Goal: Task Accomplishment & Management: Manage account settings

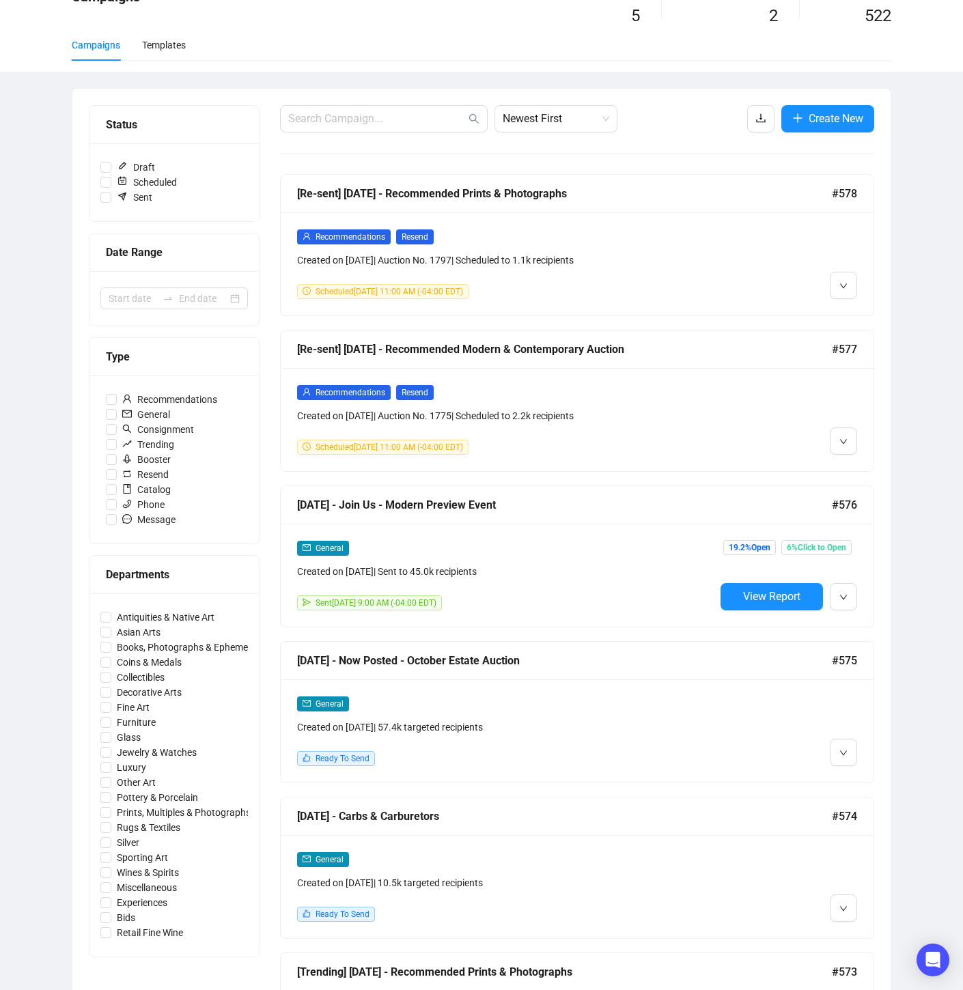
scroll to position [75, 0]
click at [774, 274] on div at bounding box center [786, 263] width 142 height 70
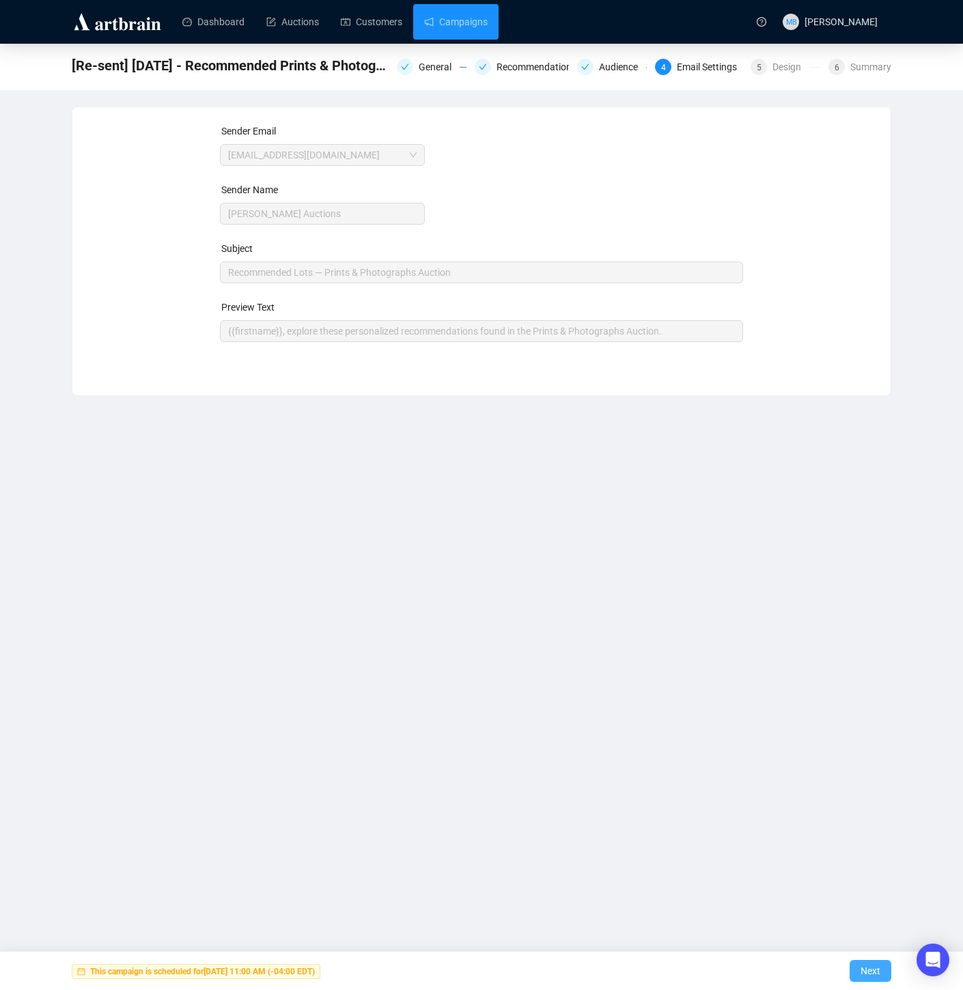
click at [866, 968] on span "Next" at bounding box center [870, 971] width 20 height 38
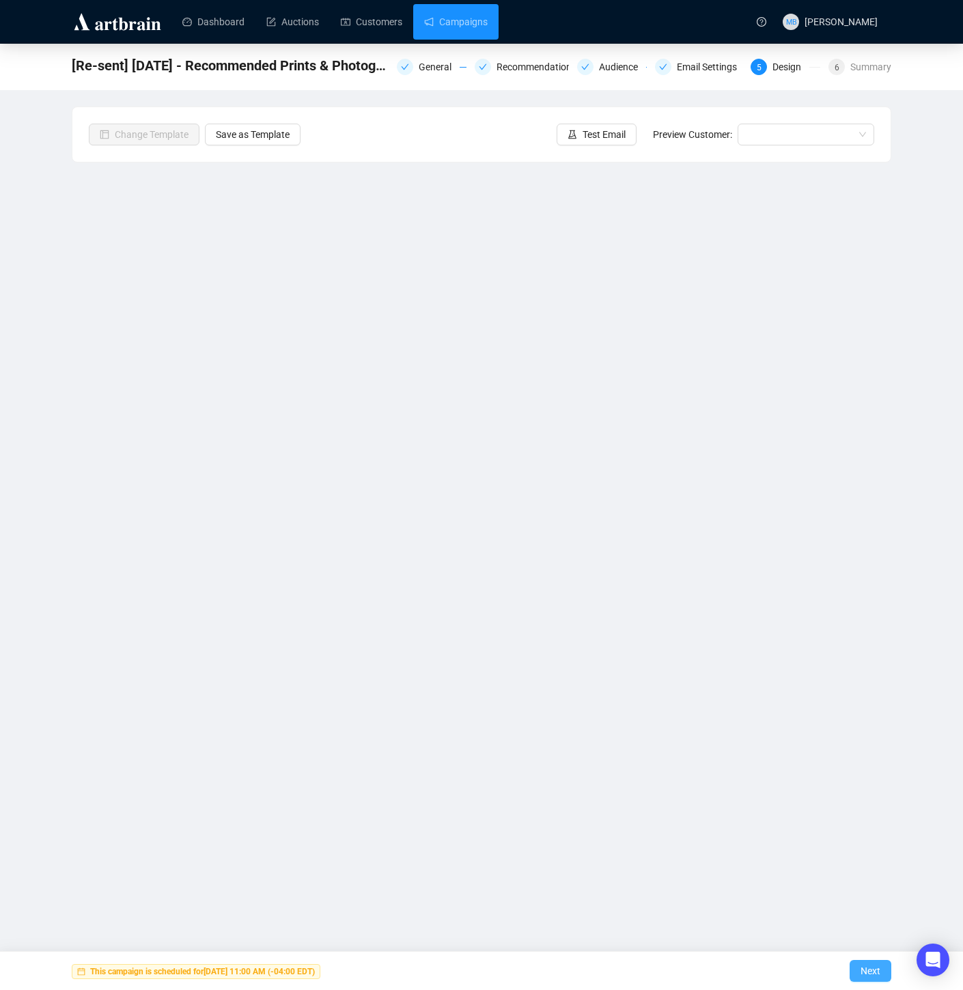
click at [864, 970] on span "Next" at bounding box center [870, 971] width 20 height 38
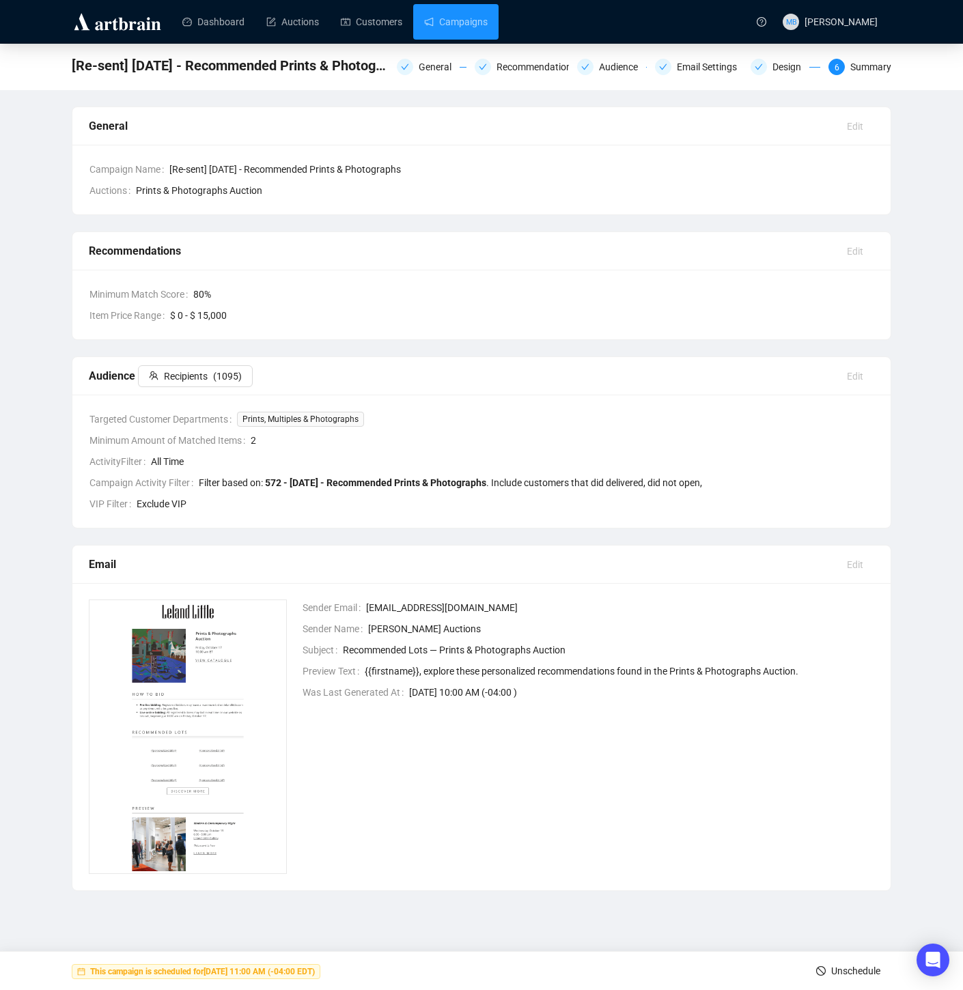
click at [836, 974] on span "Unschedule" at bounding box center [855, 971] width 49 height 38
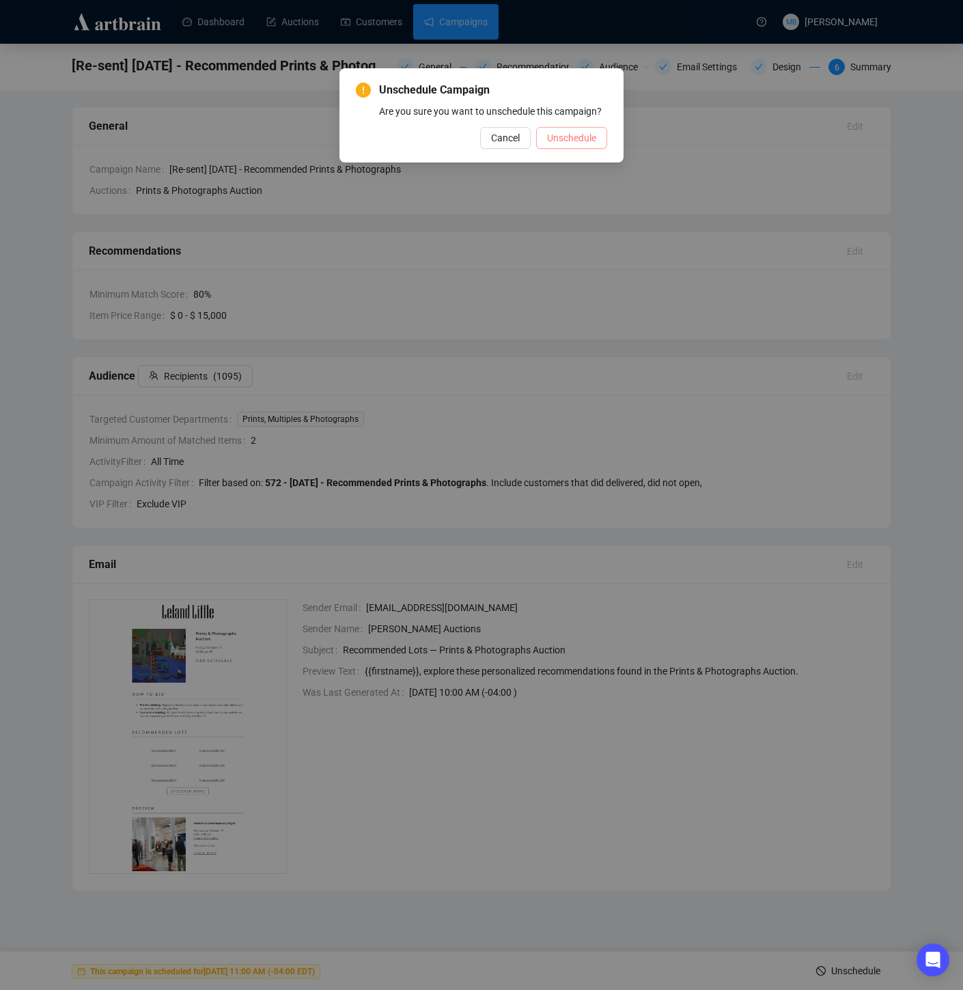
click at [566, 145] on span "Unschedule" at bounding box center [571, 137] width 49 height 15
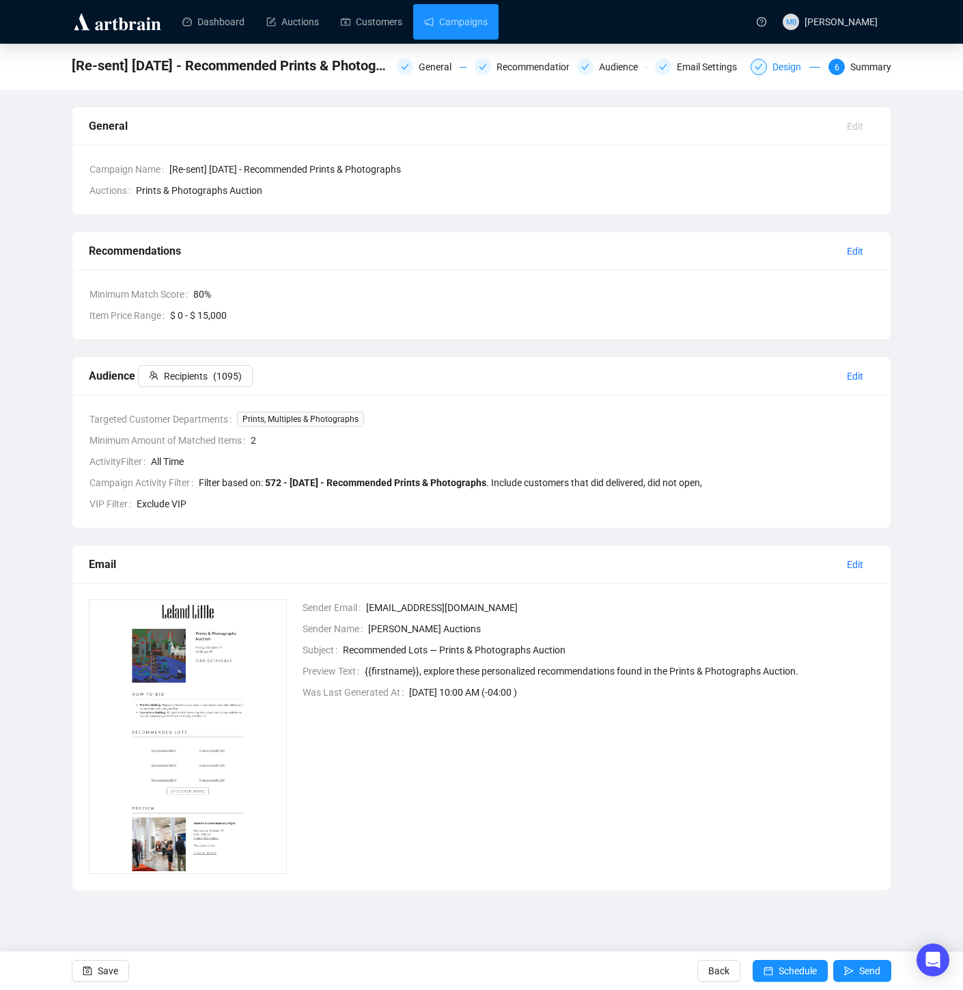
click at [778, 66] on div "Design" at bounding box center [790, 67] width 37 height 16
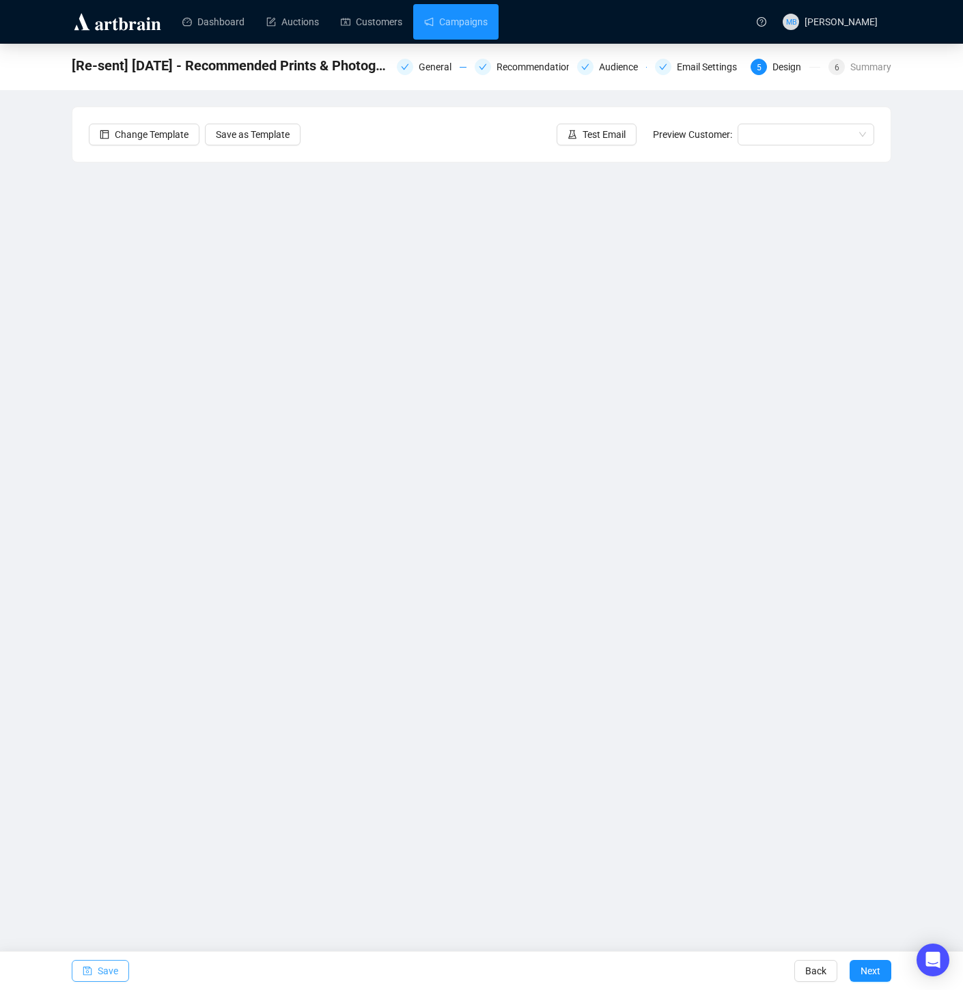
click at [111, 968] on span "Save" at bounding box center [108, 971] width 20 height 38
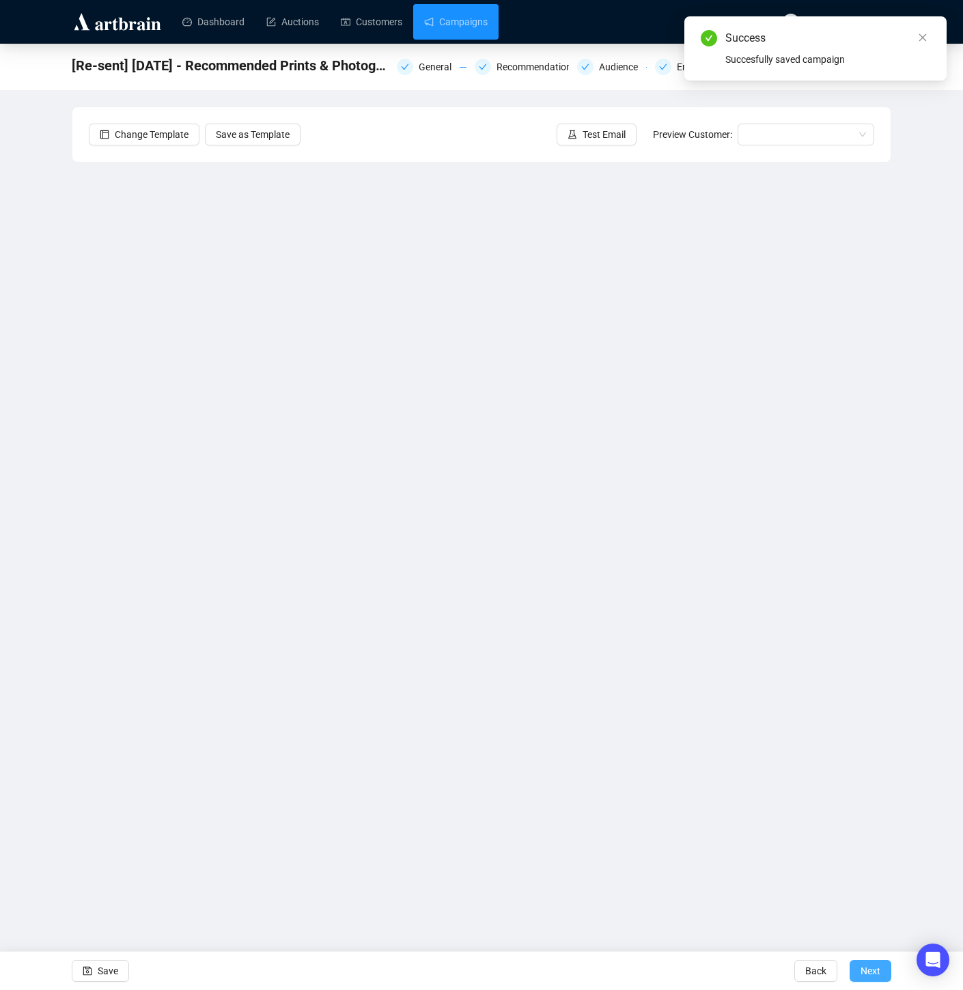
click at [863, 968] on span "Next" at bounding box center [870, 971] width 20 height 38
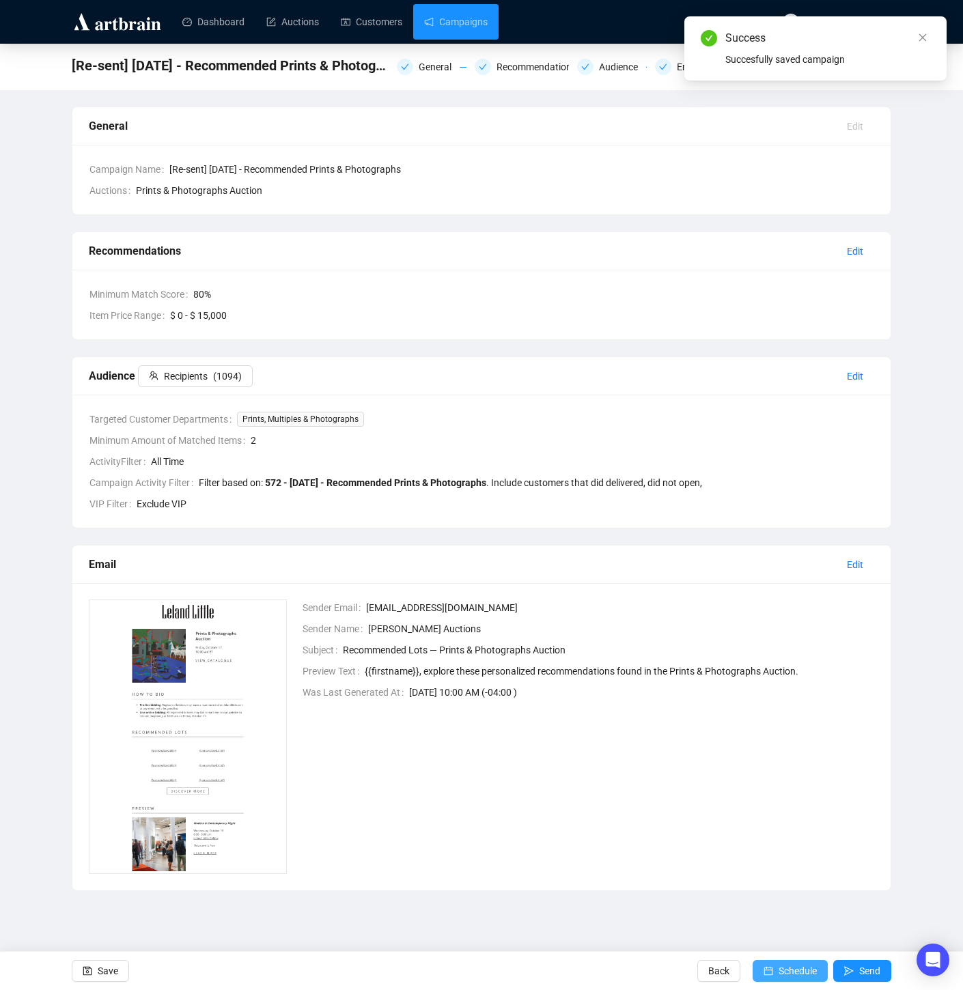
click at [800, 970] on span "Schedule" at bounding box center [797, 971] width 38 height 38
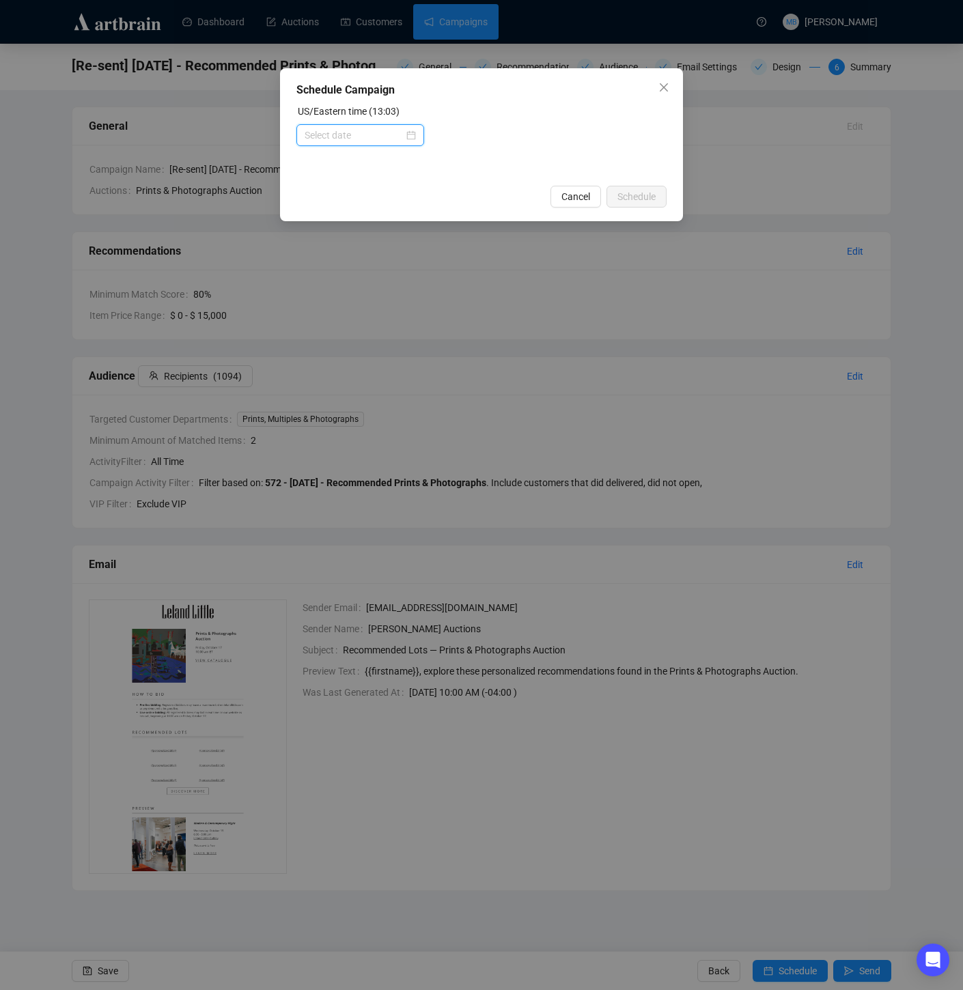
click at [364, 139] on input at bounding box center [354, 135] width 99 height 15
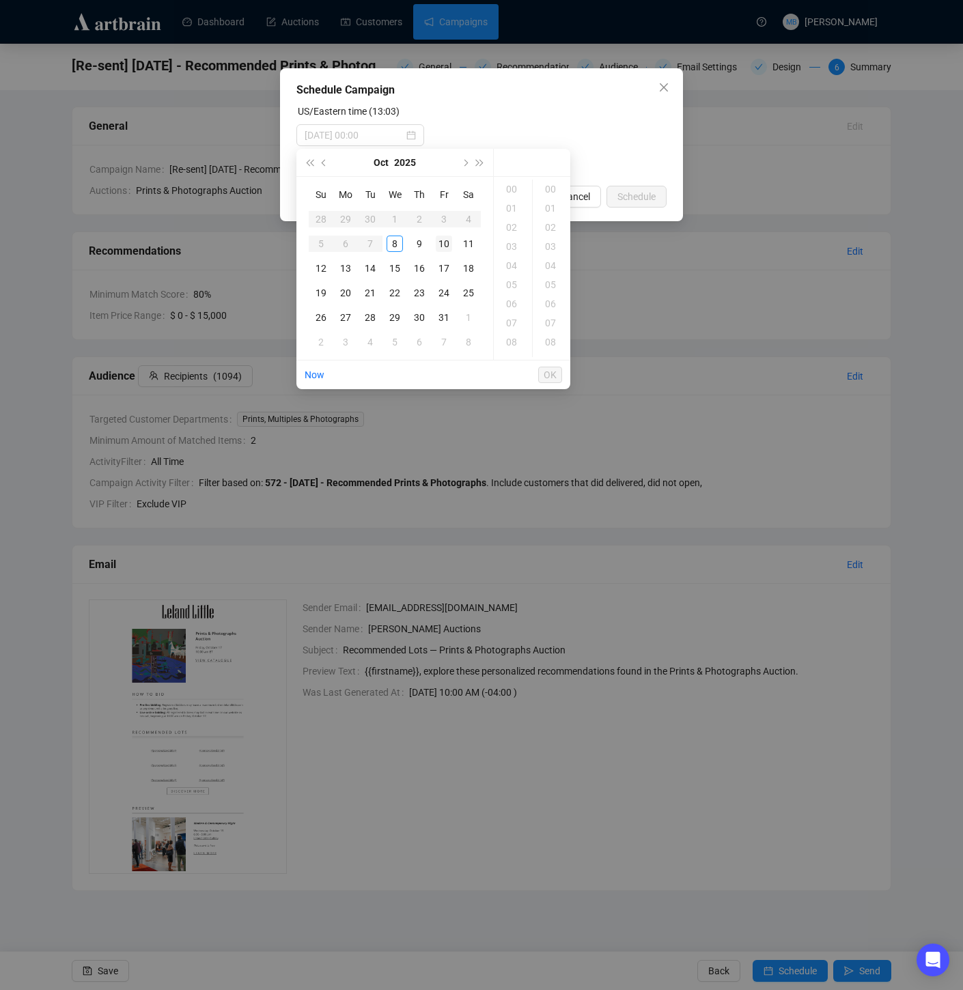
click at [443, 246] on div "10" at bounding box center [444, 244] width 16 height 16
click at [509, 312] on div "11" at bounding box center [512, 311] width 33 height 19
type input "[DATE] 11:00"
click at [548, 376] on span "OK" at bounding box center [550, 375] width 13 height 26
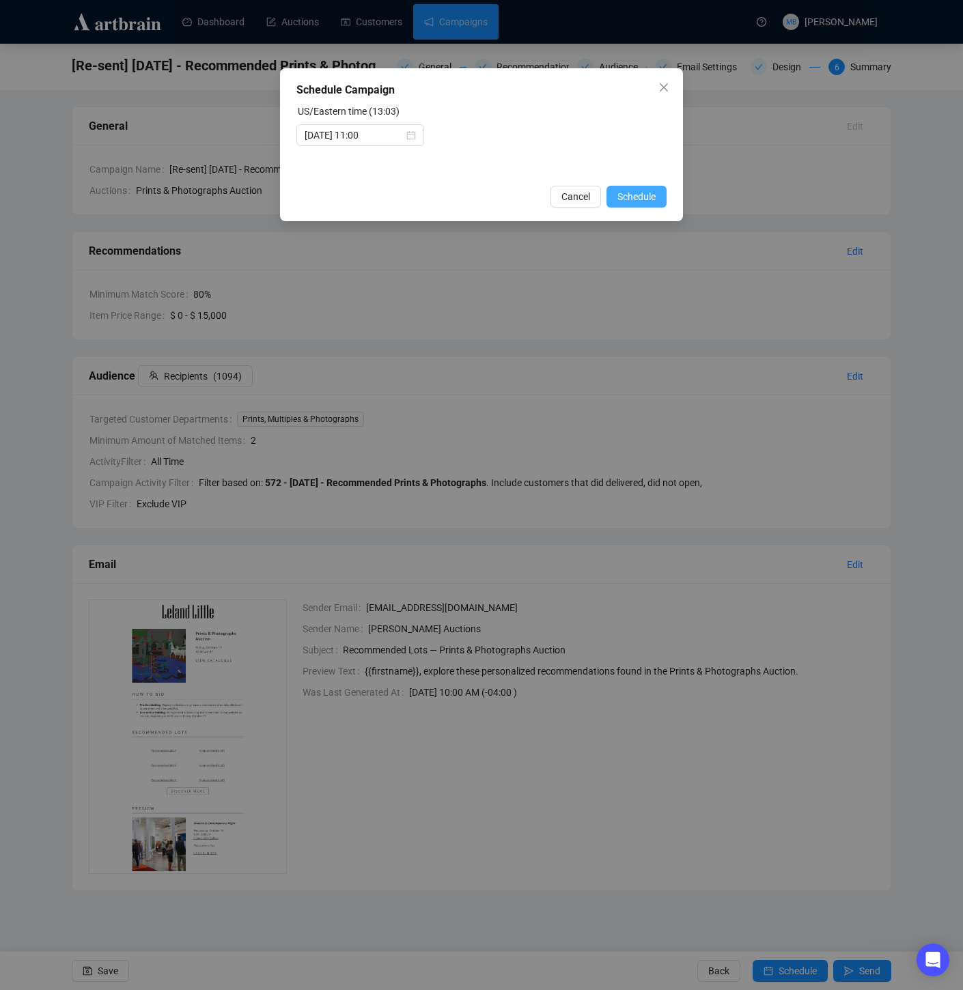
click at [629, 197] on span "Schedule" at bounding box center [636, 196] width 38 height 15
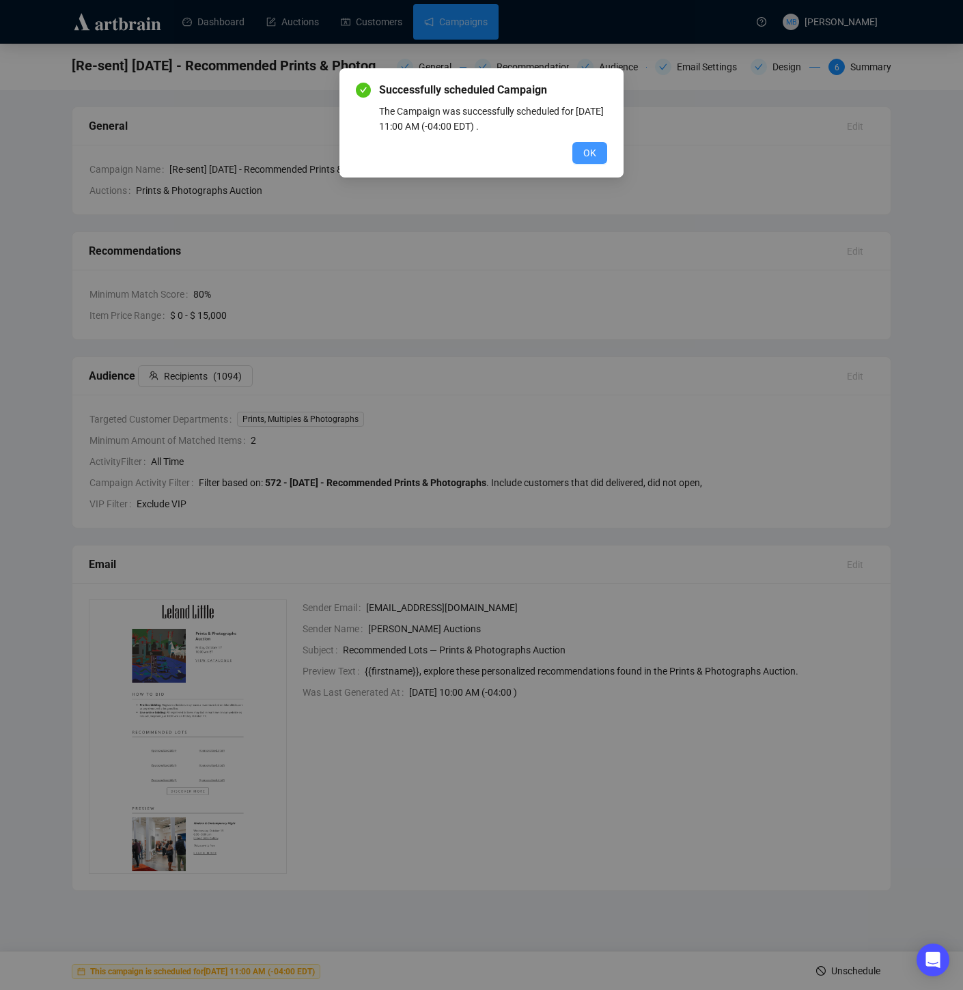
click at [597, 158] on button "OK" at bounding box center [589, 153] width 35 height 22
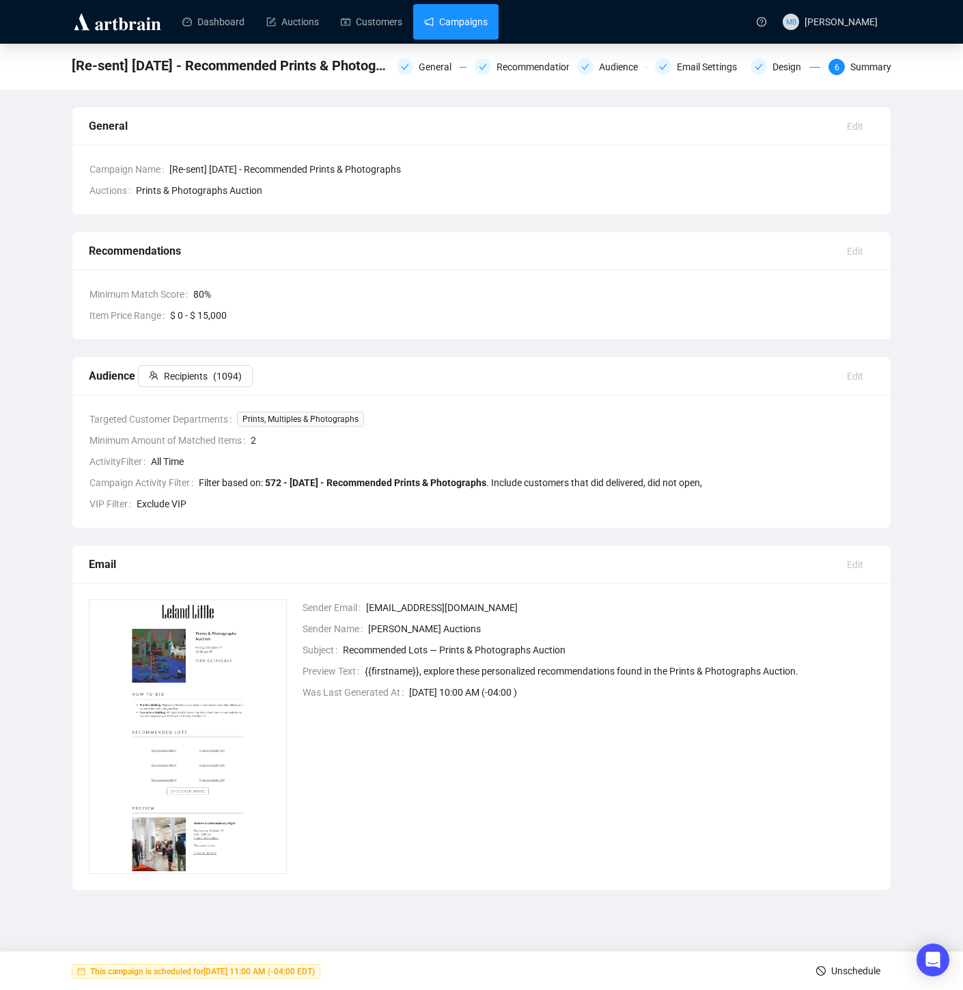
click at [488, 23] on link "Campaigns" at bounding box center [456, 22] width 64 height 36
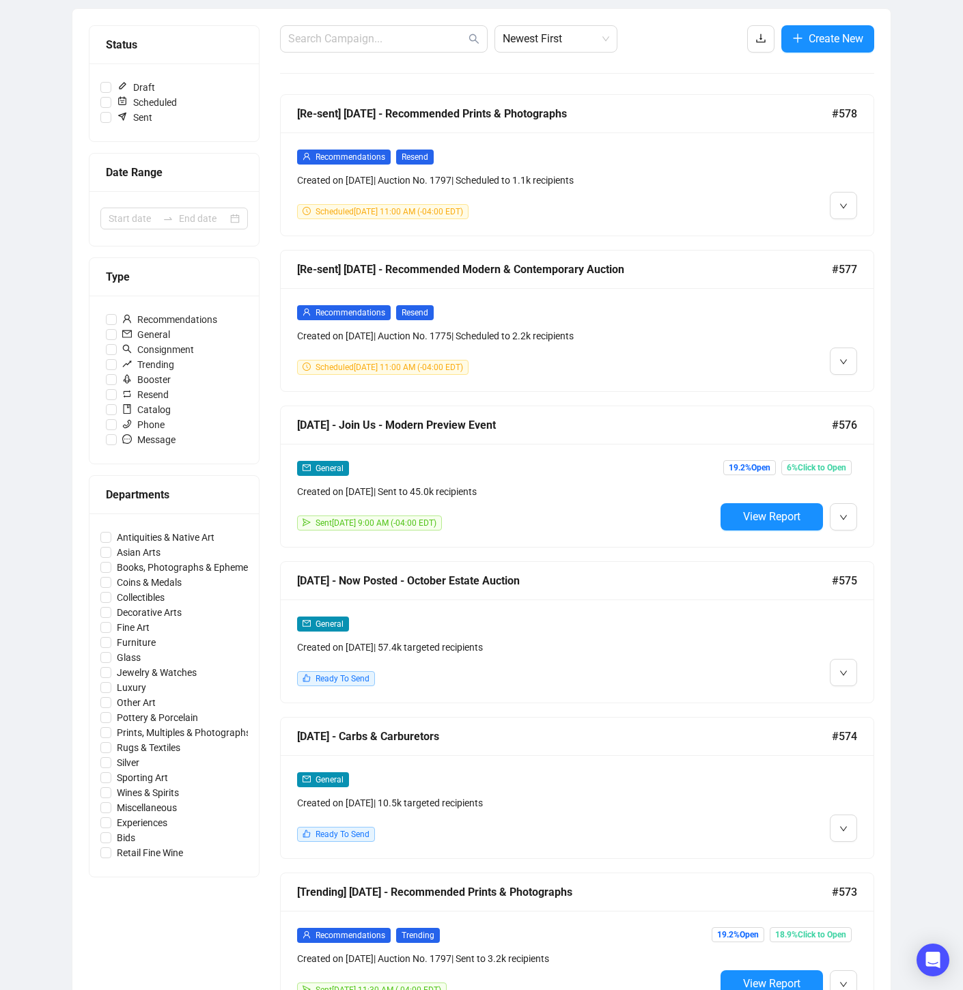
scroll to position [147, 0]
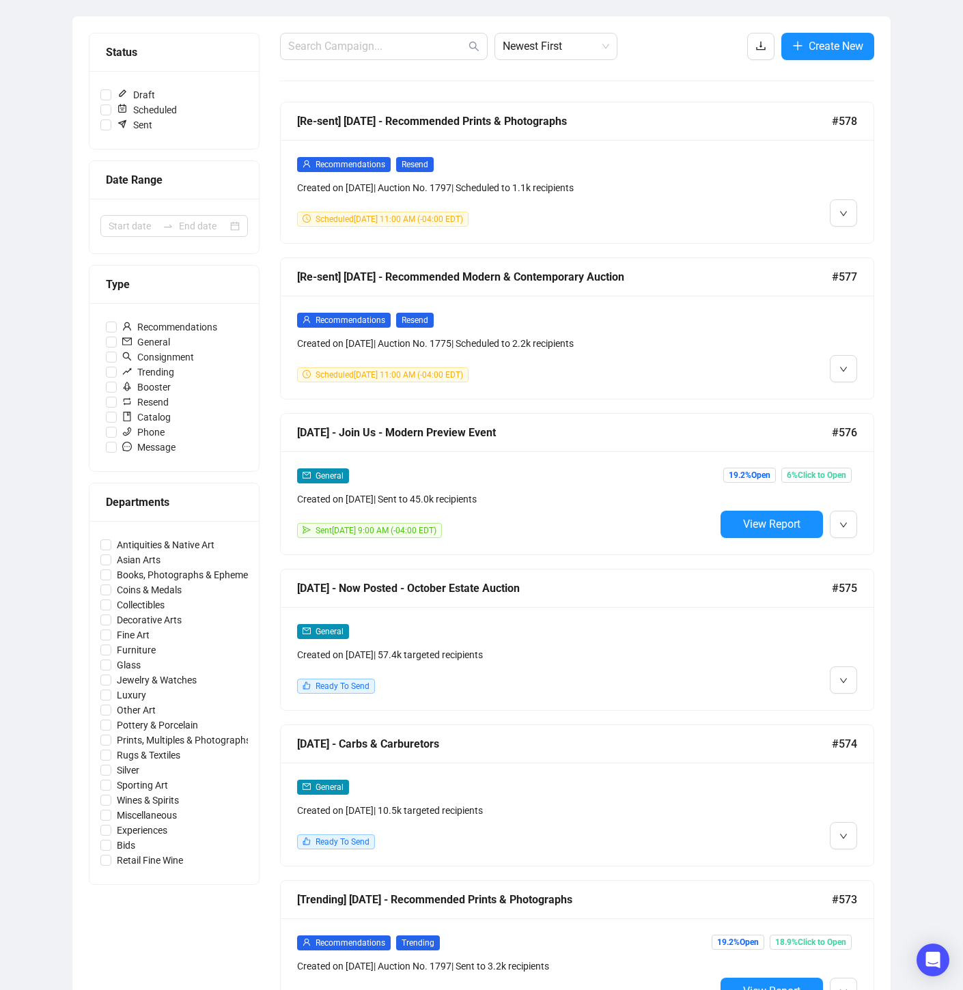
click at [757, 367] on div at bounding box center [786, 347] width 142 height 70
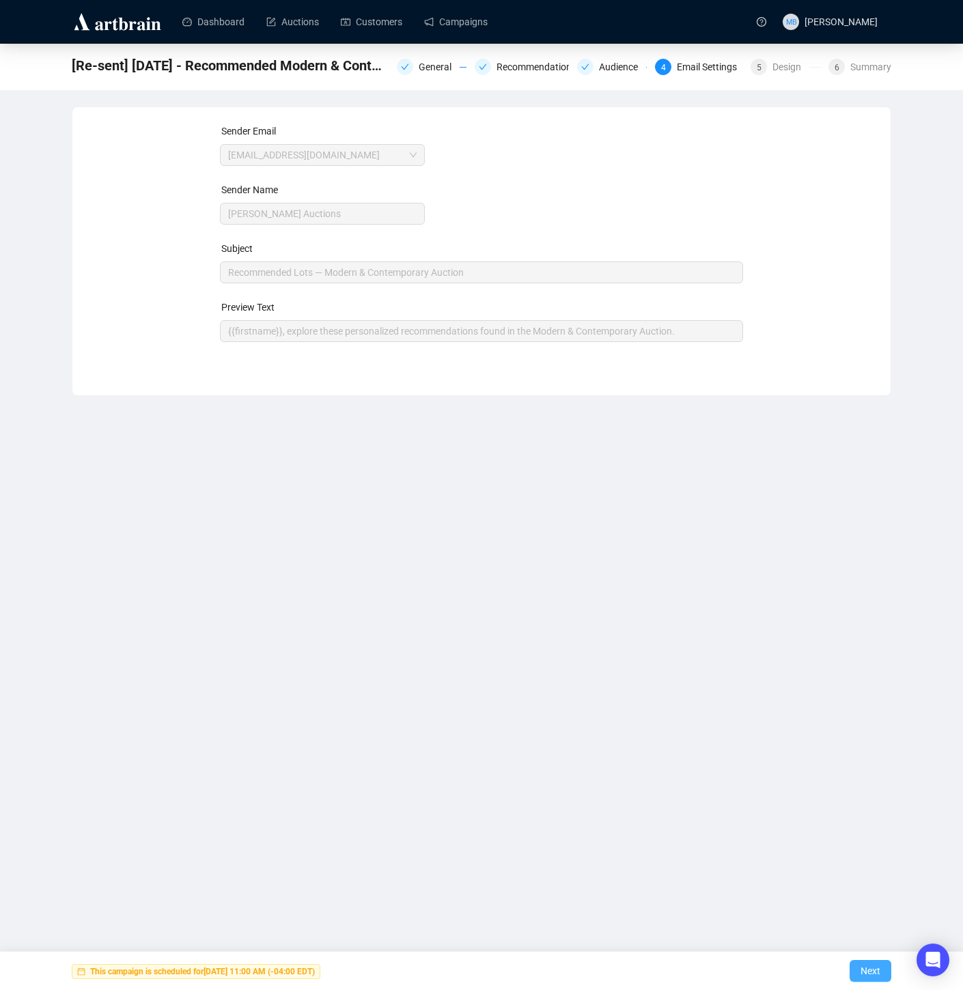
click at [866, 976] on span "Next" at bounding box center [870, 971] width 20 height 38
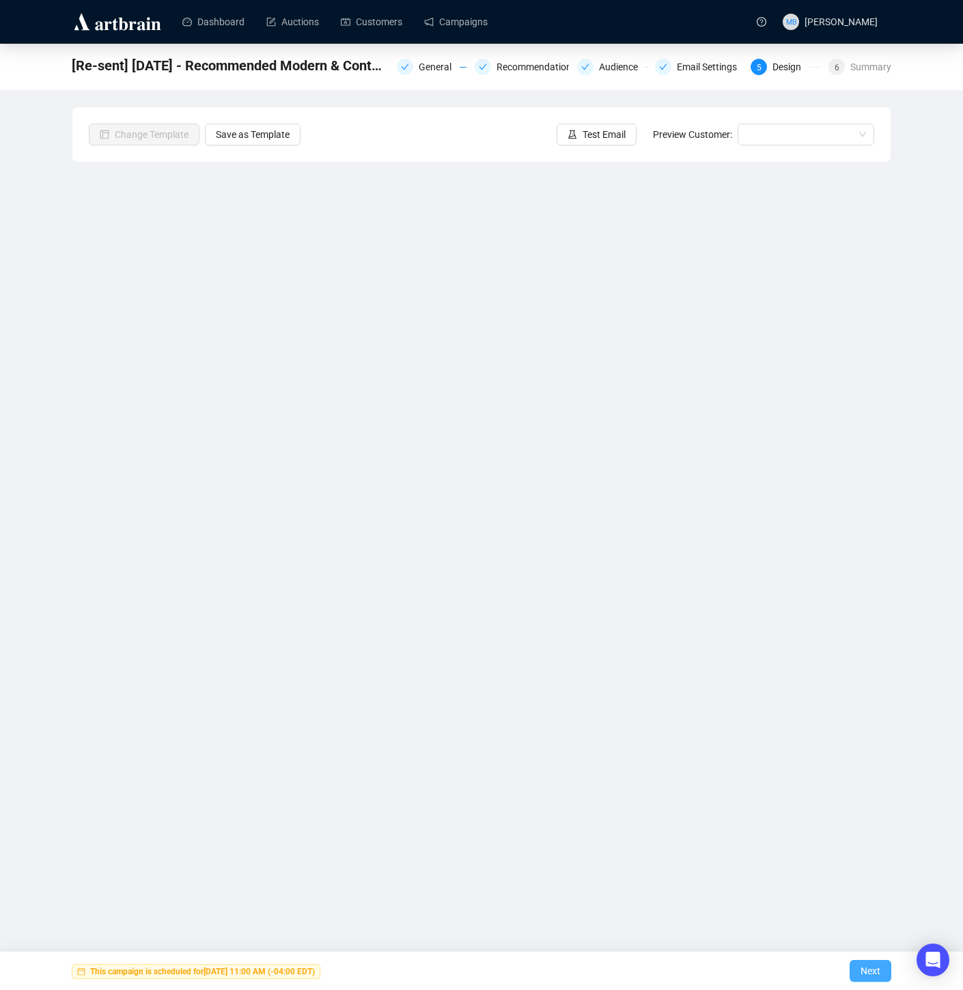
click at [866, 976] on span "Next" at bounding box center [870, 971] width 20 height 38
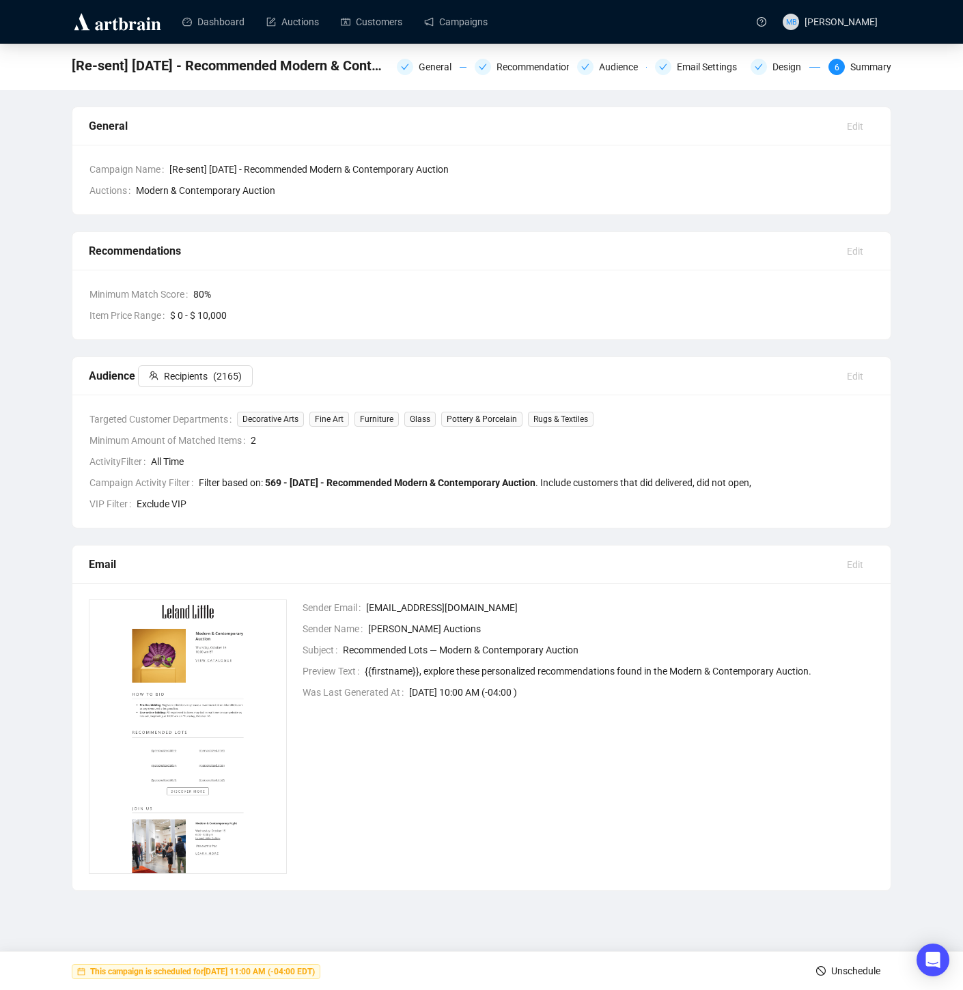
click at [851, 962] on span "Unschedule" at bounding box center [855, 971] width 49 height 38
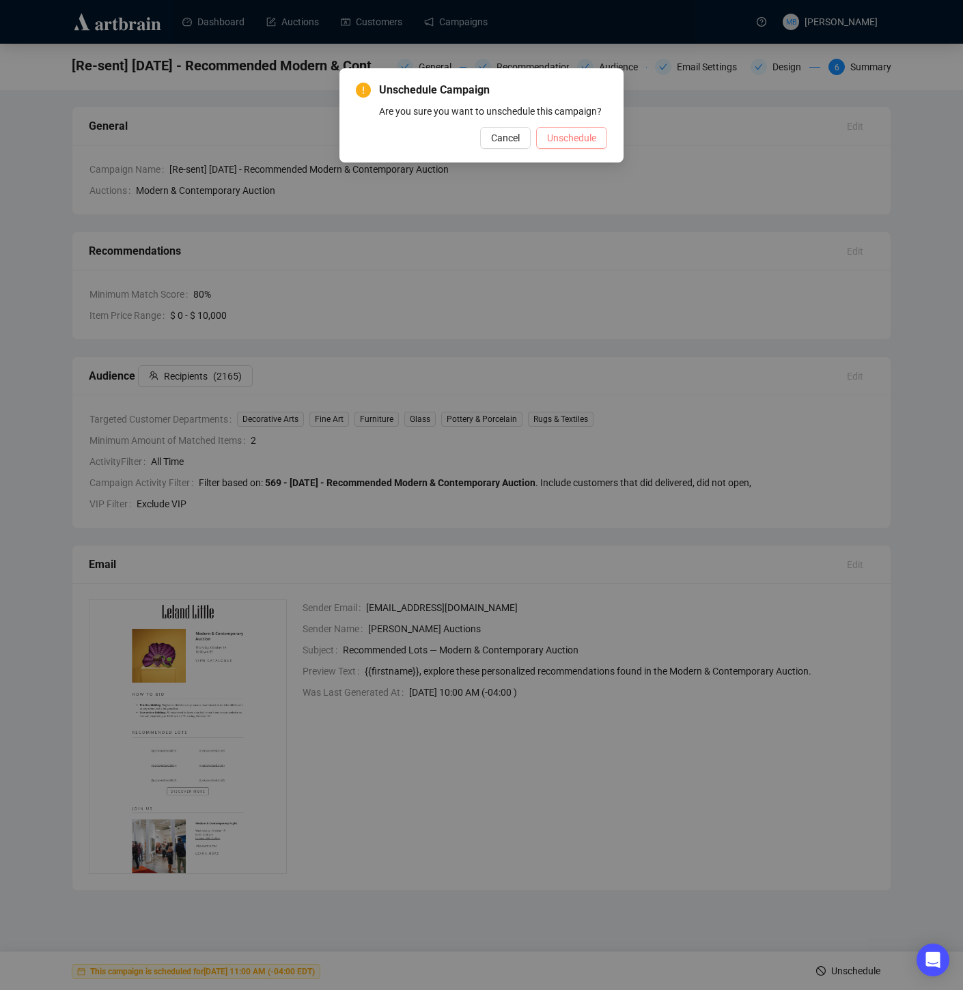
drag, startPoint x: 559, startPoint y: 150, endPoint x: 567, endPoint y: 150, distance: 7.5
click at [561, 145] on span "Unschedule" at bounding box center [571, 137] width 49 height 15
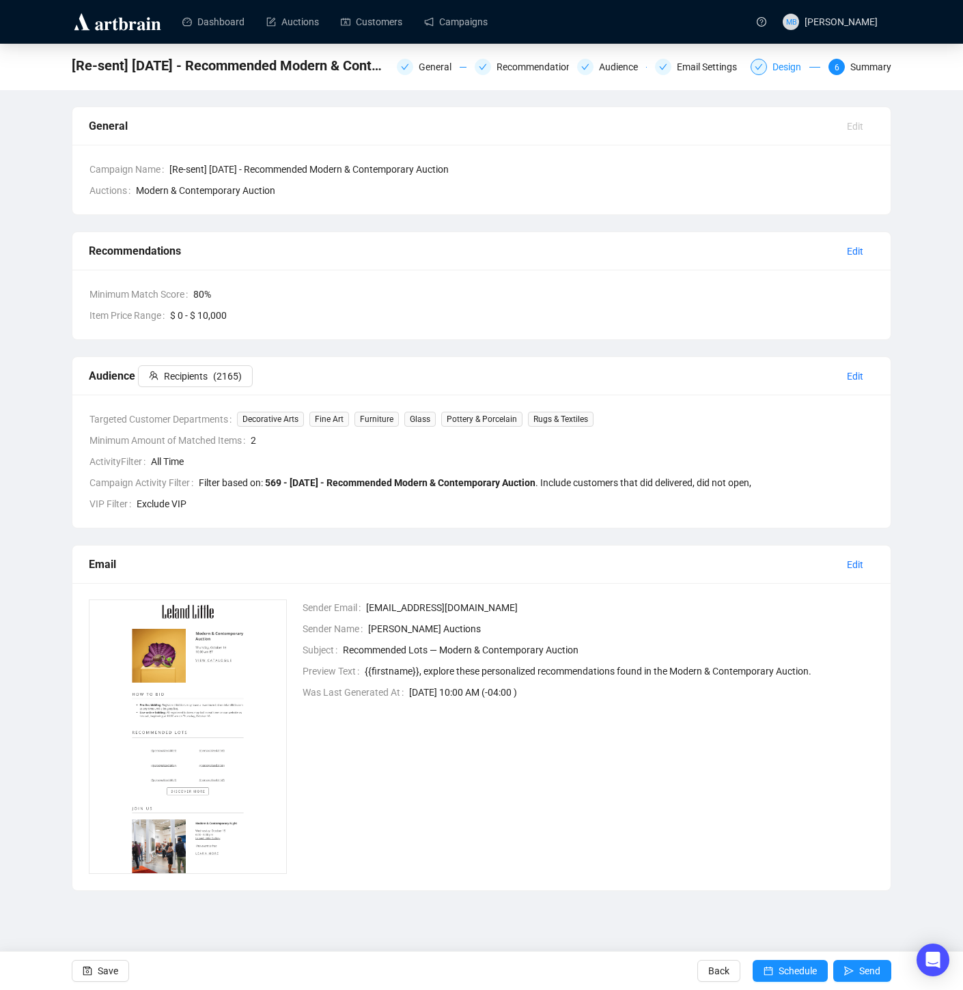
click at [780, 64] on div "Design" at bounding box center [790, 67] width 37 height 16
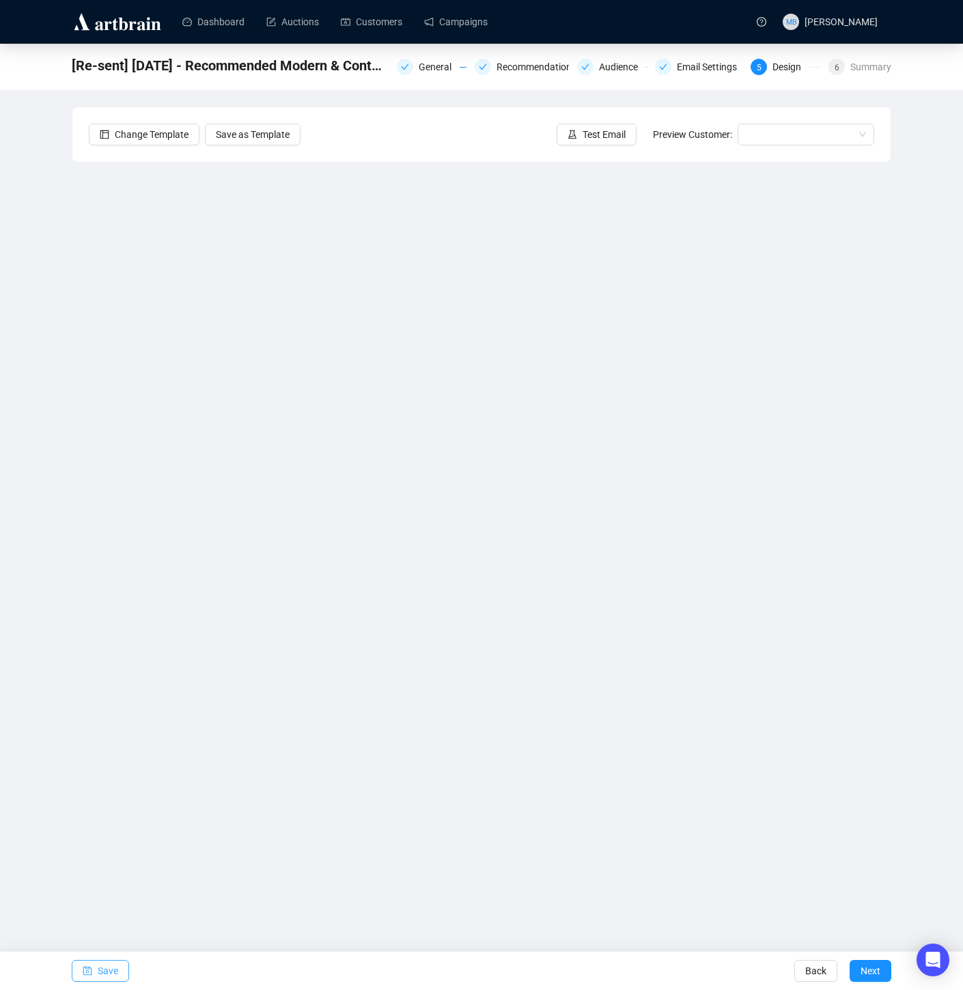
click at [95, 970] on button "Save" at bounding box center [100, 971] width 57 height 22
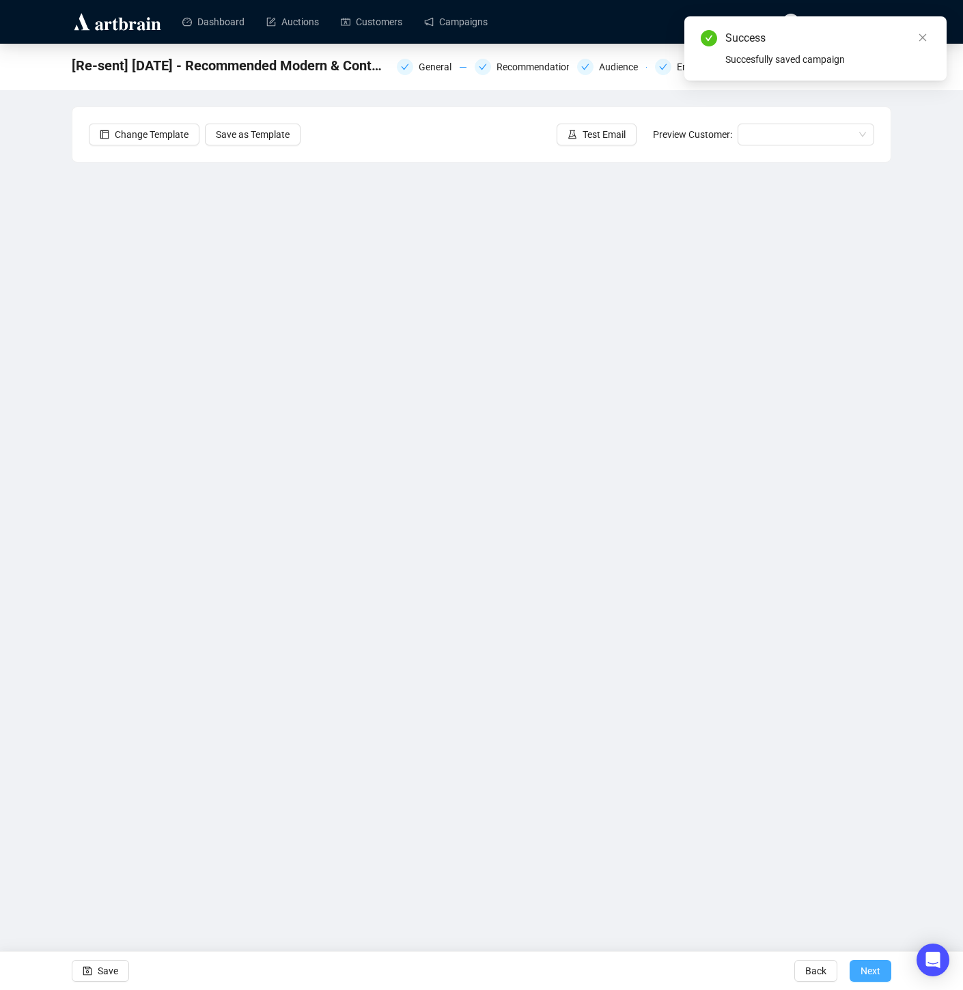
click at [873, 976] on span "Next" at bounding box center [870, 971] width 20 height 38
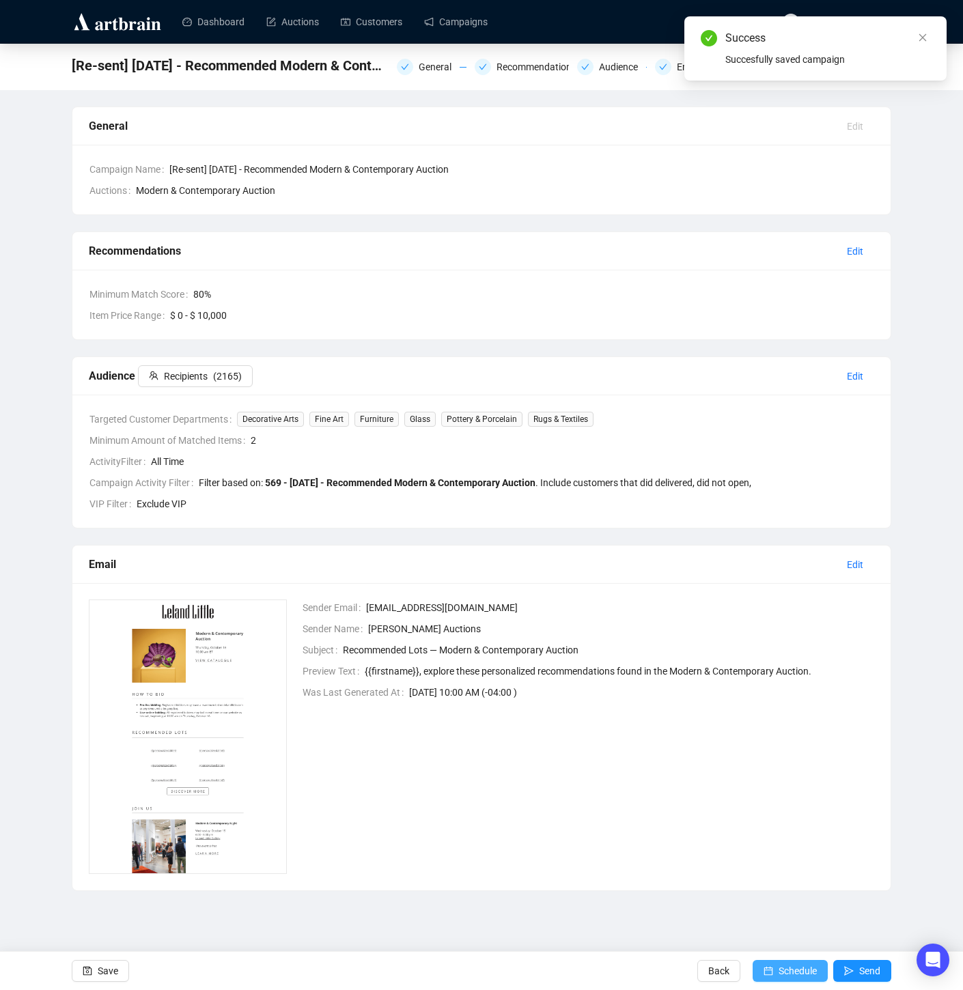
click at [787, 974] on span "Schedule" at bounding box center [797, 971] width 38 height 38
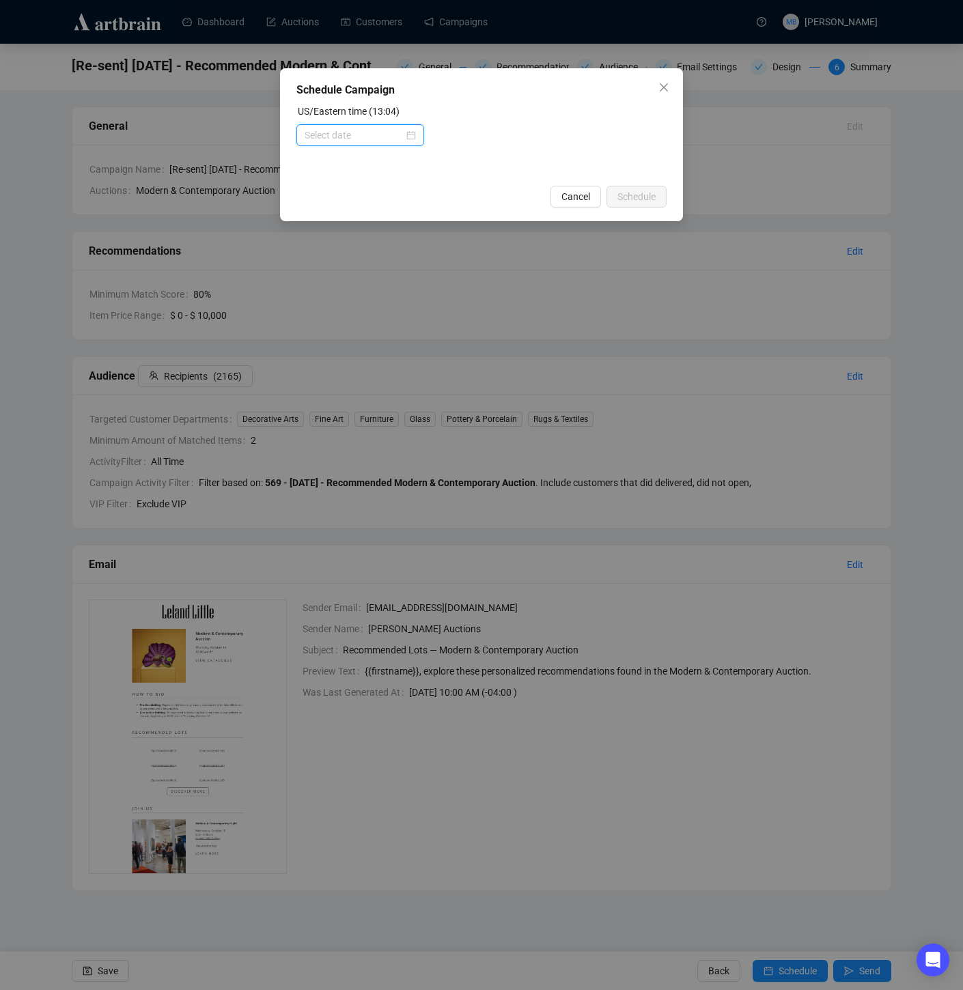
click at [338, 135] on input at bounding box center [354, 135] width 99 height 15
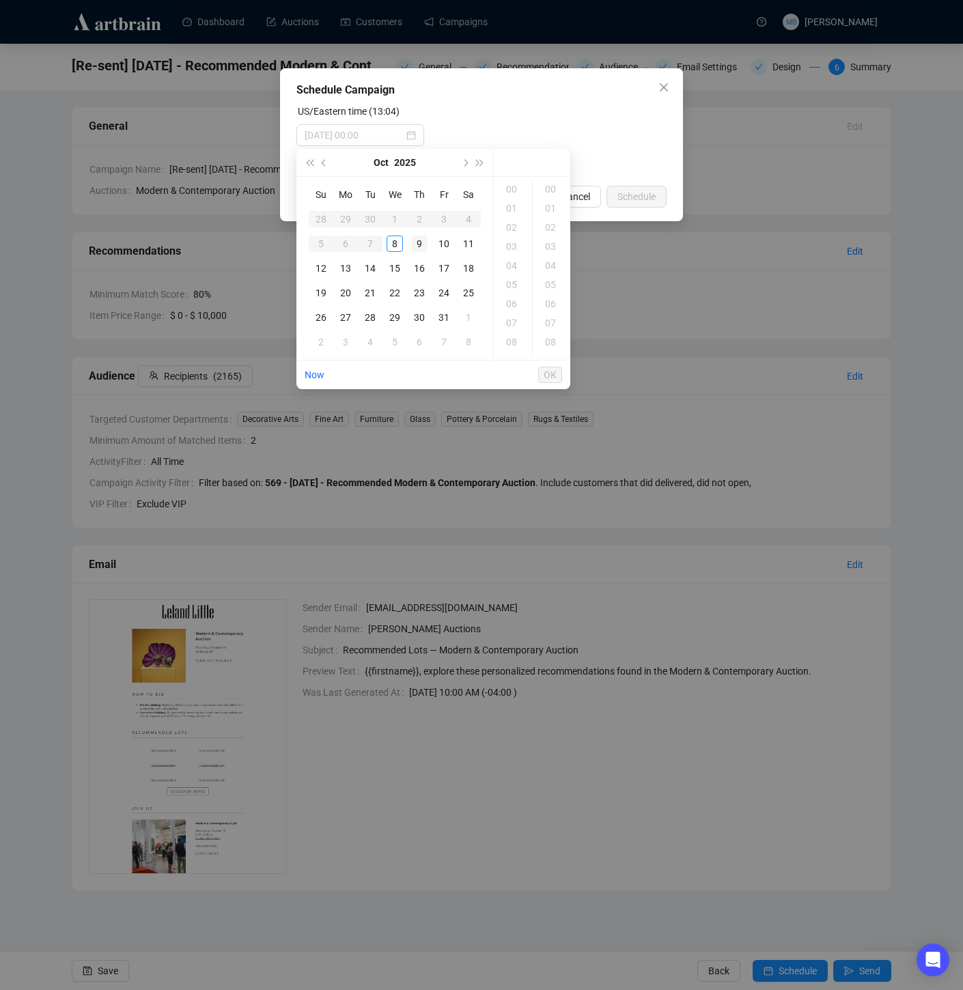
click at [420, 240] on div "9" at bounding box center [419, 244] width 16 height 16
click at [512, 236] on div "11" at bounding box center [512, 234] width 33 height 19
type input "[DATE] 11:00"
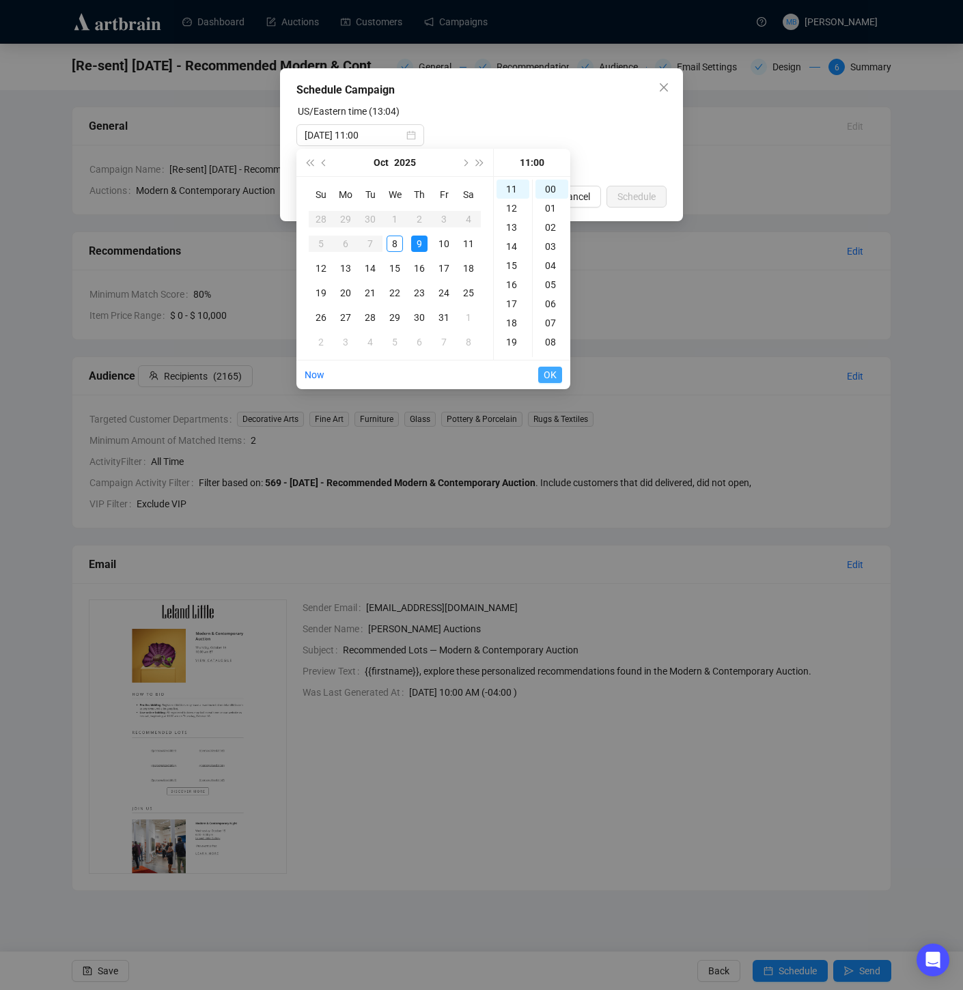
click at [547, 378] on span "OK" at bounding box center [550, 375] width 13 height 26
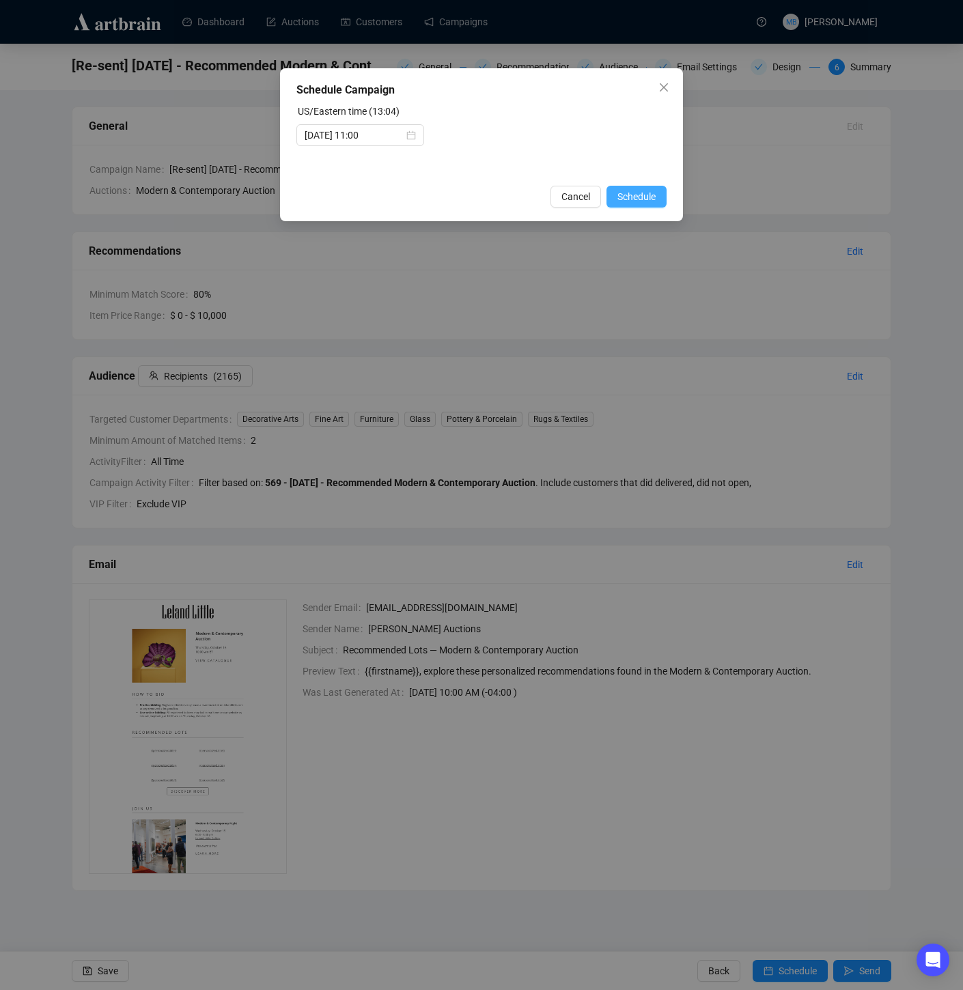
click at [636, 194] on span "Schedule" at bounding box center [636, 196] width 38 height 15
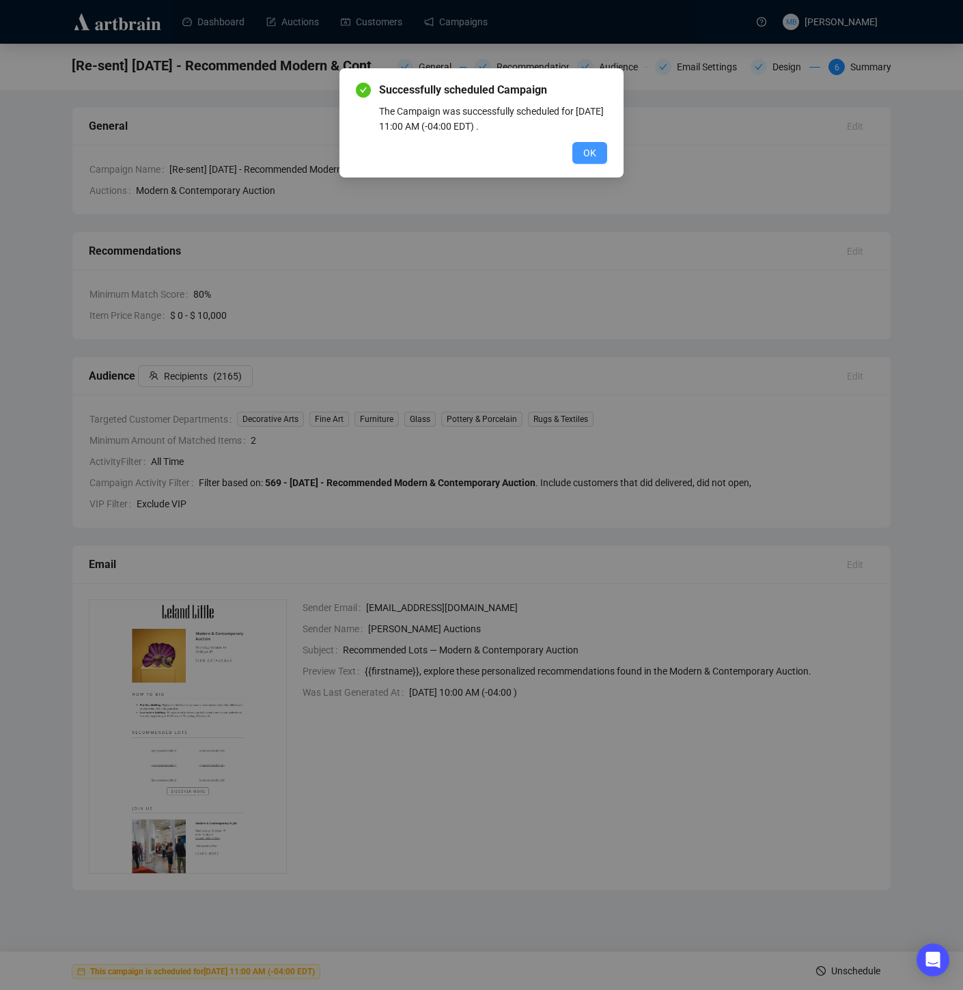
drag, startPoint x: 585, startPoint y: 160, endPoint x: 579, endPoint y: 150, distance: 12.5
click at [585, 160] on button "OK" at bounding box center [589, 153] width 35 height 22
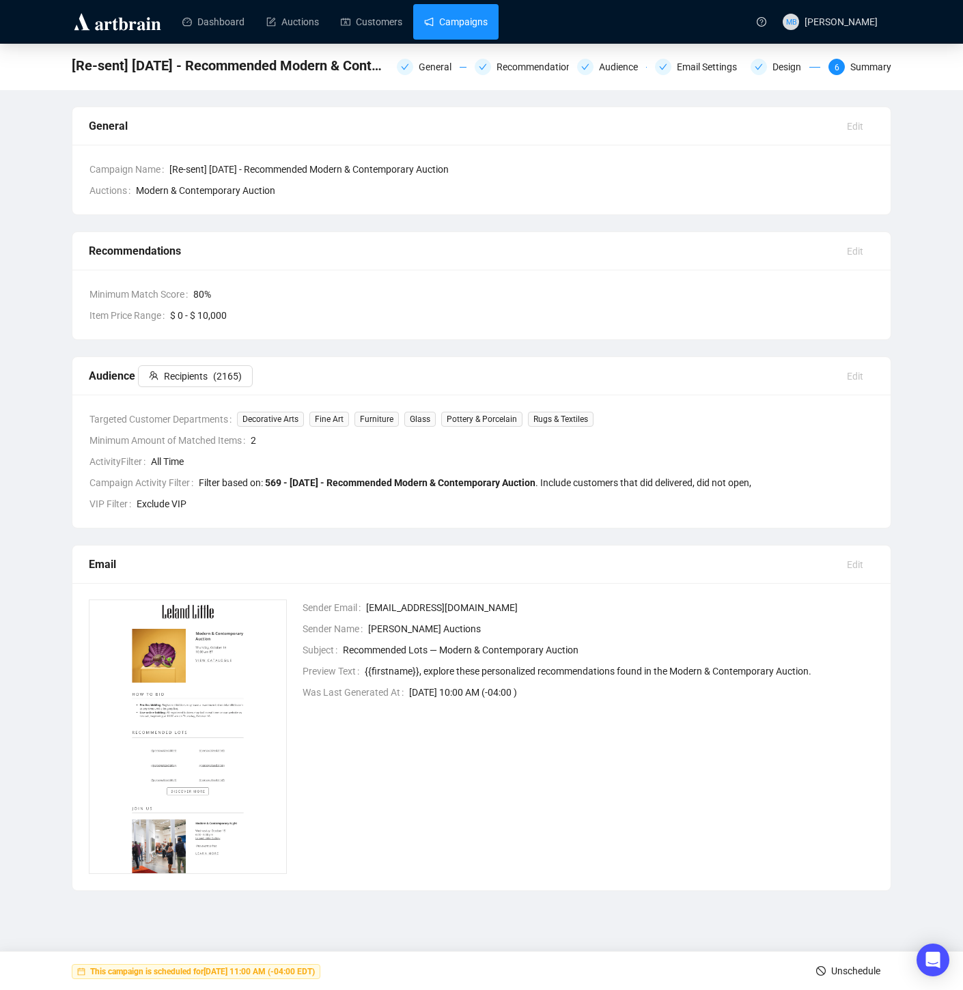
click at [471, 23] on link "Campaigns" at bounding box center [456, 22] width 64 height 36
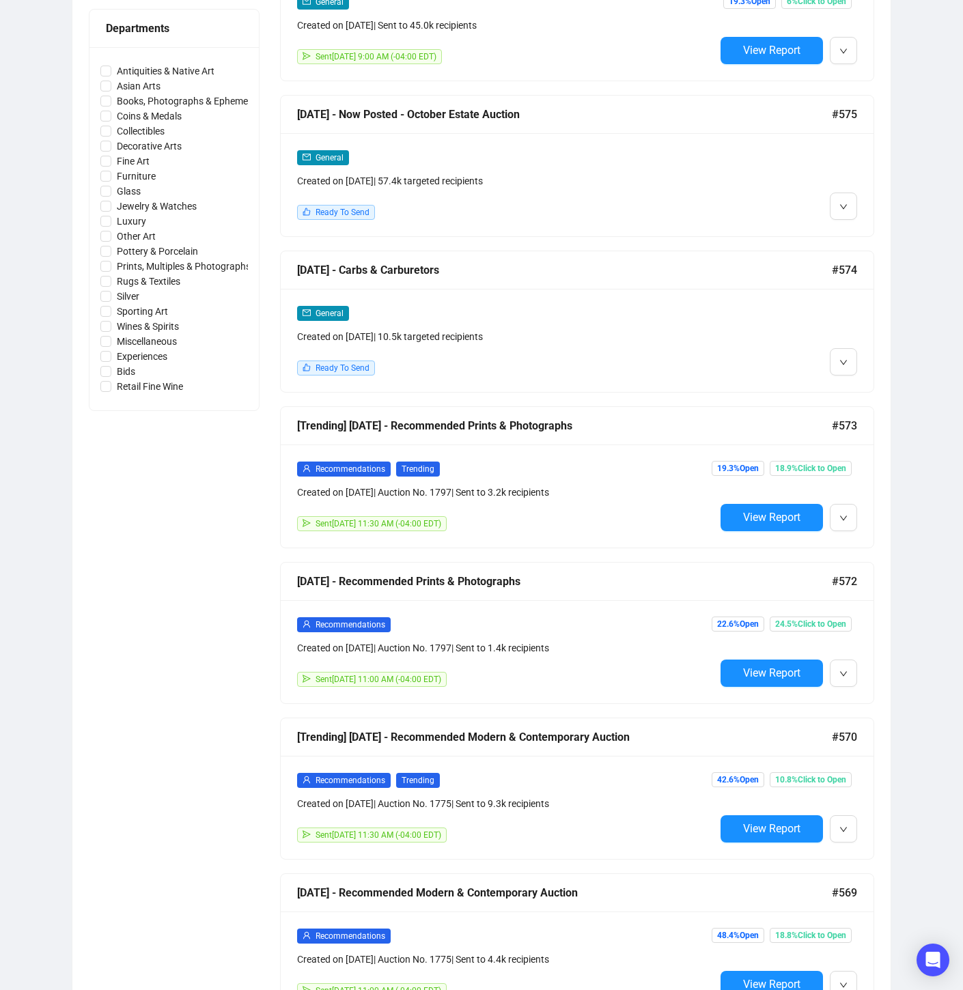
scroll to position [623, 0]
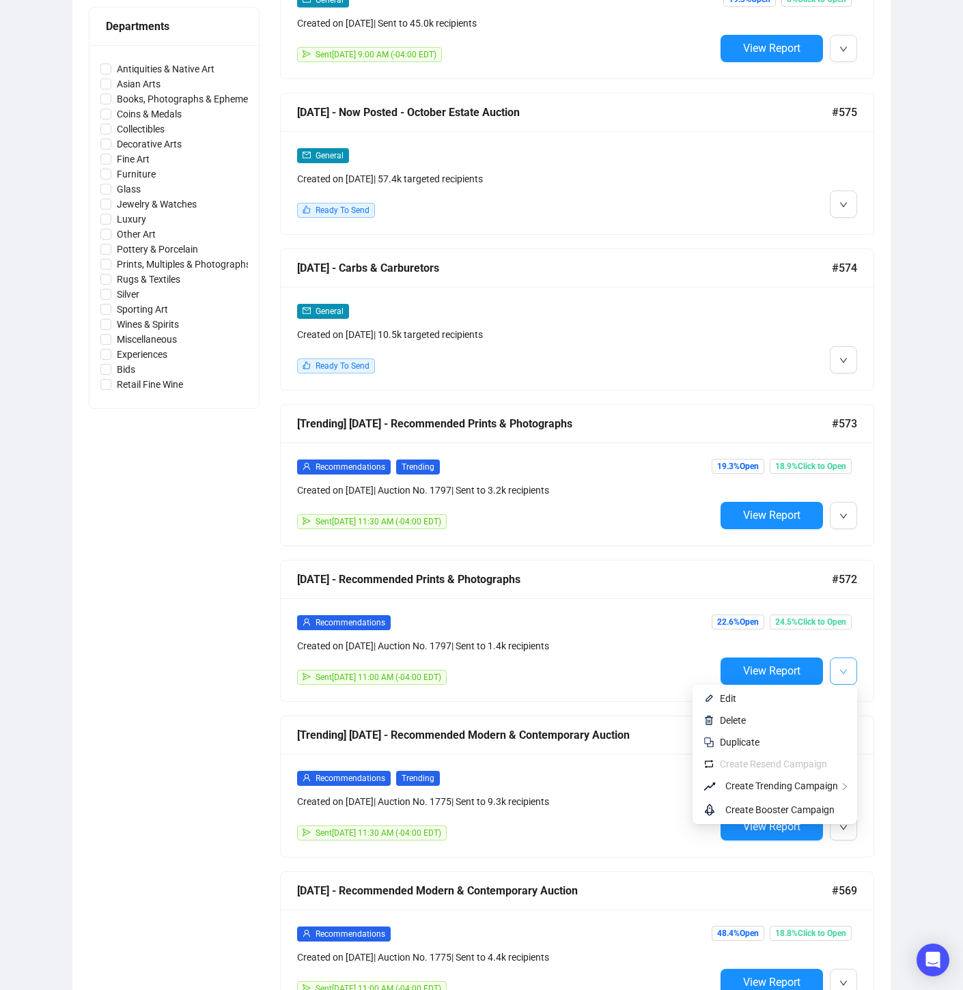
click at [846, 664] on span "button" at bounding box center [843, 670] width 8 height 17
click at [744, 699] on span "Edit" at bounding box center [783, 698] width 126 height 15
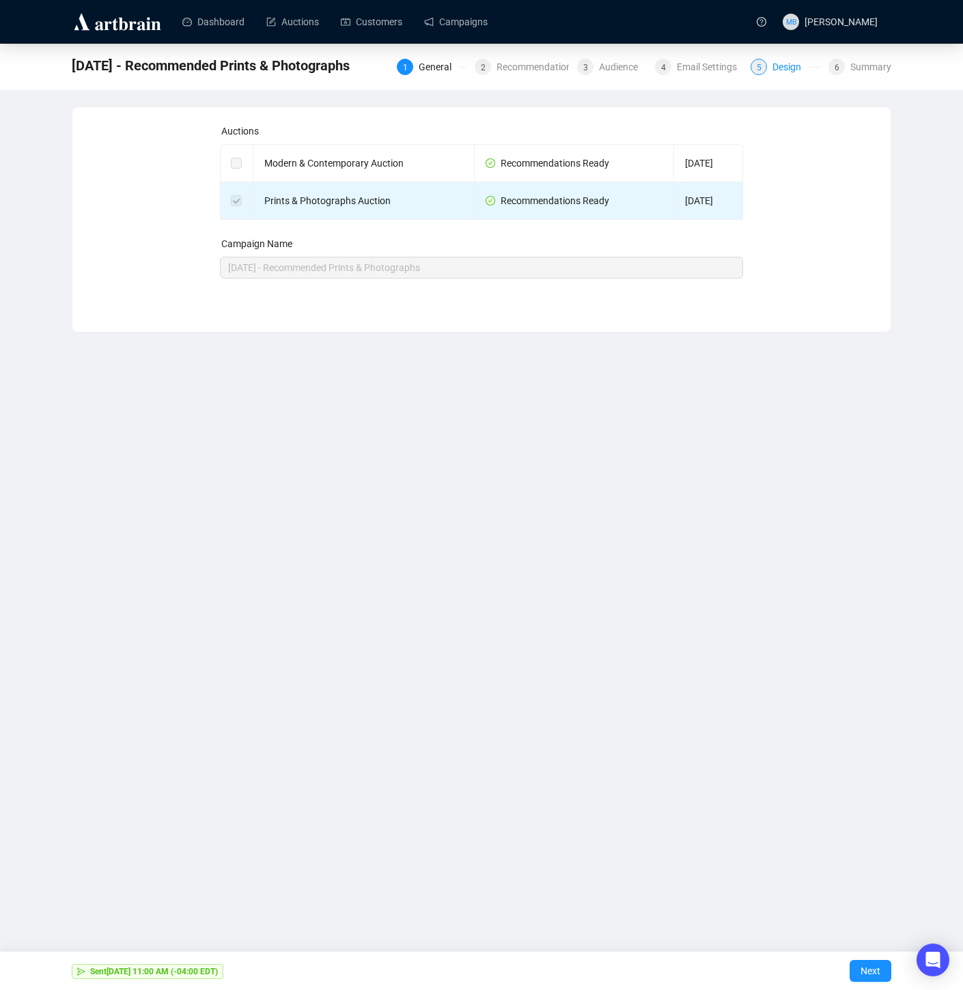
click at [774, 65] on div "Design" at bounding box center [790, 67] width 37 height 16
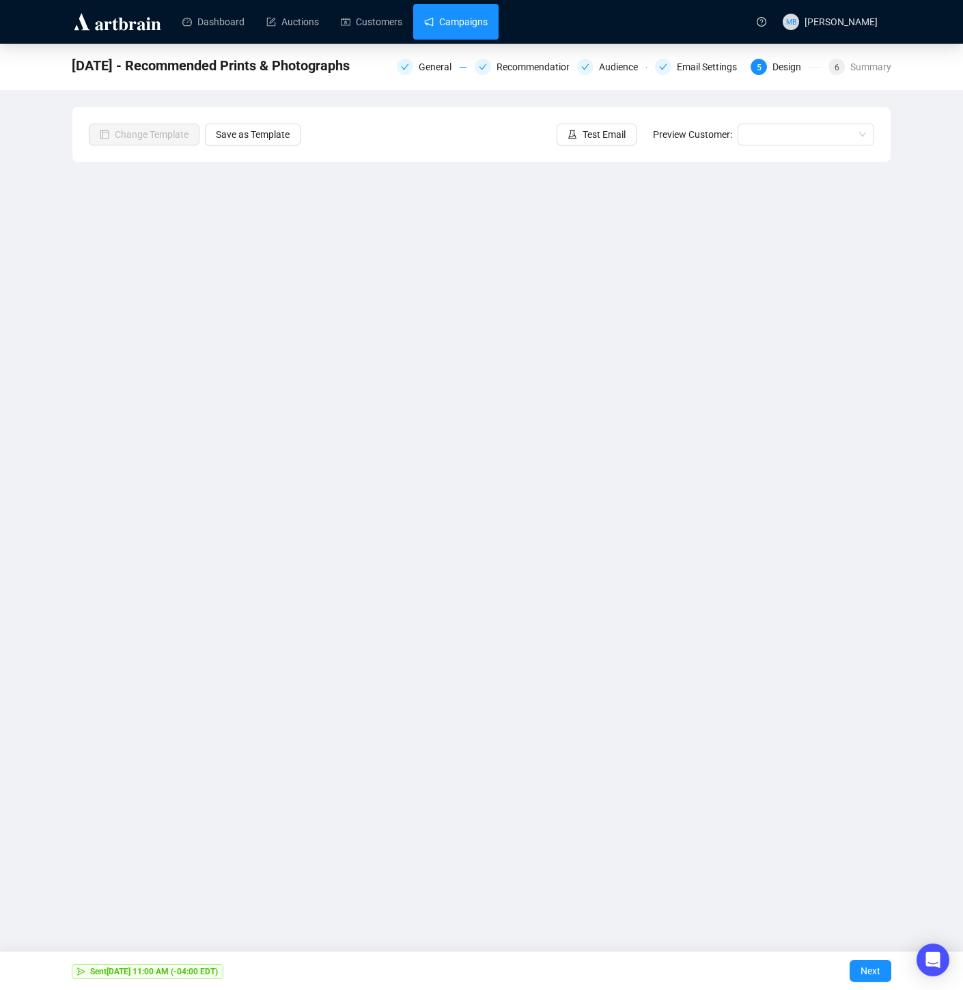
click at [460, 18] on link "Campaigns" at bounding box center [456, 22] width 64 height 36
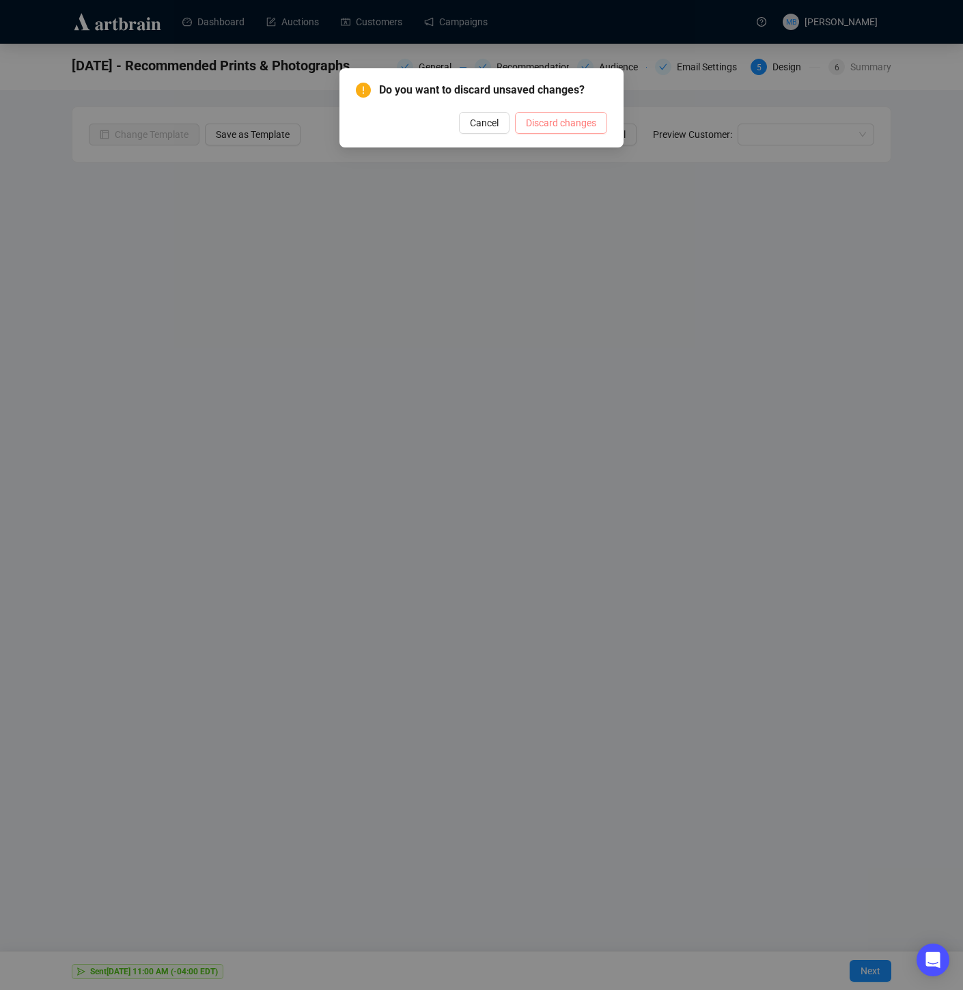
click at [562, 122] on span "Discard changes" at bounding box center [561, 122] width 70 height 15
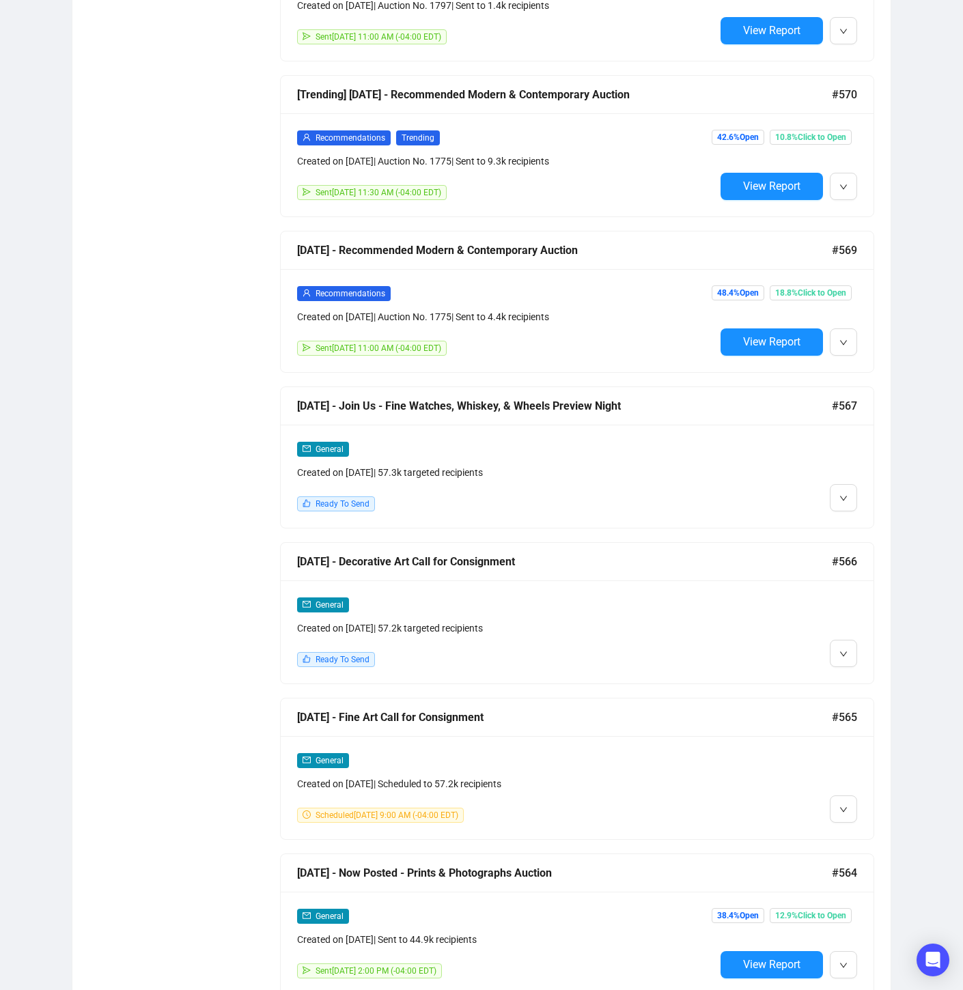
scroll to position [1271, 0]
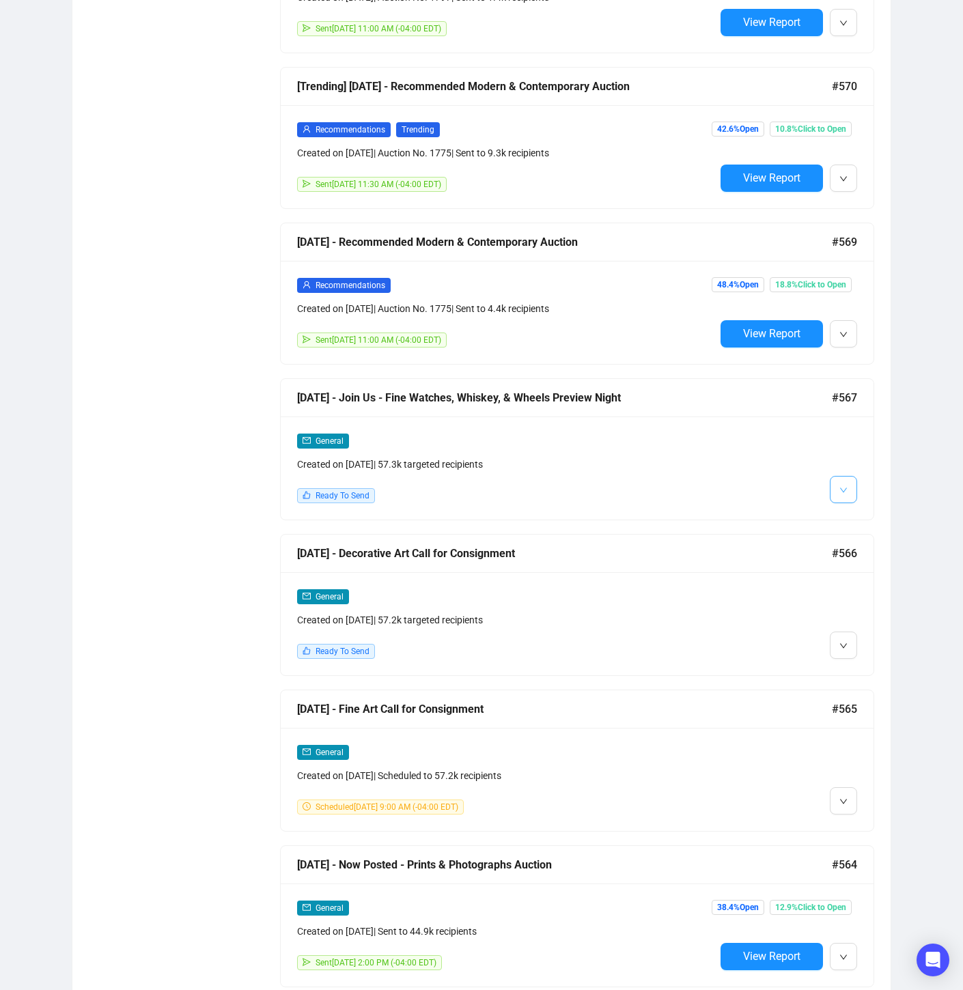
click at [846, 494] on button "button" at bounding box center [843, 489] width 27 height 27
click at [856, 517] on li "Edit" at bounding box center [868, 516] width 72 height 22
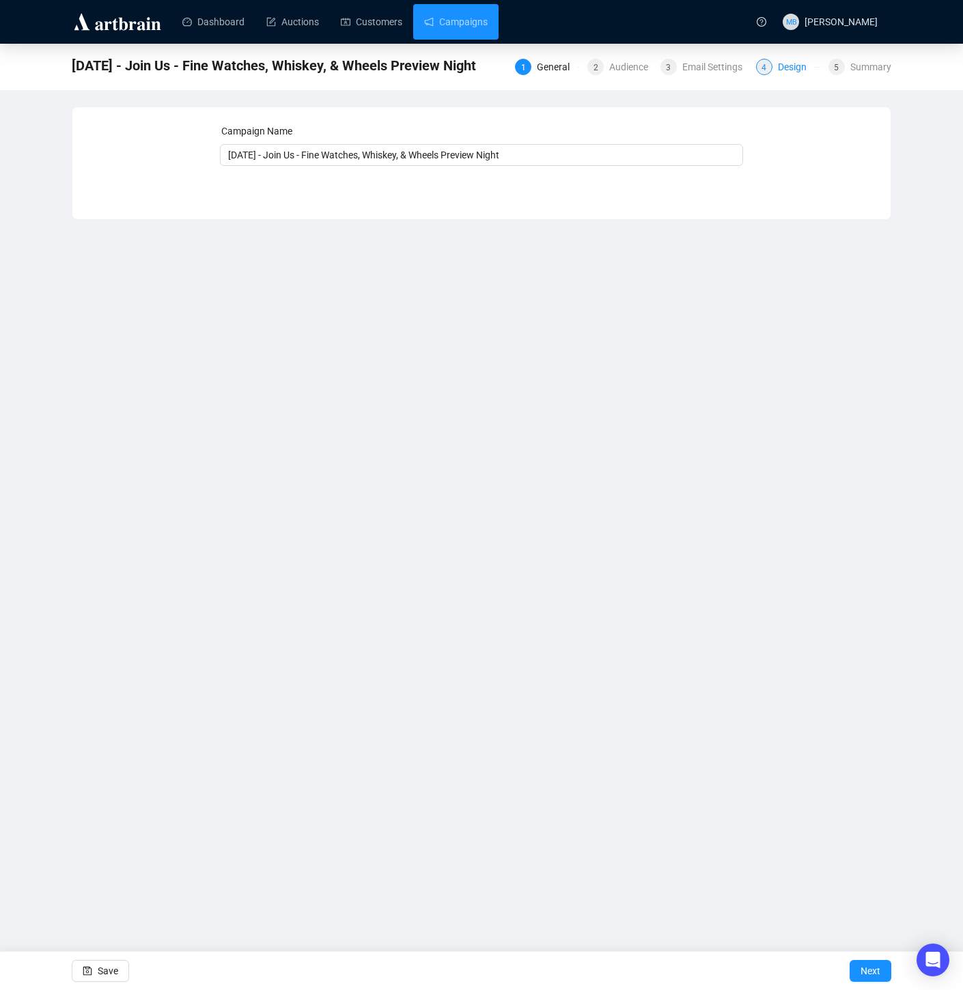
click at [789, 72] on div "Design" at bounding box center [796, 67] width 37 height 16
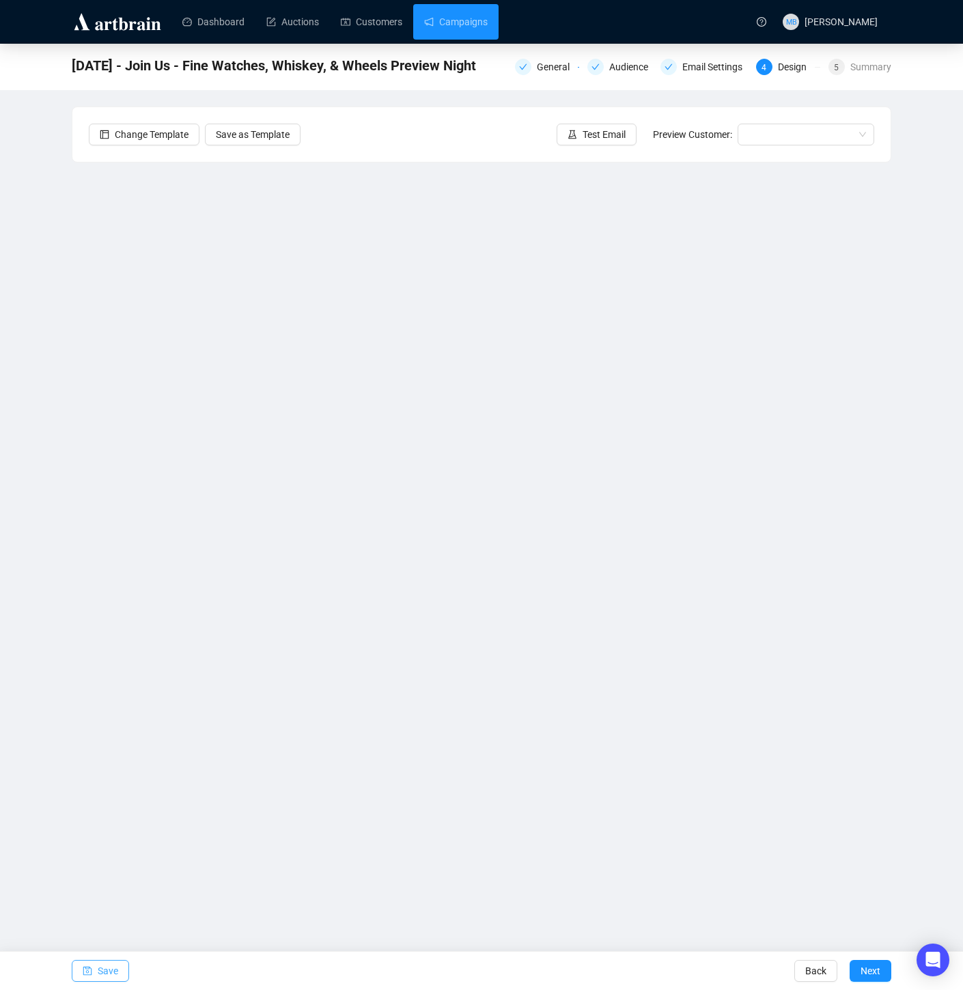
click at [98, 970] on span "Save" at bounding box center [108, 971] width 20 height 38
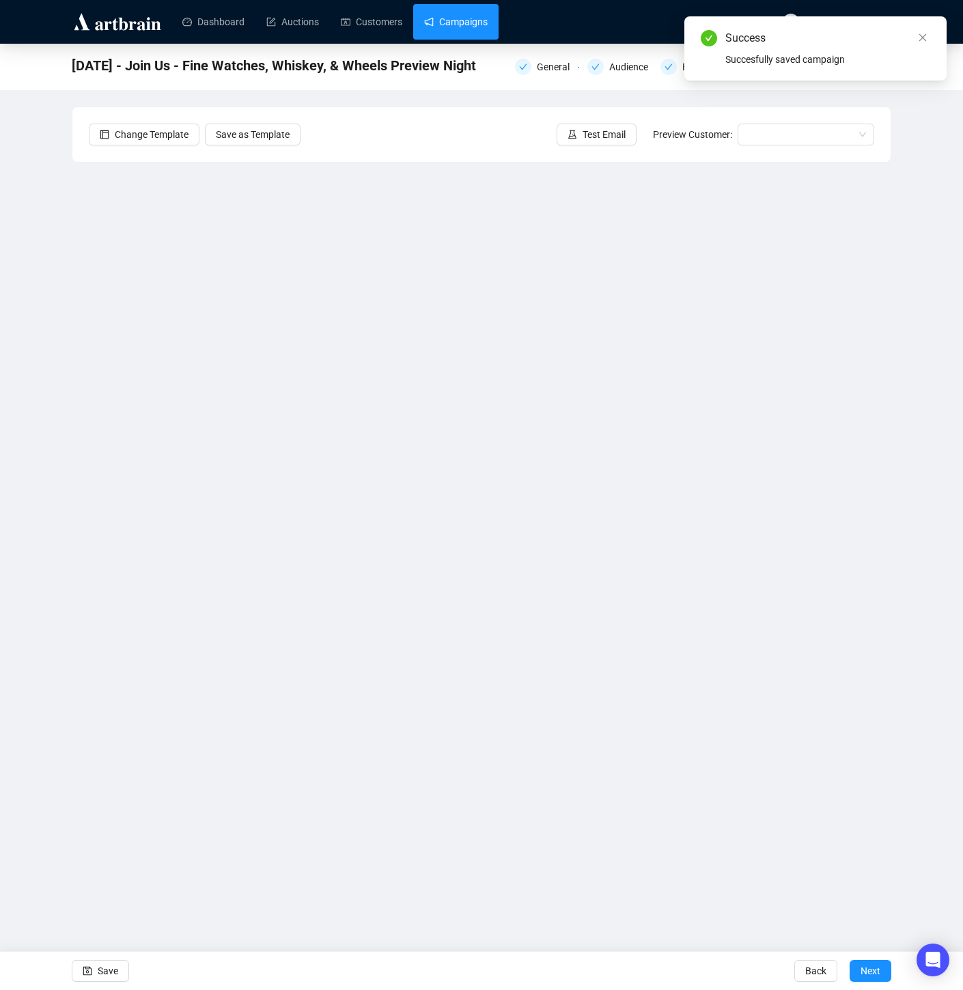
click at [480, 28] on link "Campaigns" at bounding box center [456, 22] width 64 height 36
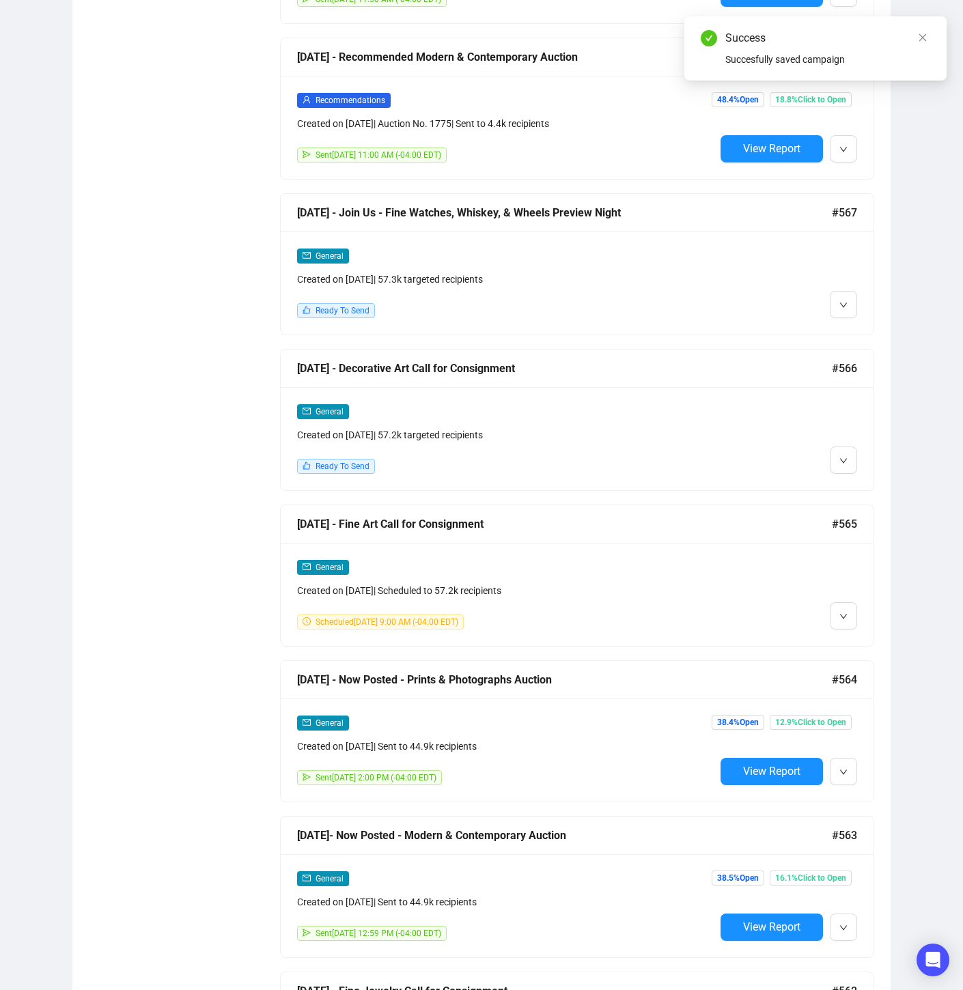
scroll to position [1456, 0]
click at [840, 457] on icon "down" at bounding box center [843, 461] width 8 height 8
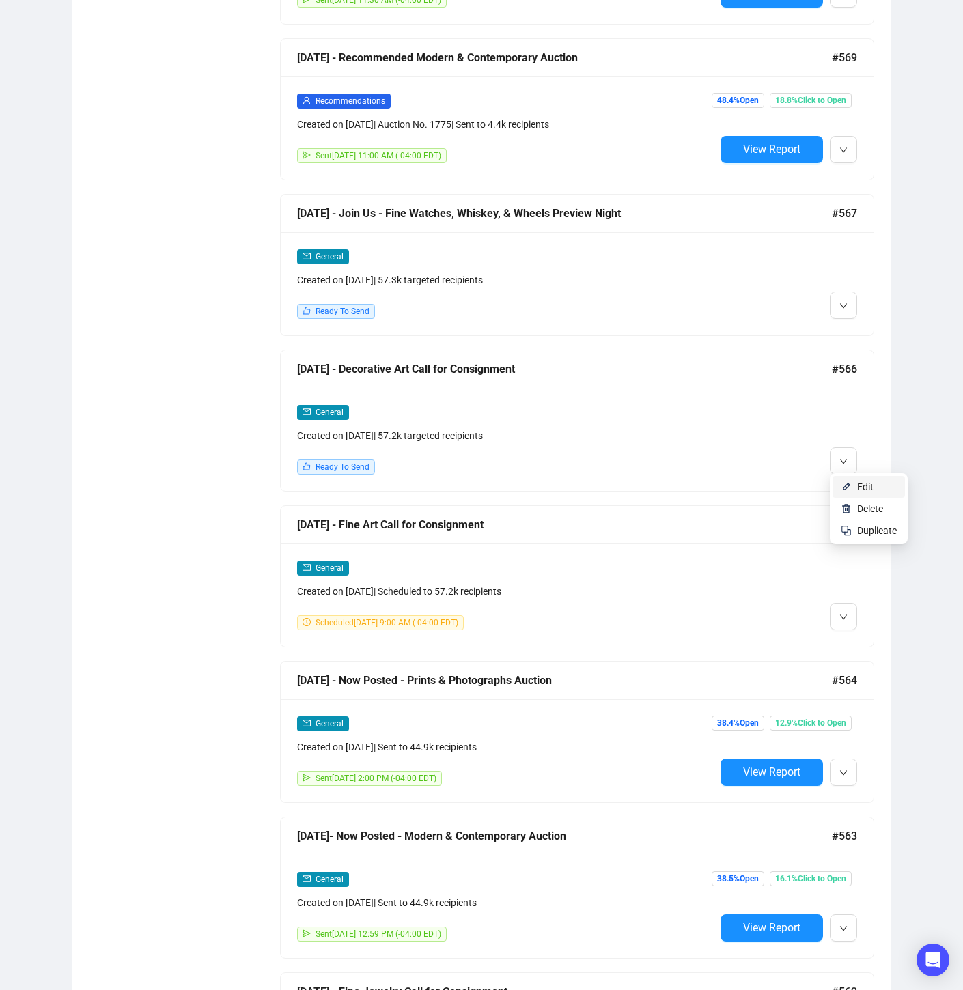
click at [858, 488] on span "Edit" at bounding box center [865, 486] width 16 height 11
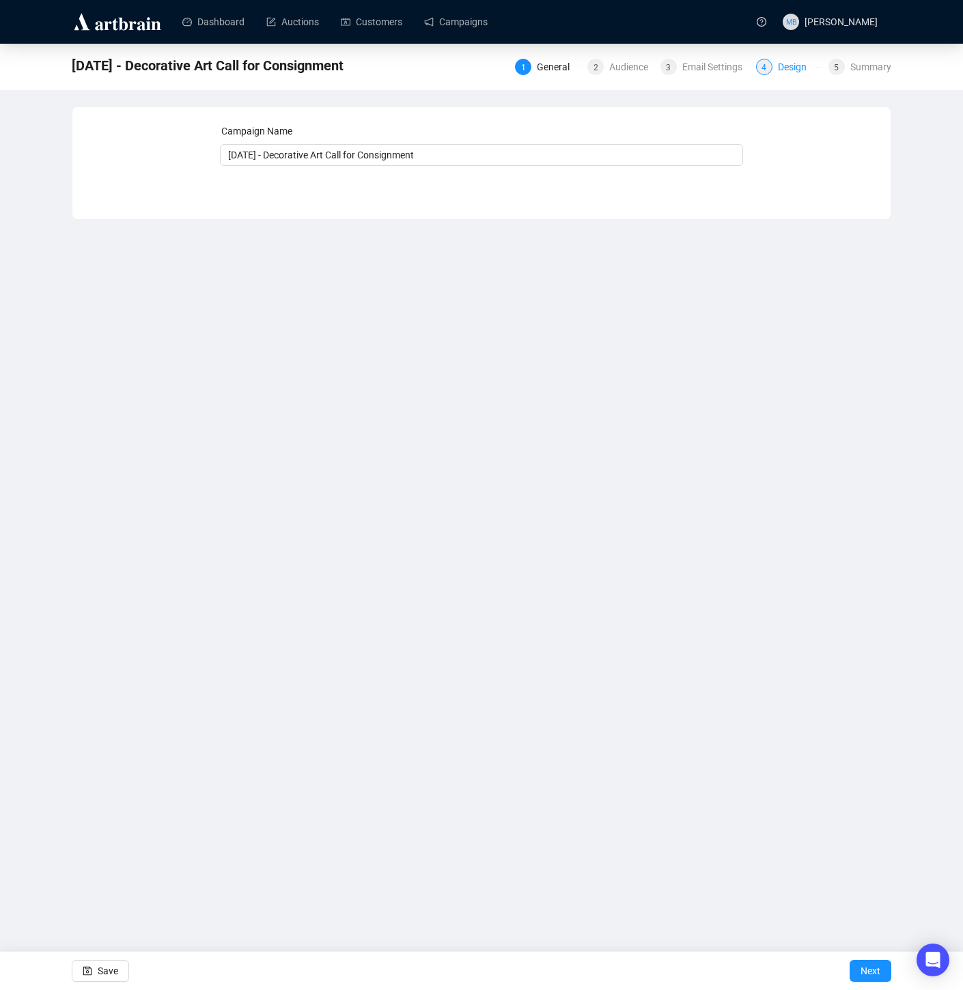
click at [788, 69] on div "Design" at bounding box center [796, 67] width 37 height 16
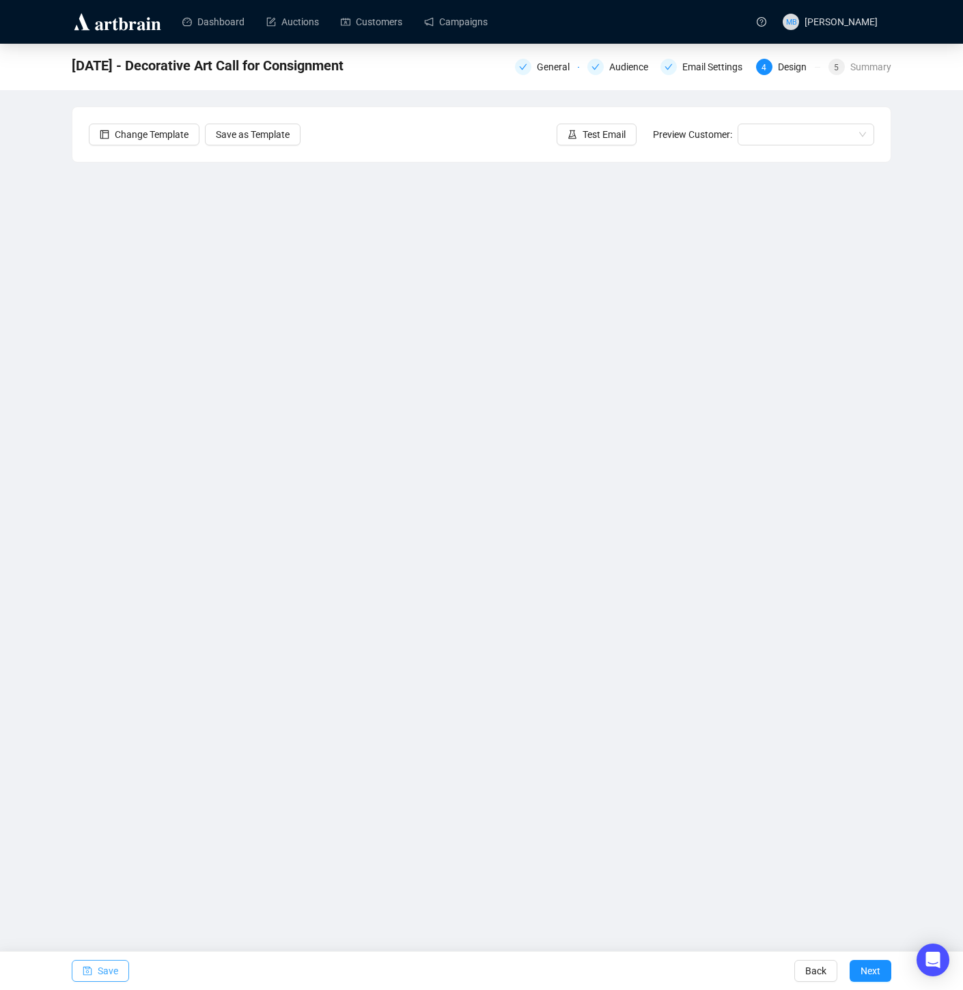
click at [117, 968] on span "Save" at bounding box center [108, 971] width 20 height 38
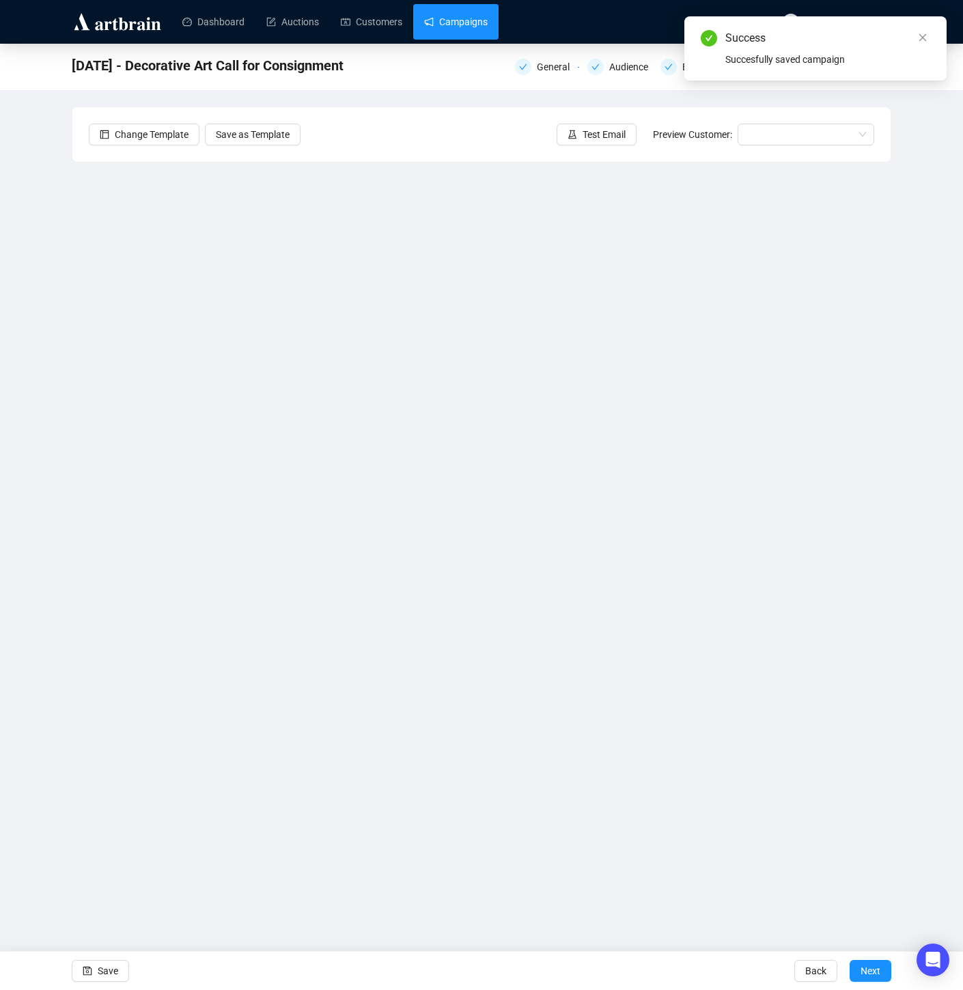
click at [458, 18] on link "Campaigns" at bounding box center [456, 22] width 64 height 36
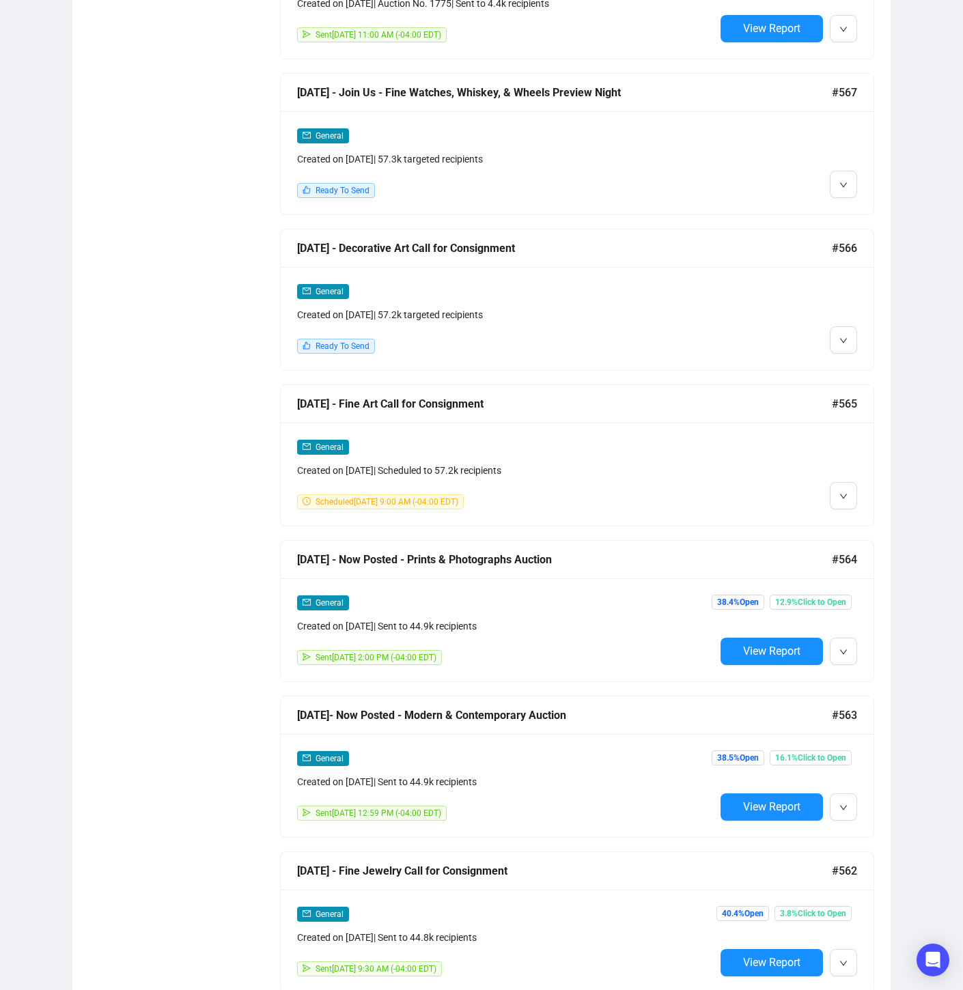
scroll to position [1574, 0]
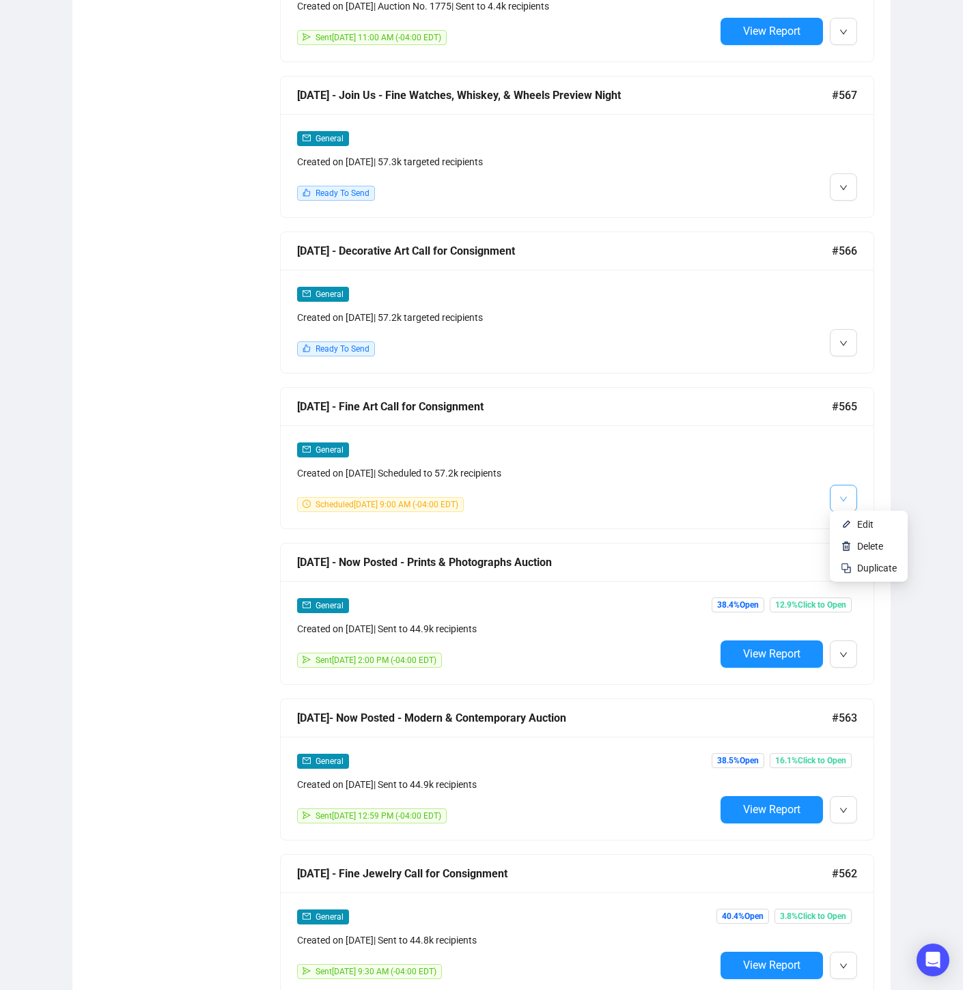
click at [845, 495] on icon "down" at bounding box center [843, 499] width 8 height 8
click at [862, 521] on span "Edit" at bounding box center [865, 524] width 16 height 11
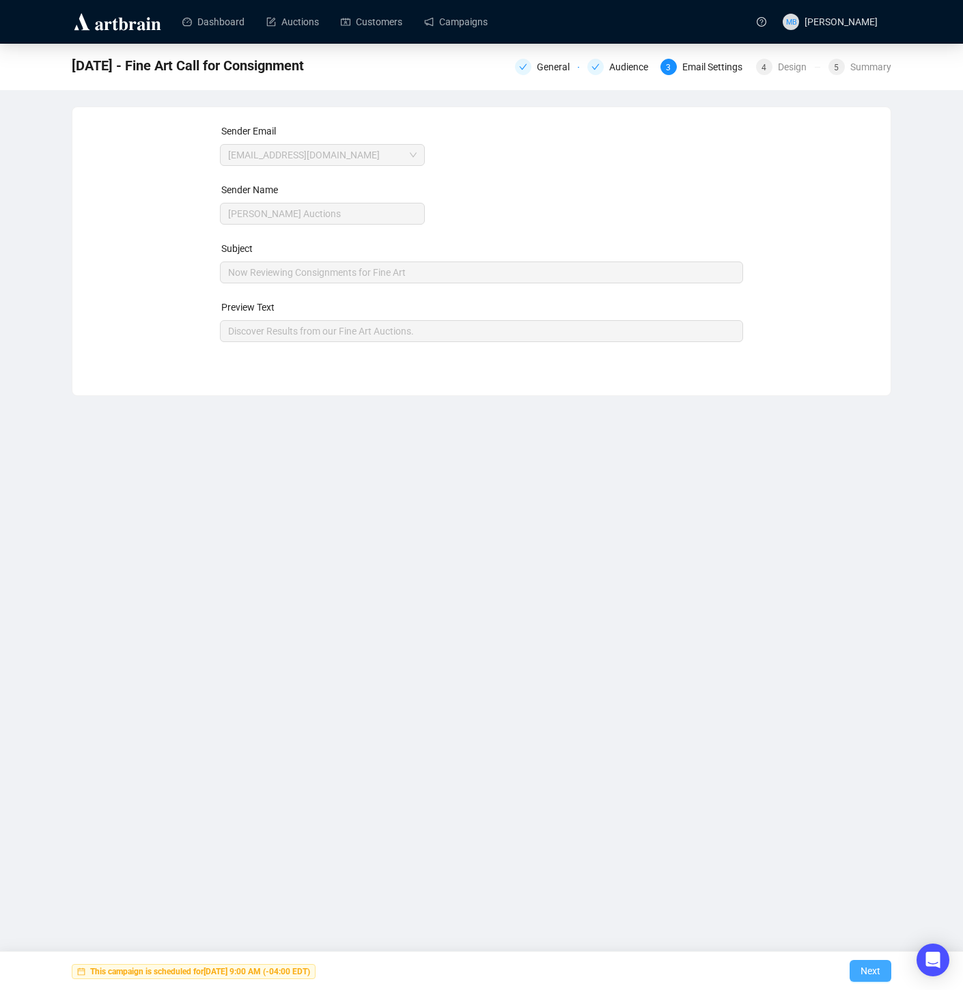
click at [873, 970] on span "Next" at bounding box center [870, 971] width 20 height 38
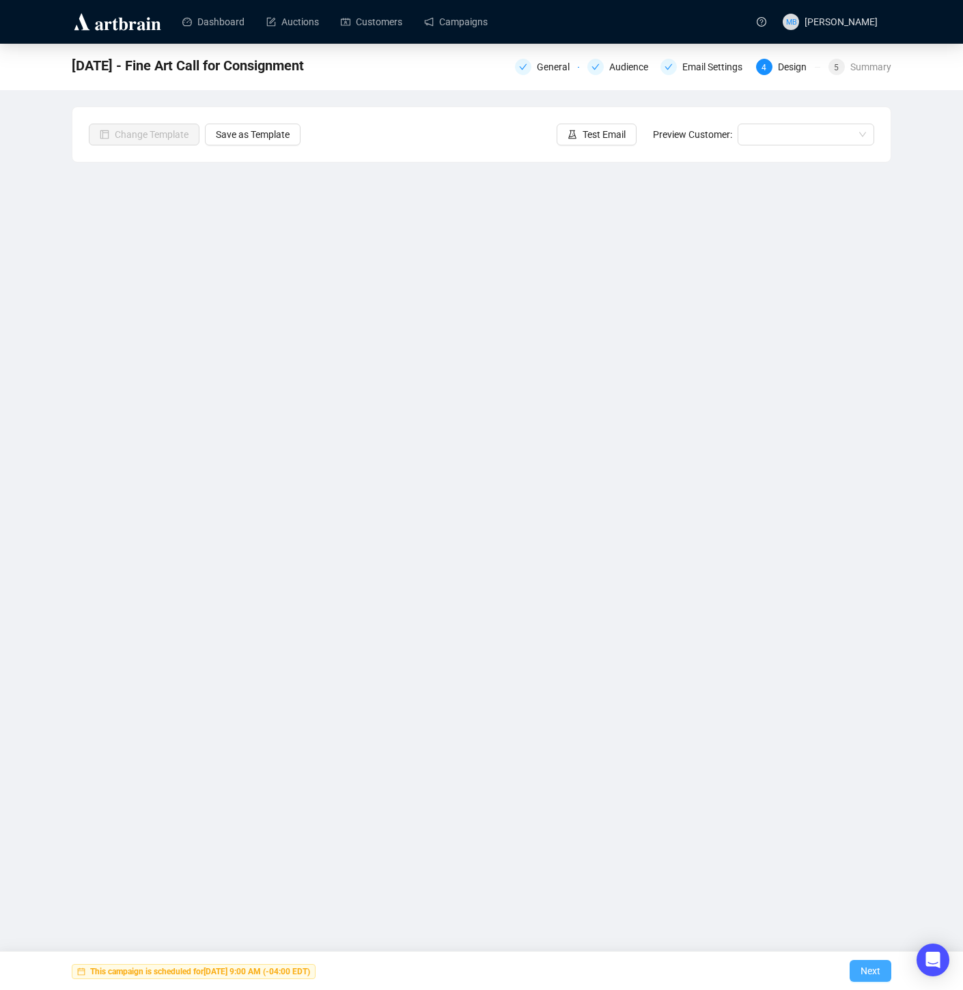
click at [870, 971] on span "Next" at bounding box center [870, 971] width 20 height 38
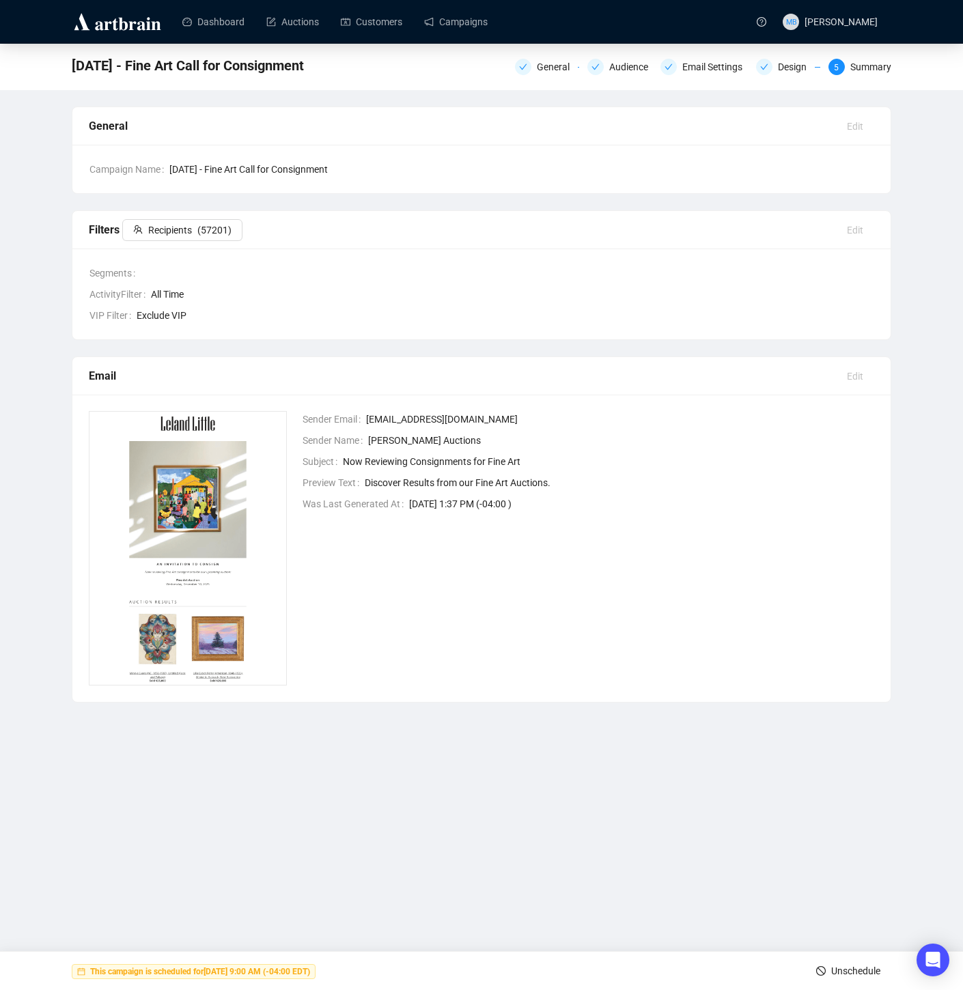
click at [862, 970] on span "Unschedule" at bounding box center [855, 971] width 49 height 38
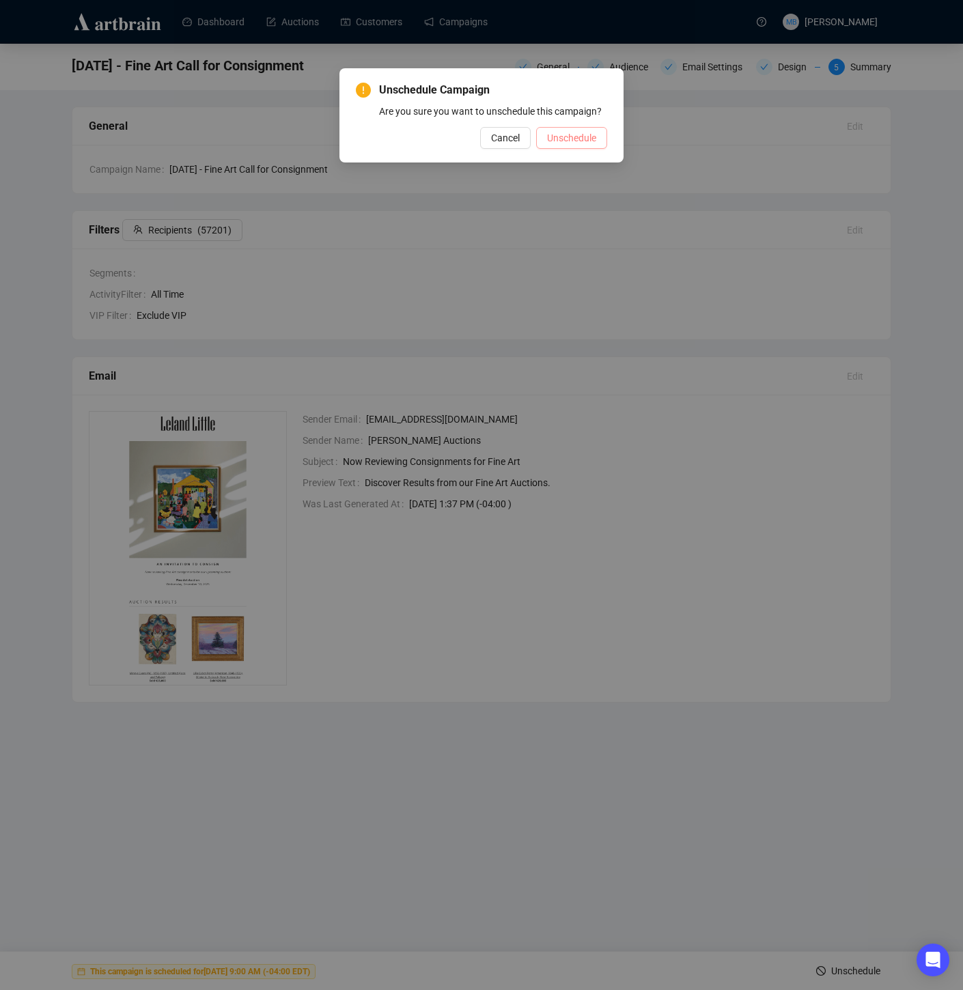
click at [589, 145] on span "Unschedule" at bounding box center [571, 137] width 49 height 15
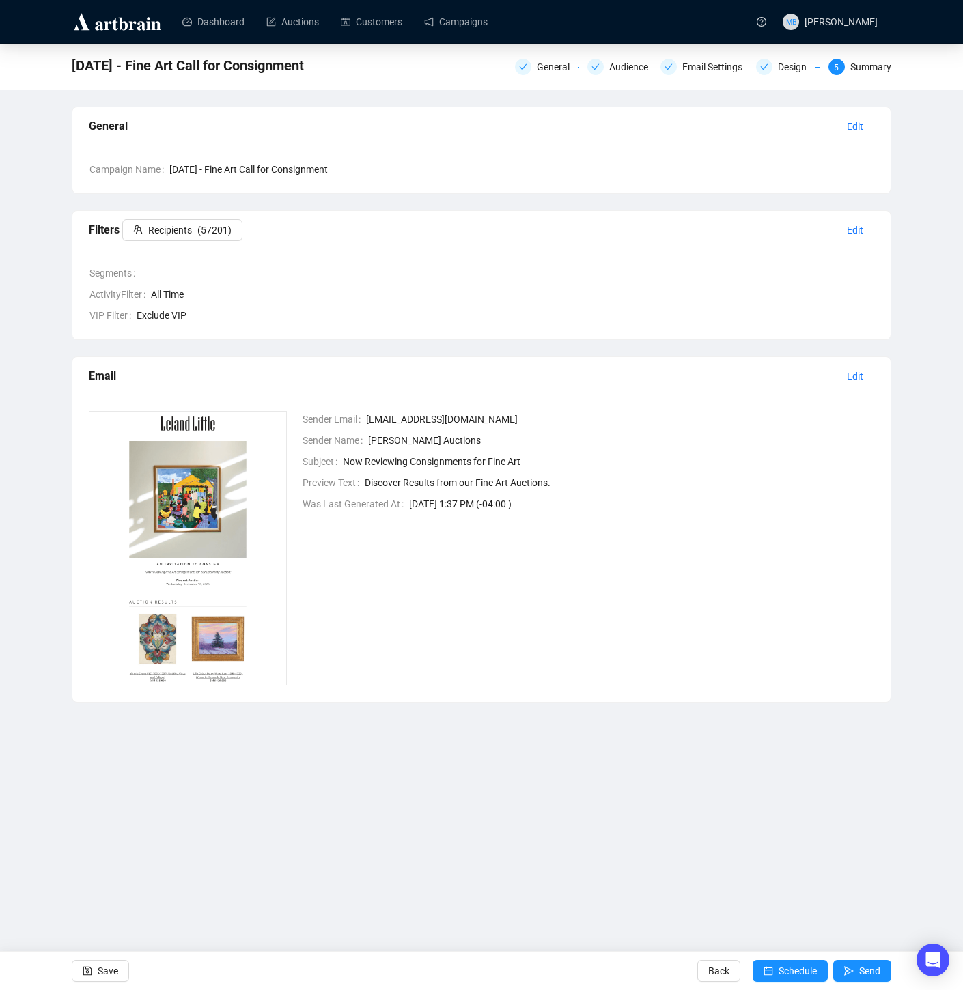
click at [786, 57] on div "General Audience Email Settings Design 5 Summary" at bounding box center [703, 65] width 376 height 19
click at [786, 66] on div "Design" at bounding box center [796, 67] width 37 height 16
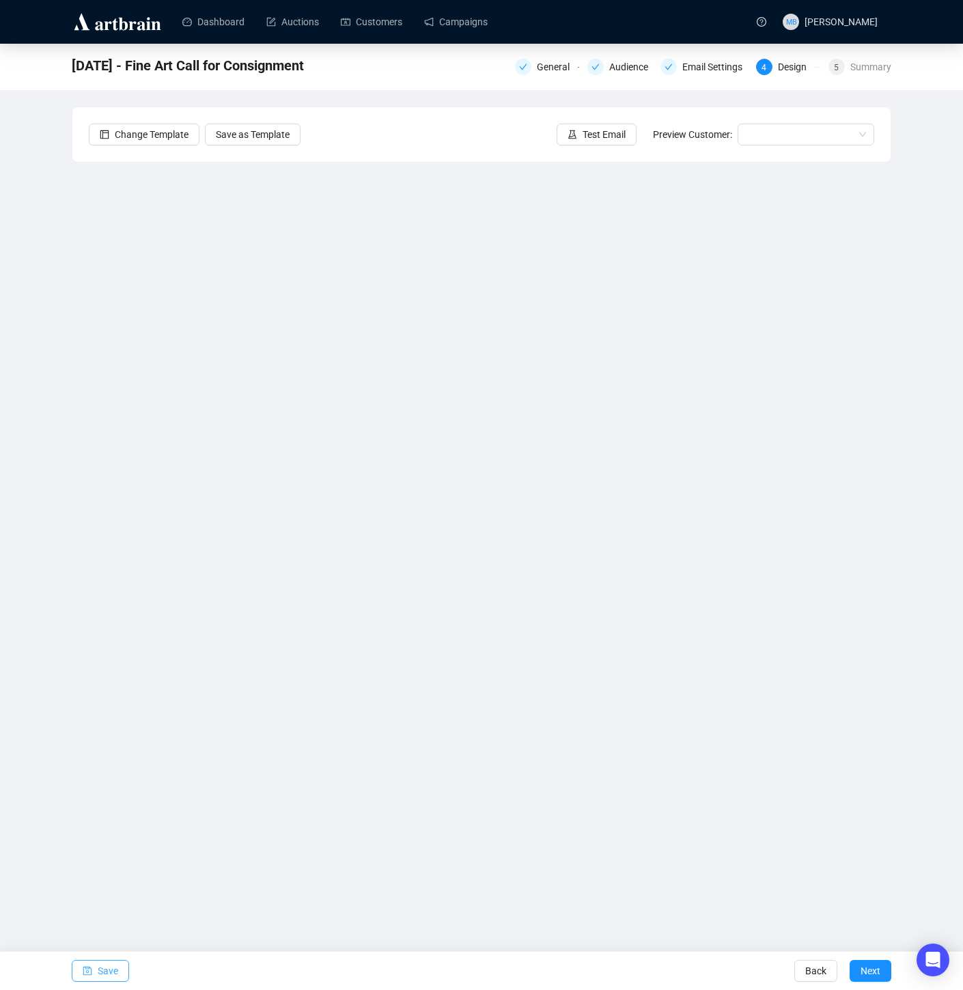
click at [108, 968] on span "Save" at bounding box center [108, 971] width 20 height 38
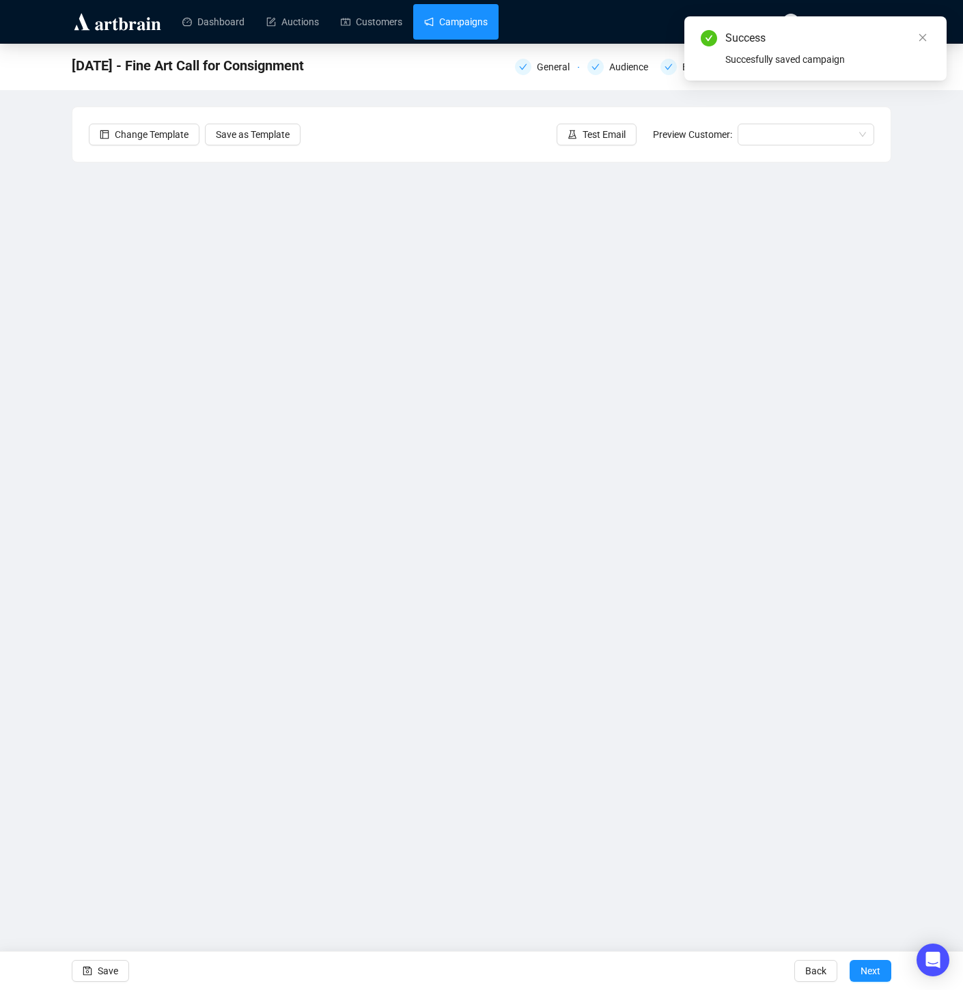
click at [473, 18] on link "Campaigns" at bounding box center [456, 22] width 64 height 36
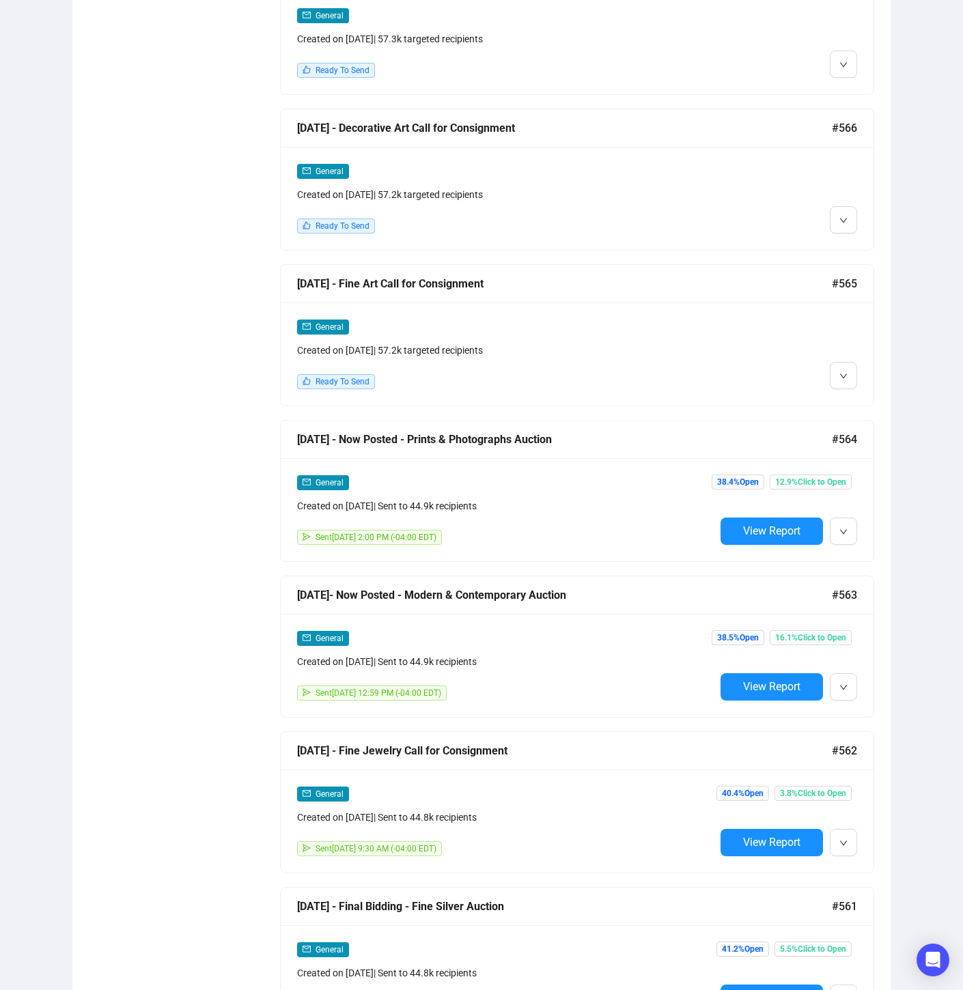
scroll to position [1696, 0]
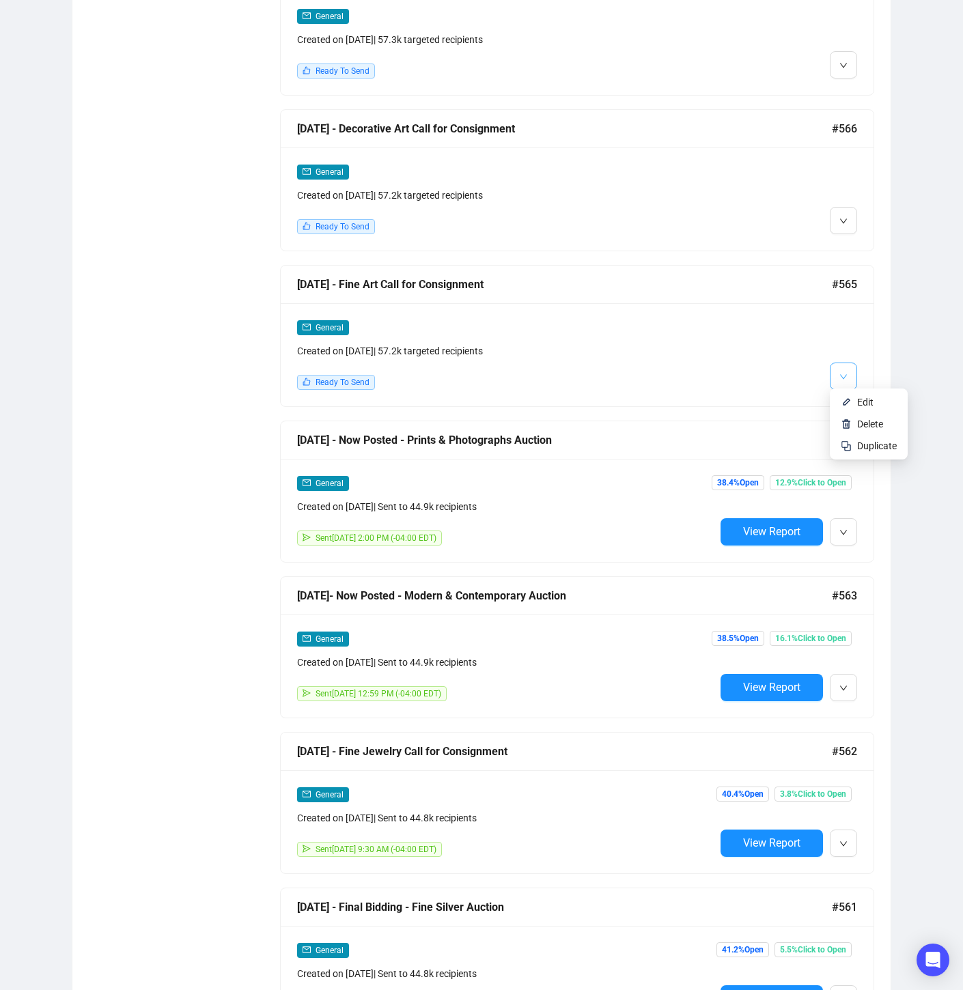
click at [847, 373] on icon "down" at bounding box center [843, 377] width 8 height 8
click at [786, 371] on div at bounding box center [786, 355] width 142 height 70
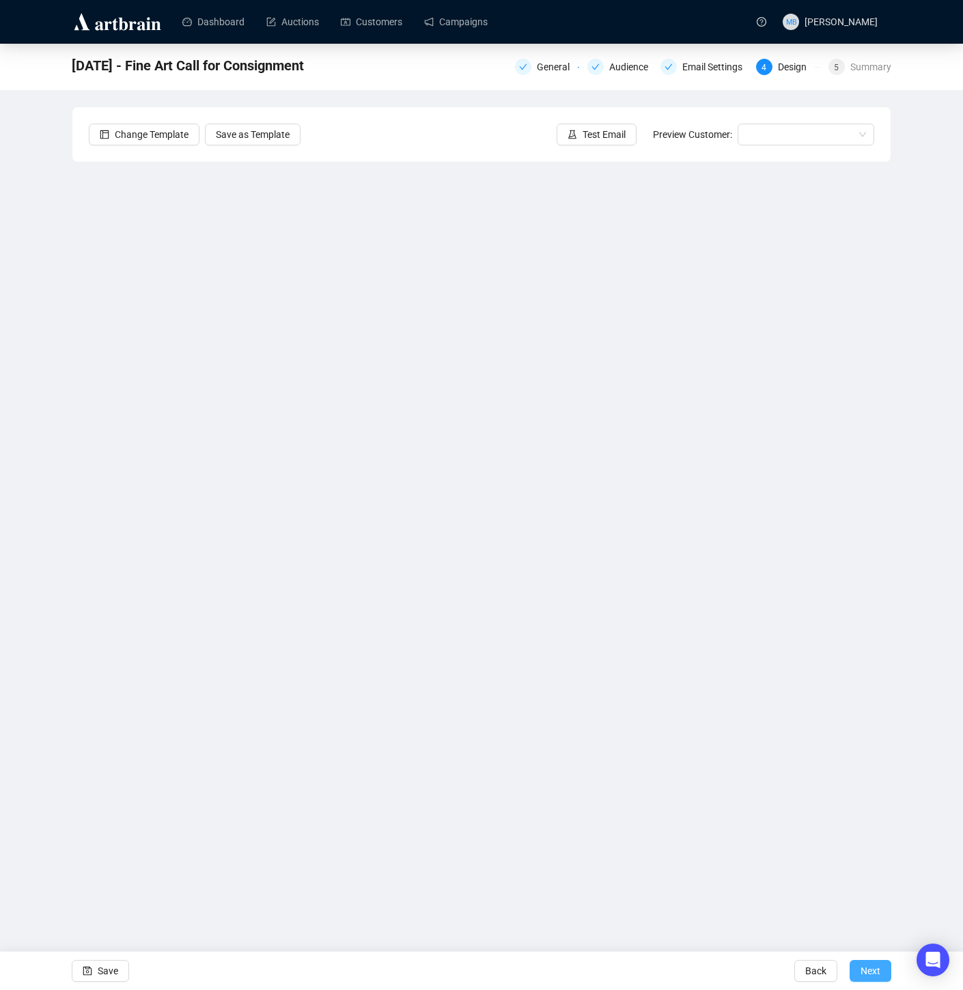
click at [869, 974] on span "Next" at bounding box center [870, 971] width 20 height 38
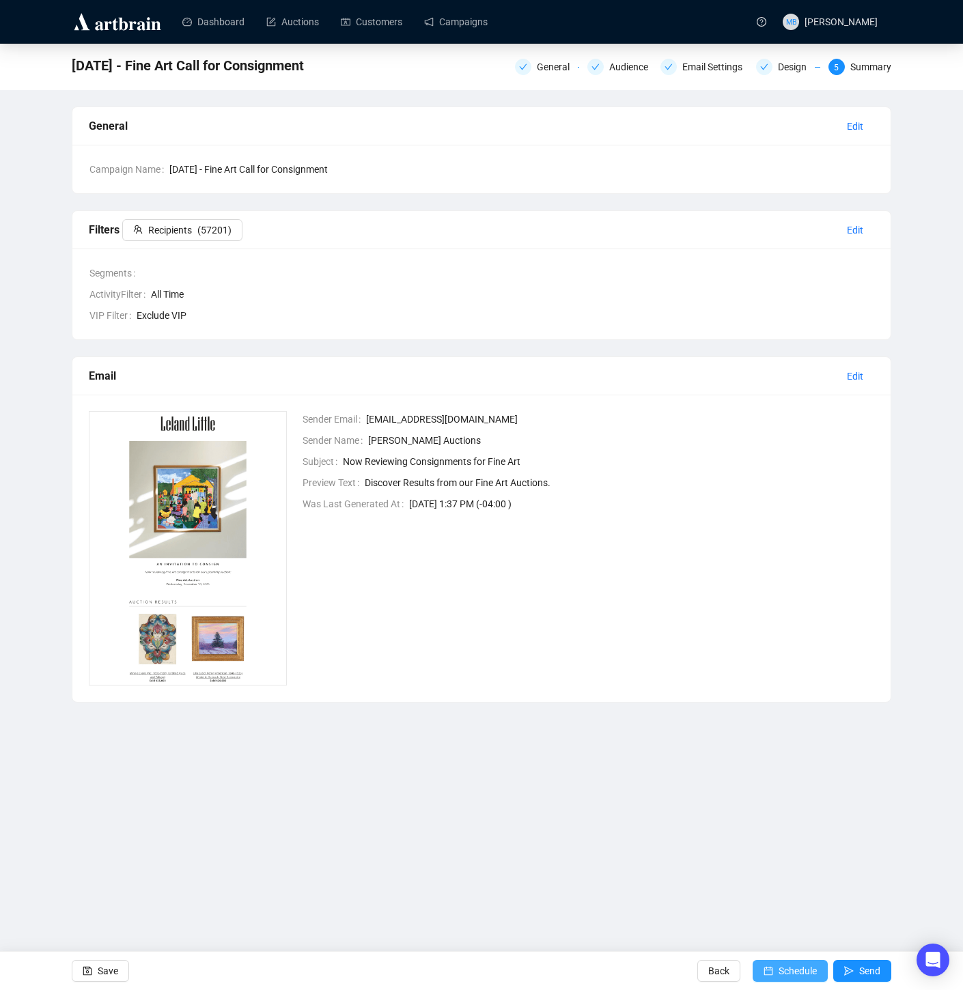
click at [780, 967] on span "Schedule" at bounding box center [797, 971] width 38 height 38
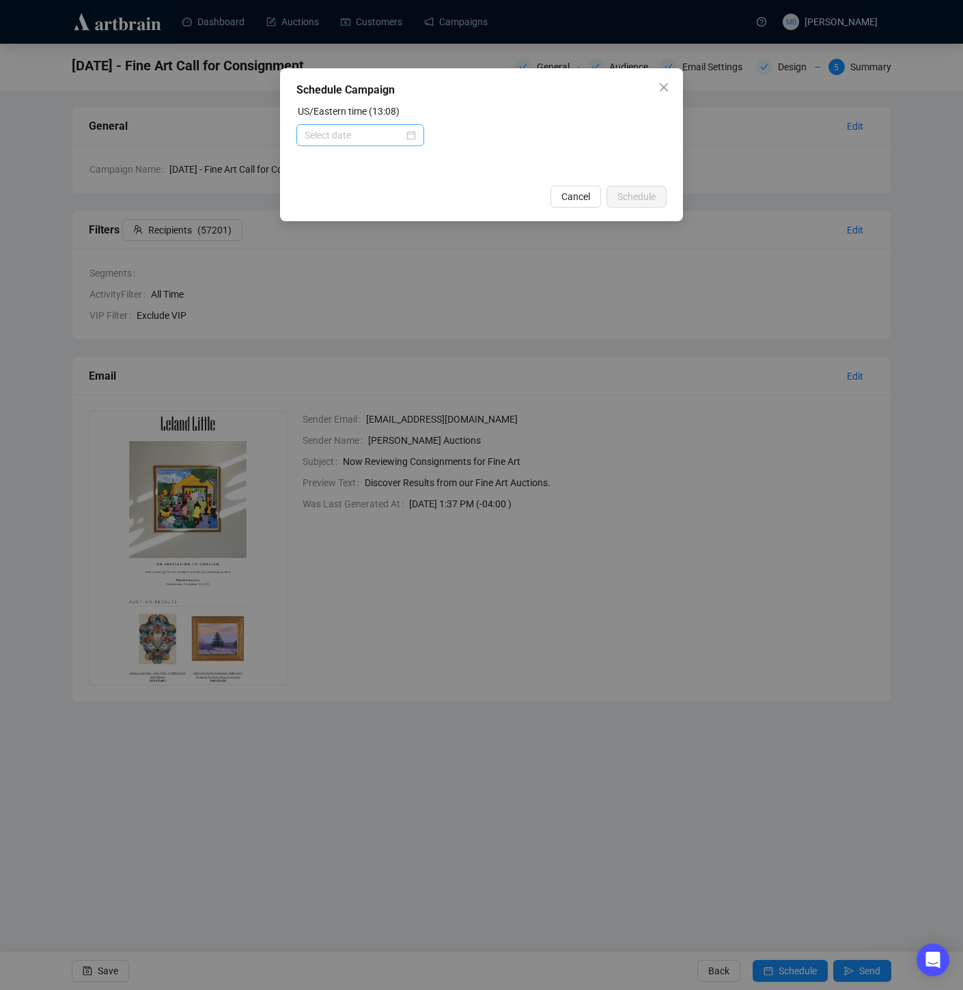
click at [408, 133] on div at bounding box center [360, 135] width 111 height 15
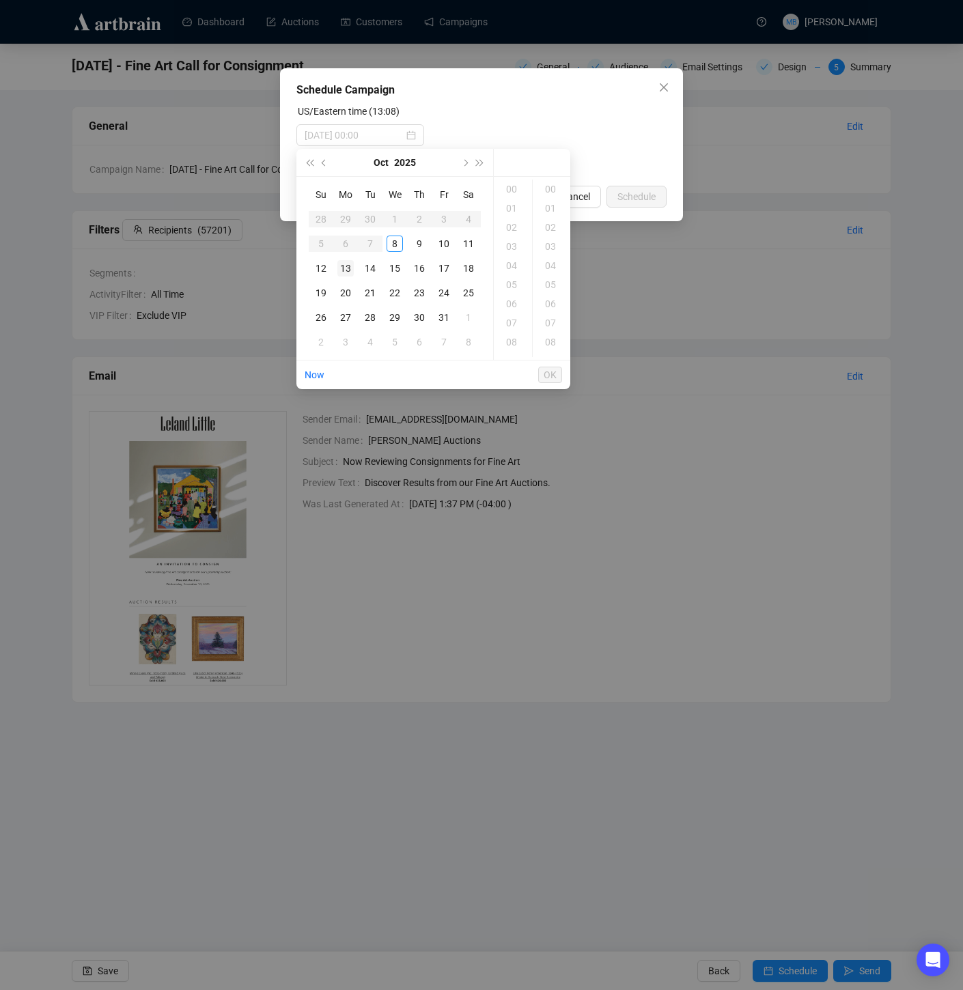
click at [342, 264] on div "13" at bounding box center [345, 268] width 16 height 16
click at [513, 339] on div "09" at bounding box center [512, 342] width 33 height 19
type input "[DATE] 09:00"
click at [553, 368] on span "OK" at bounding box center [550, 375] width 13 height 26
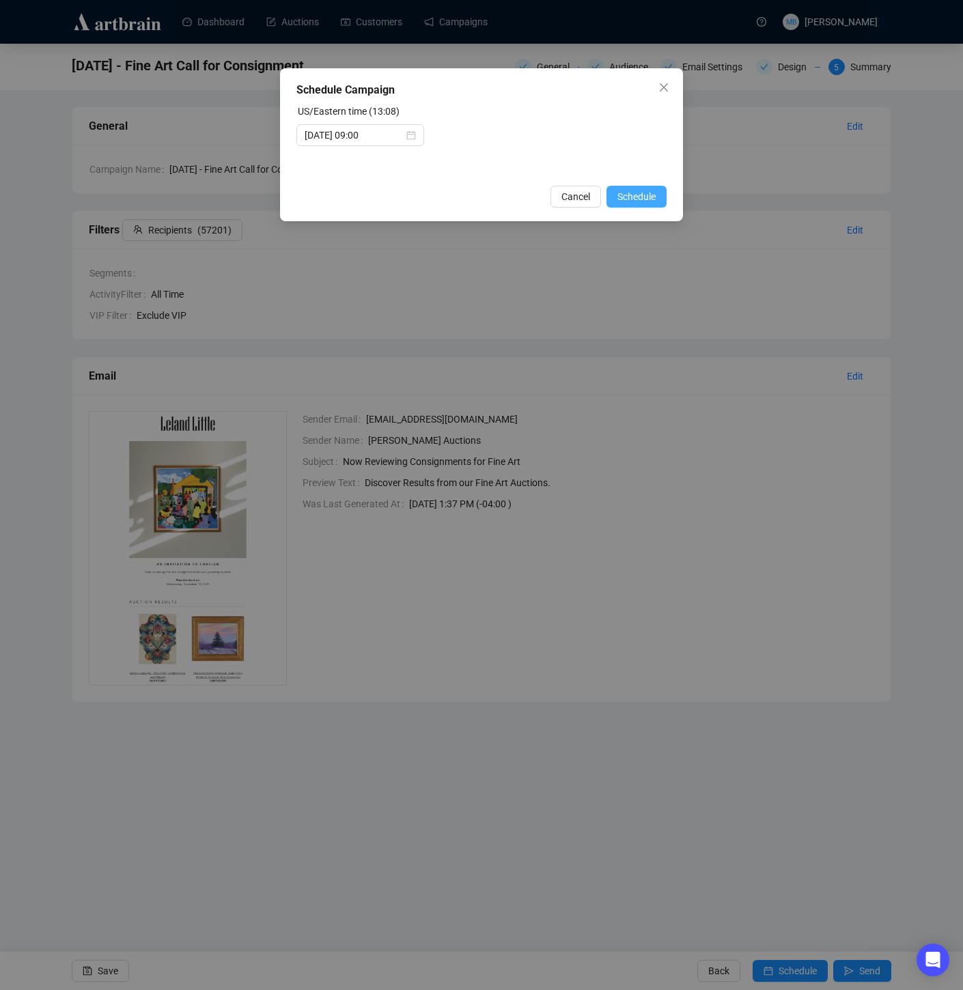
click at [632, 197] on span "Schedule" at bounding box center [636, 196] width 38 height 15
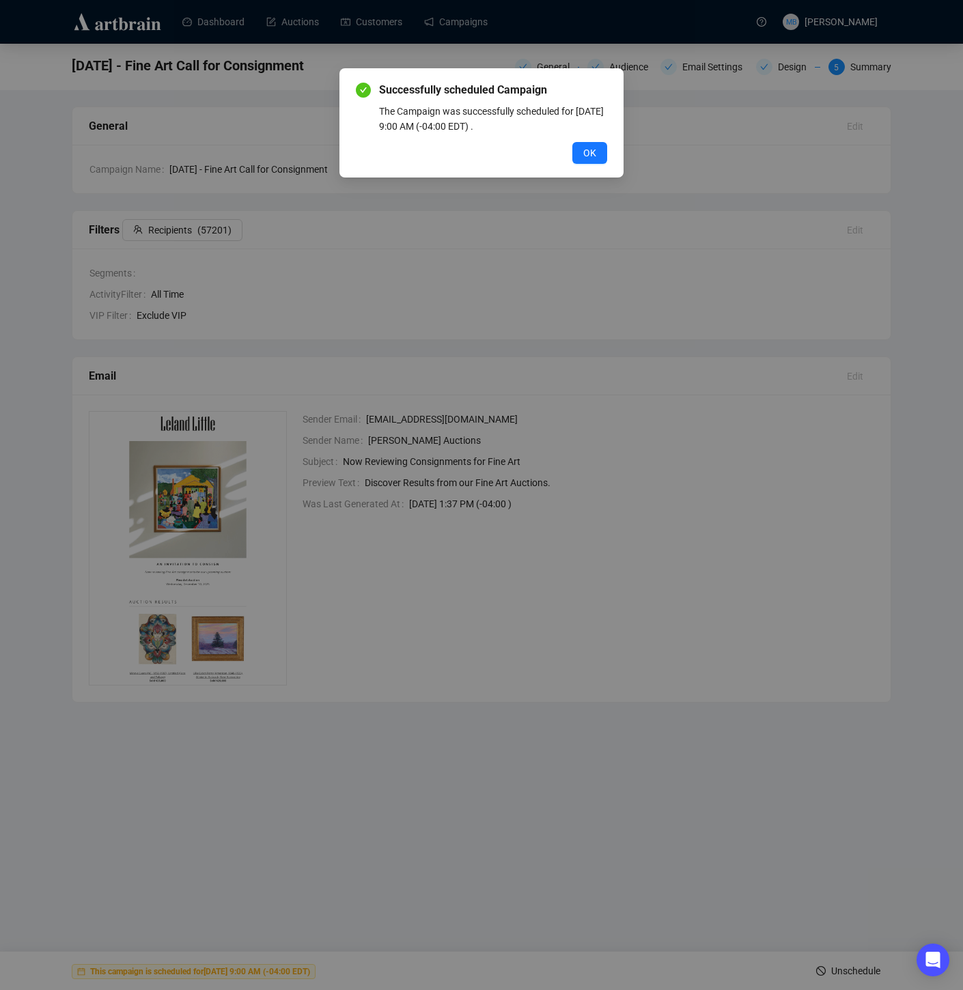
click at [595, 158] on span "OK" at bounding box center [589, 152] width 13 height 15
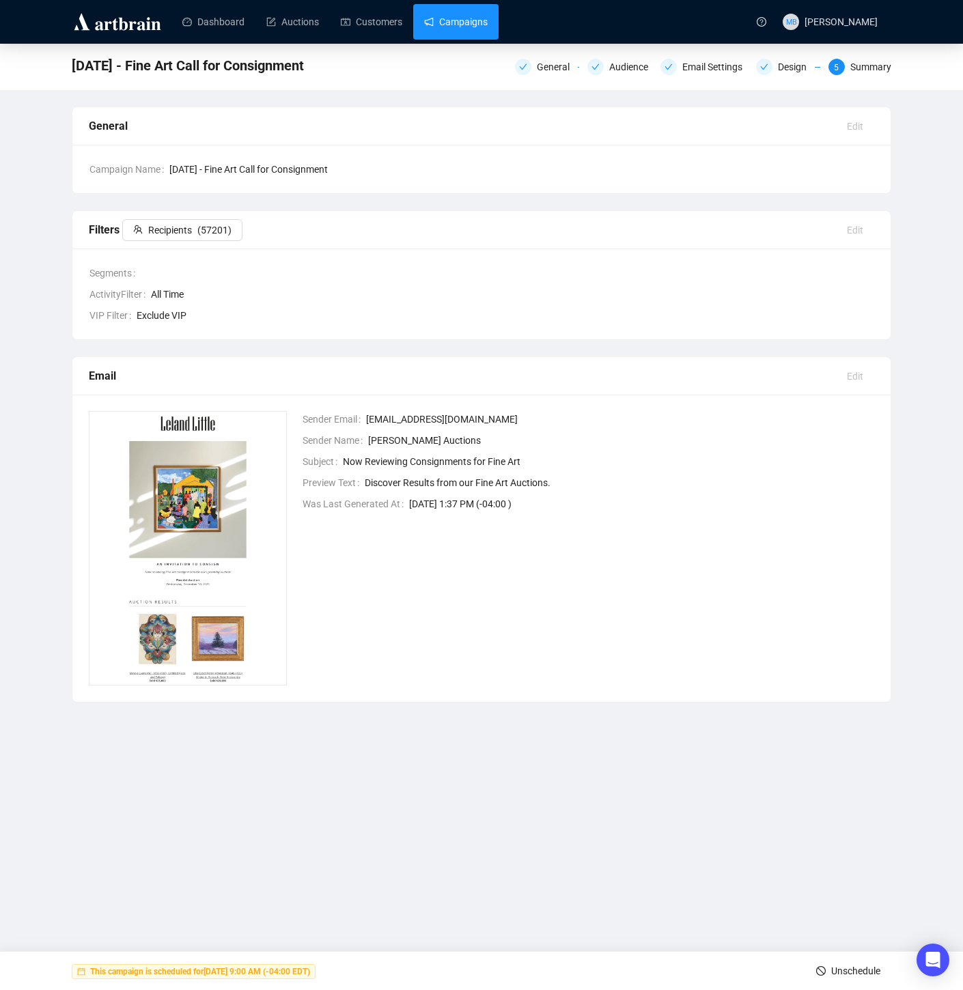
click at [465, 19] on link "Campaigns" at bounding box center [456, 22] width 64 height 36
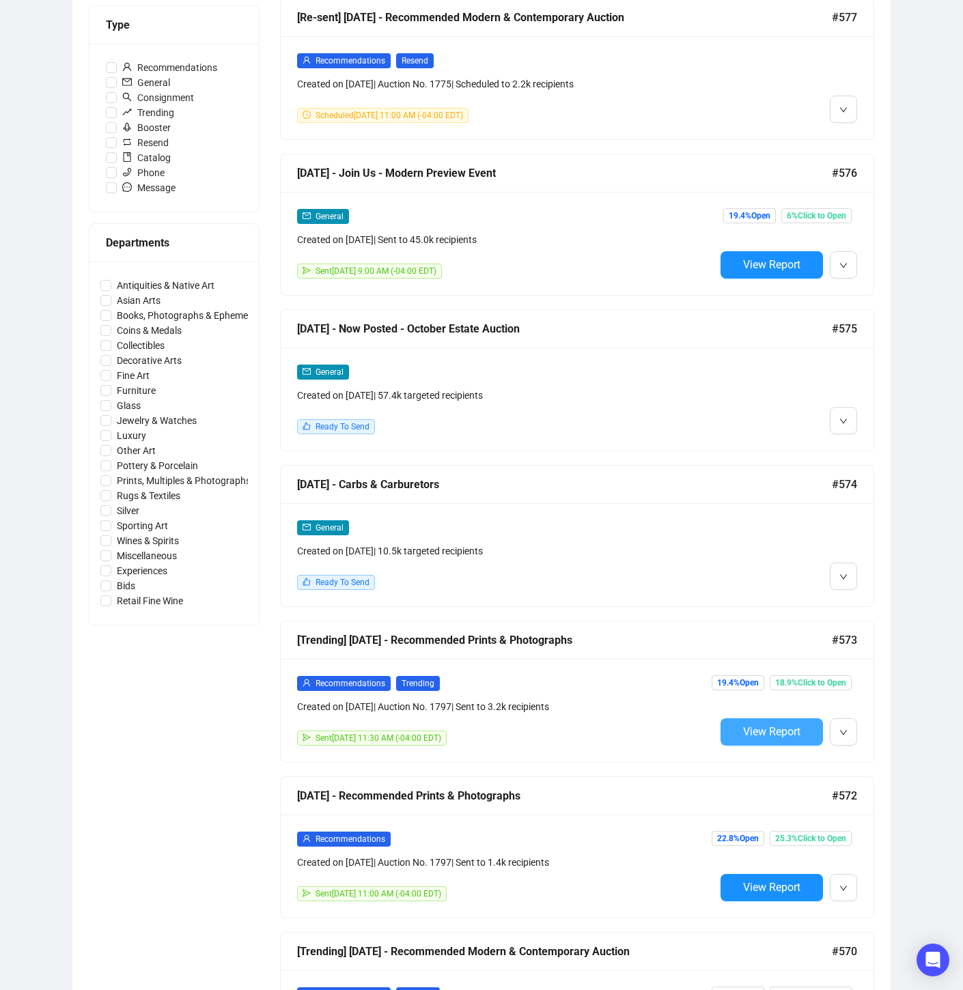
scroll to position [406, 0]
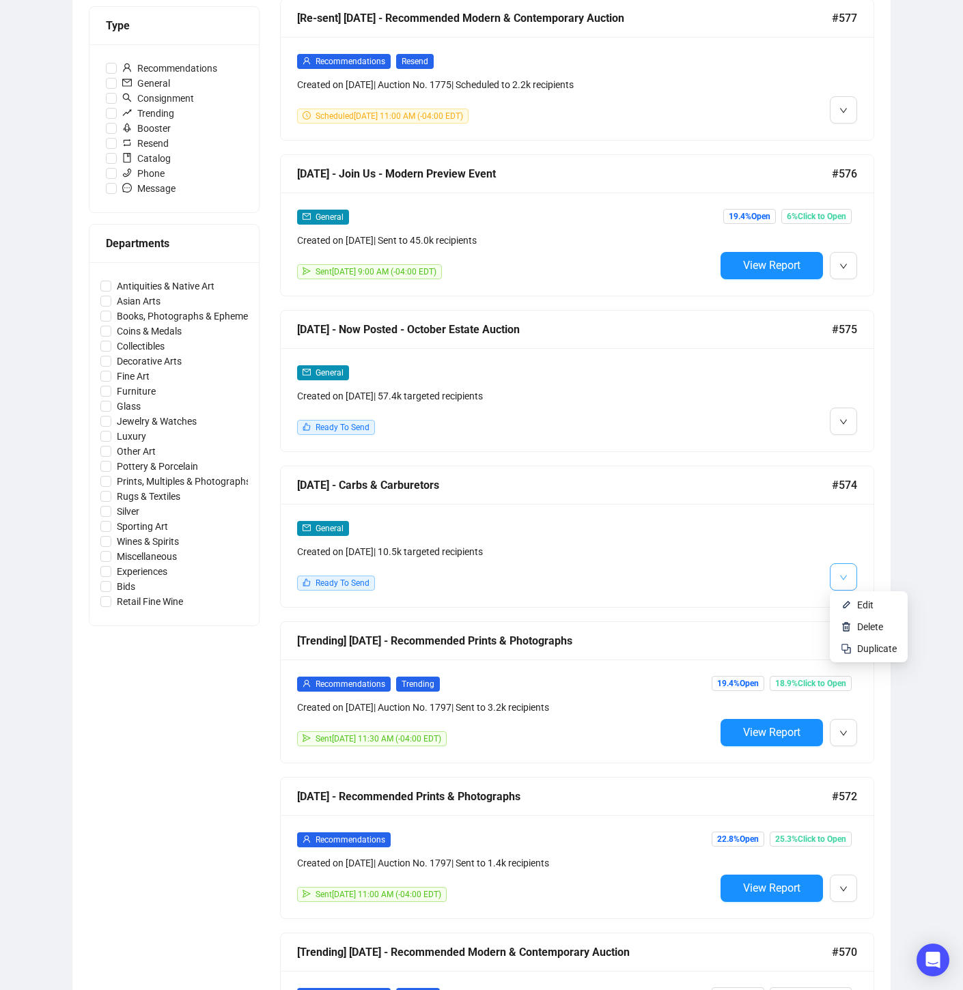
click at [845, 577] on icon "down" at bounding box center [843, 578] width 8 height 8
click at [871, 606] on span "Edit" at bounding box center [865, 605] width 16 height 11
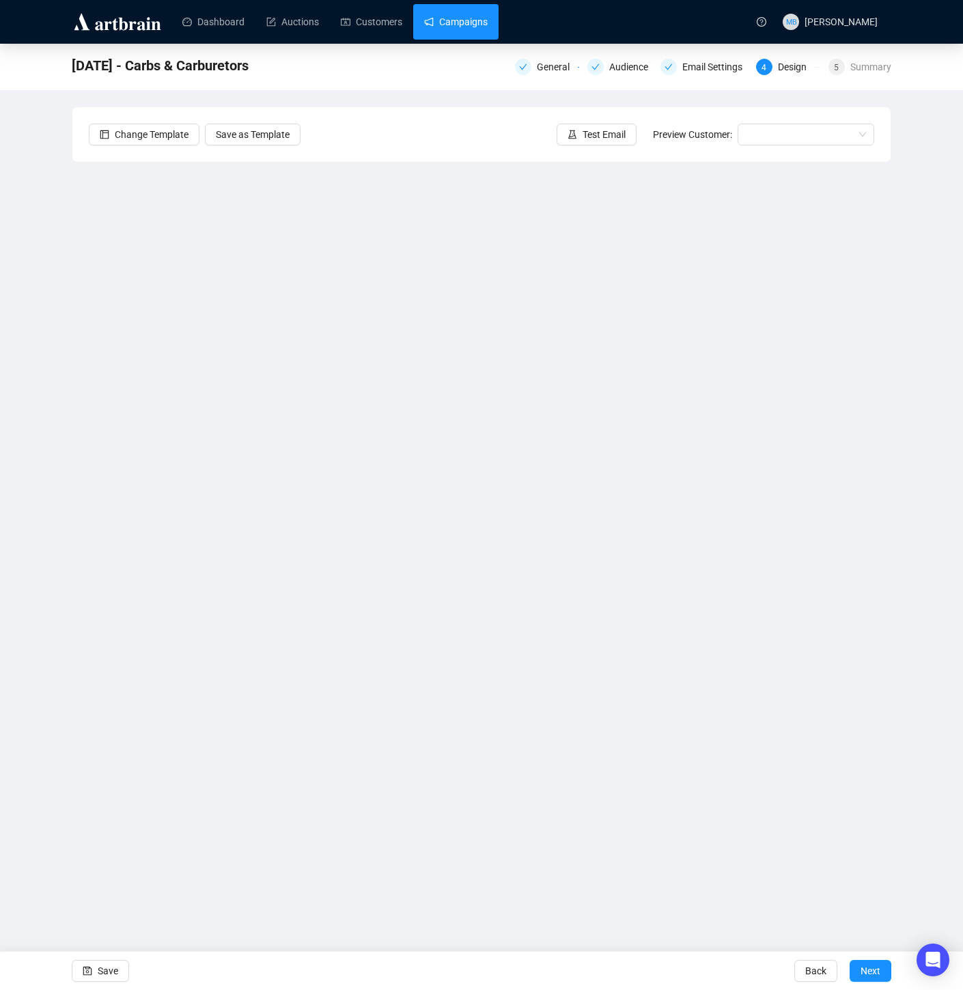
drag, startPoint x: 465, startPoint y: 21, endPoint x: 468, endPoint y: 42, distance: 20.8
click at [465, 21] on link "Campaigns" at bounding box center [456, 22] width 64 height 36
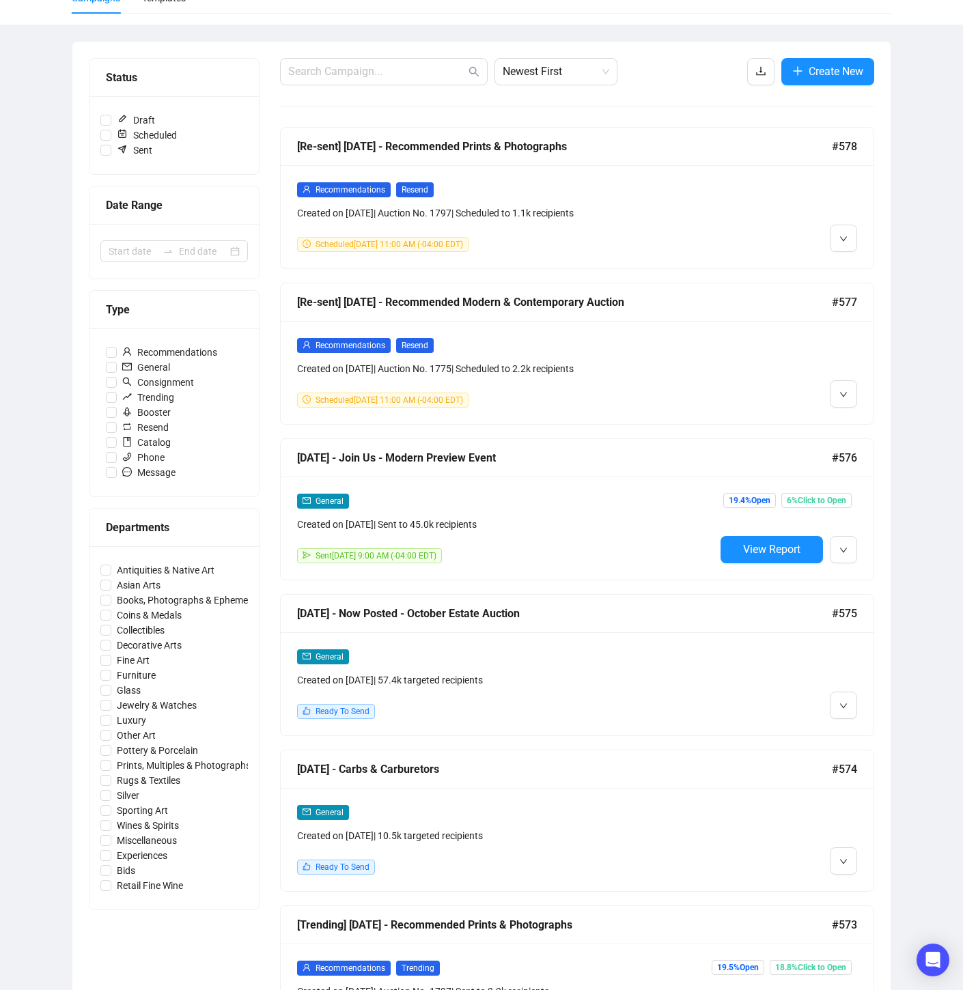
scroll to position [158, 0]
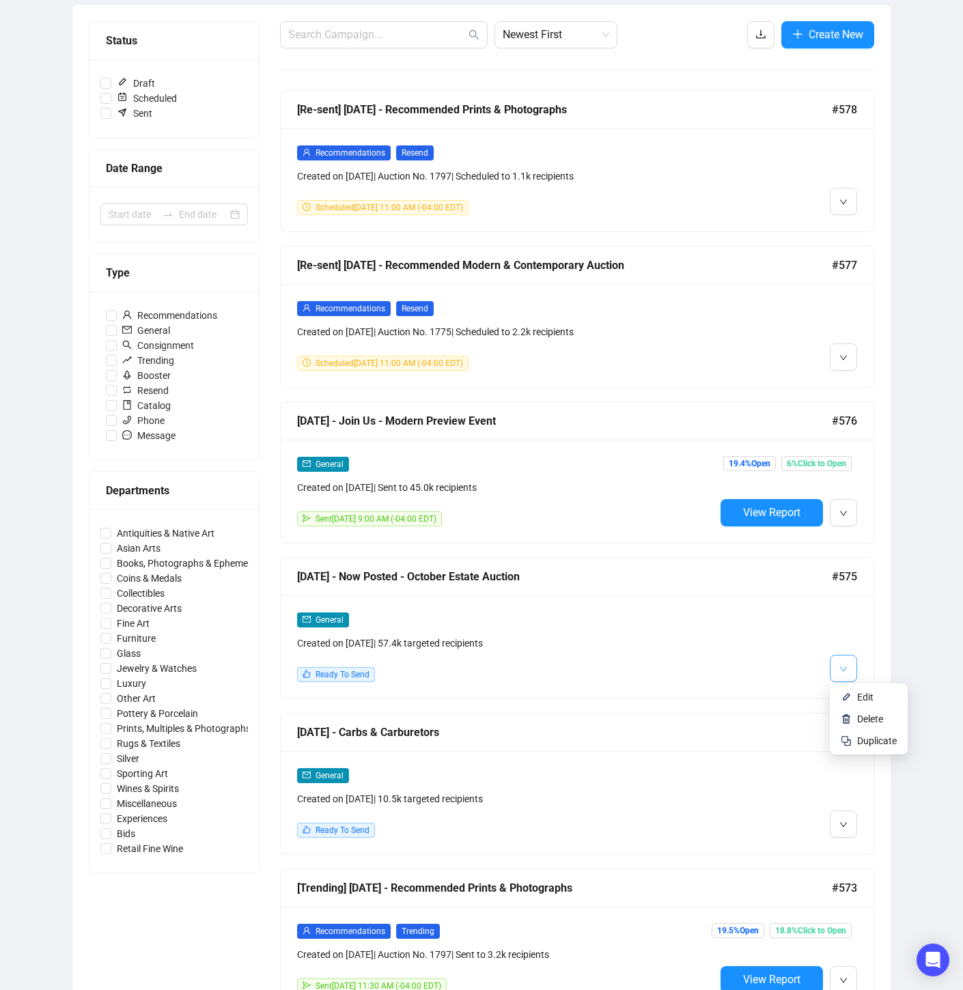
click at [838, 669] on button "button" at bounding box center [843, 668] width 27 height 27
click at [804, 673] on div at bounding box center [786, 647] width 142 height 70
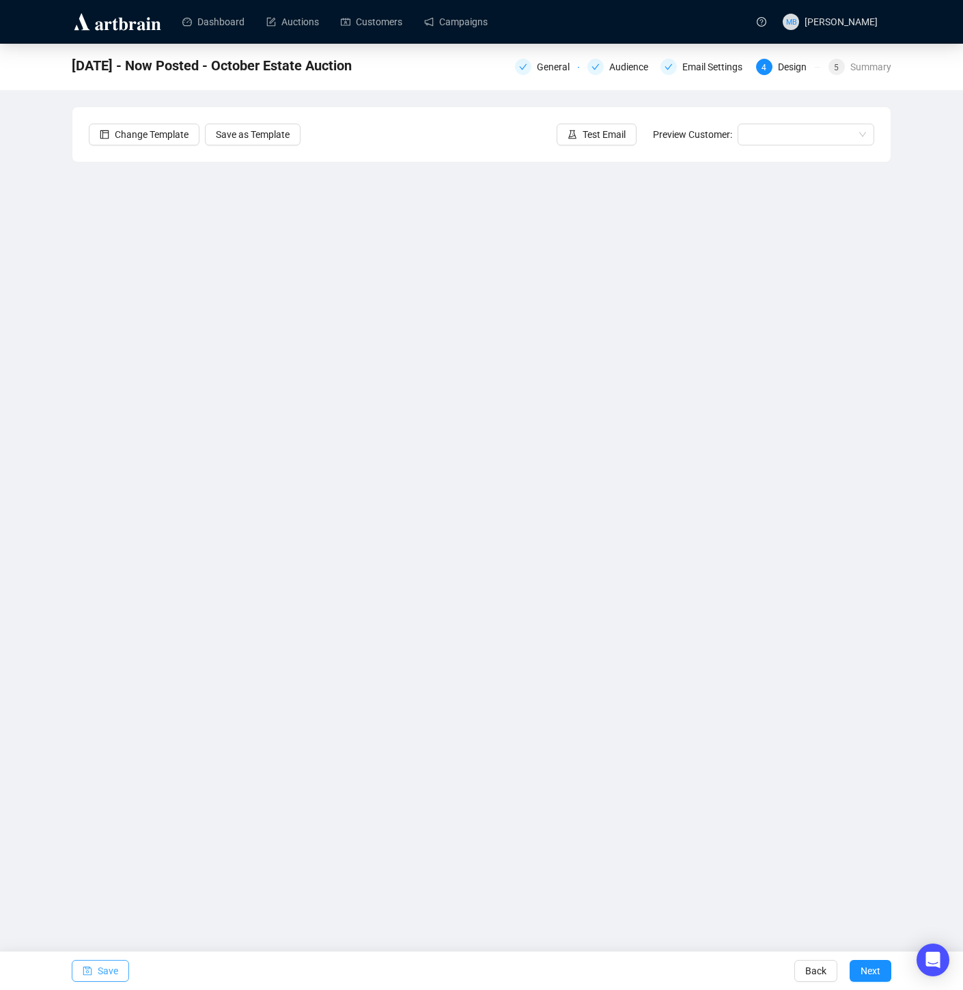
click at [107, 969] on span "Save" at bounding box center [108, 971] width 20 height 38
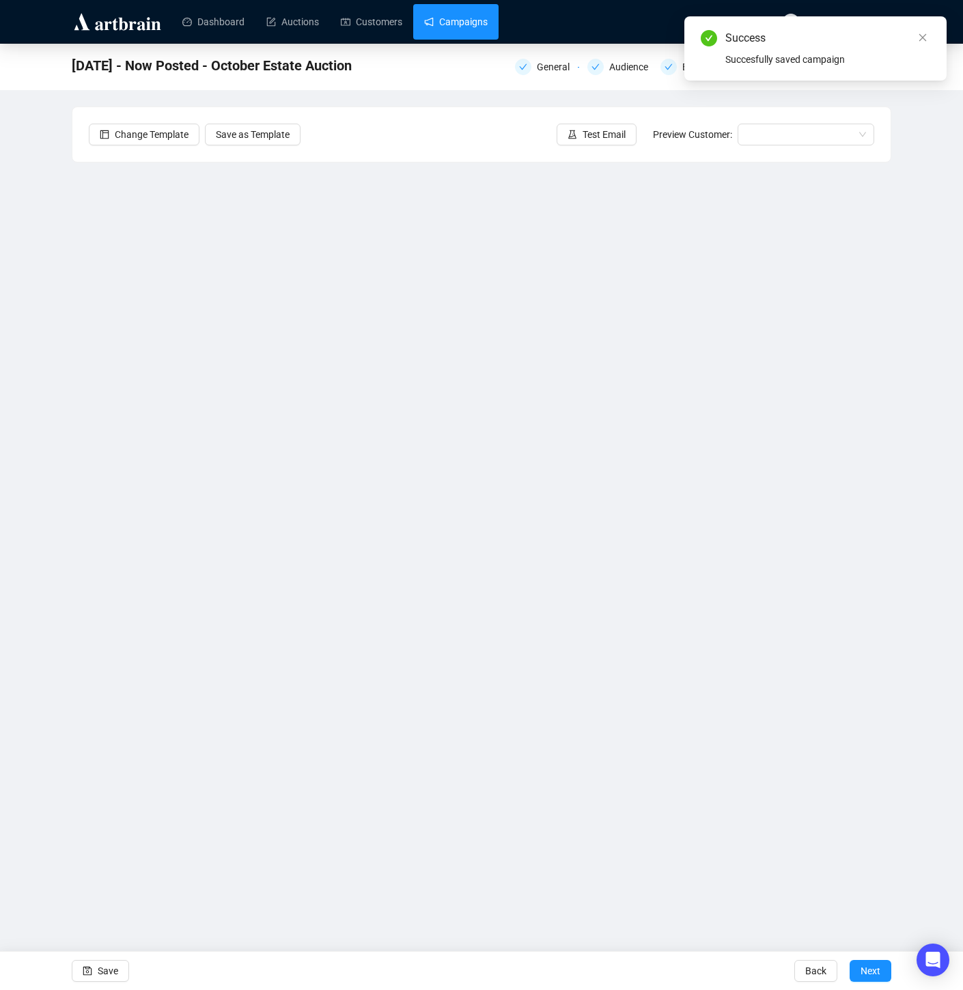
click at [457, 14] on link "Campaigns" at bounding box center [456, 22] width 64 height 36
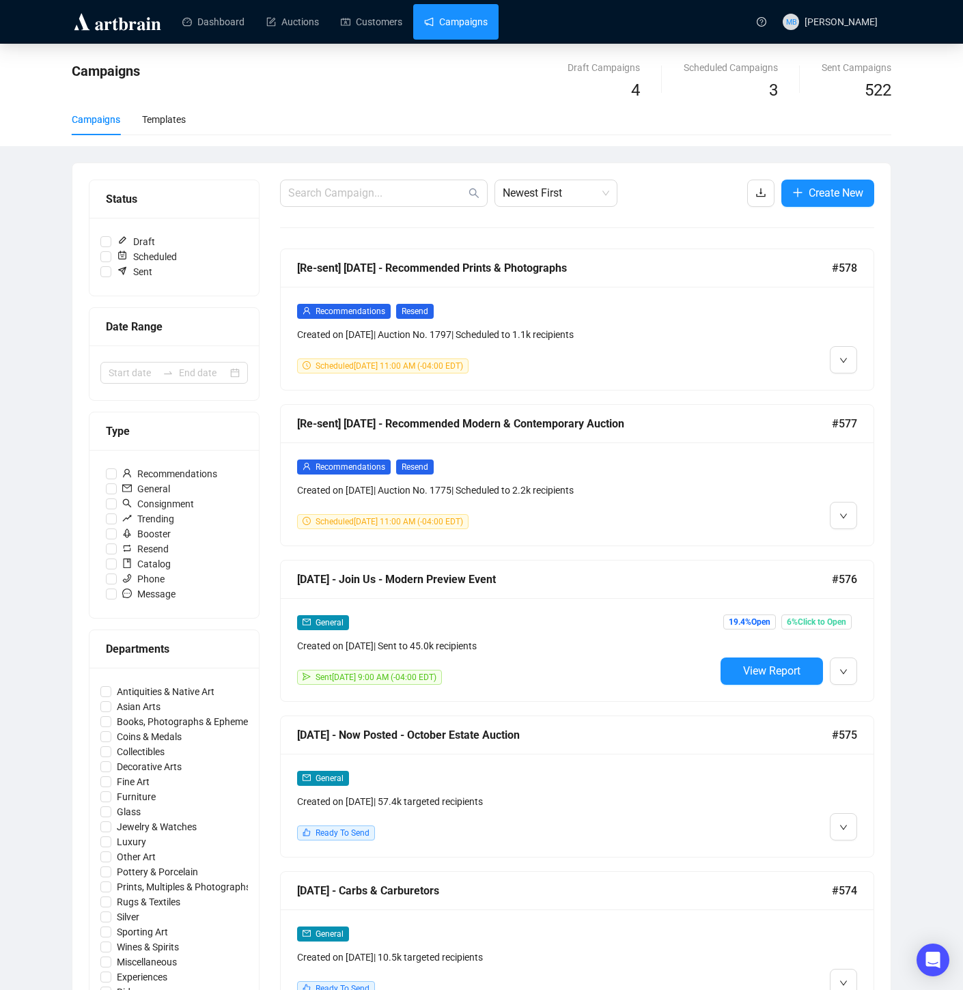
click at [800, 511] on div at bounding box center [786, 494] width 142 height 70
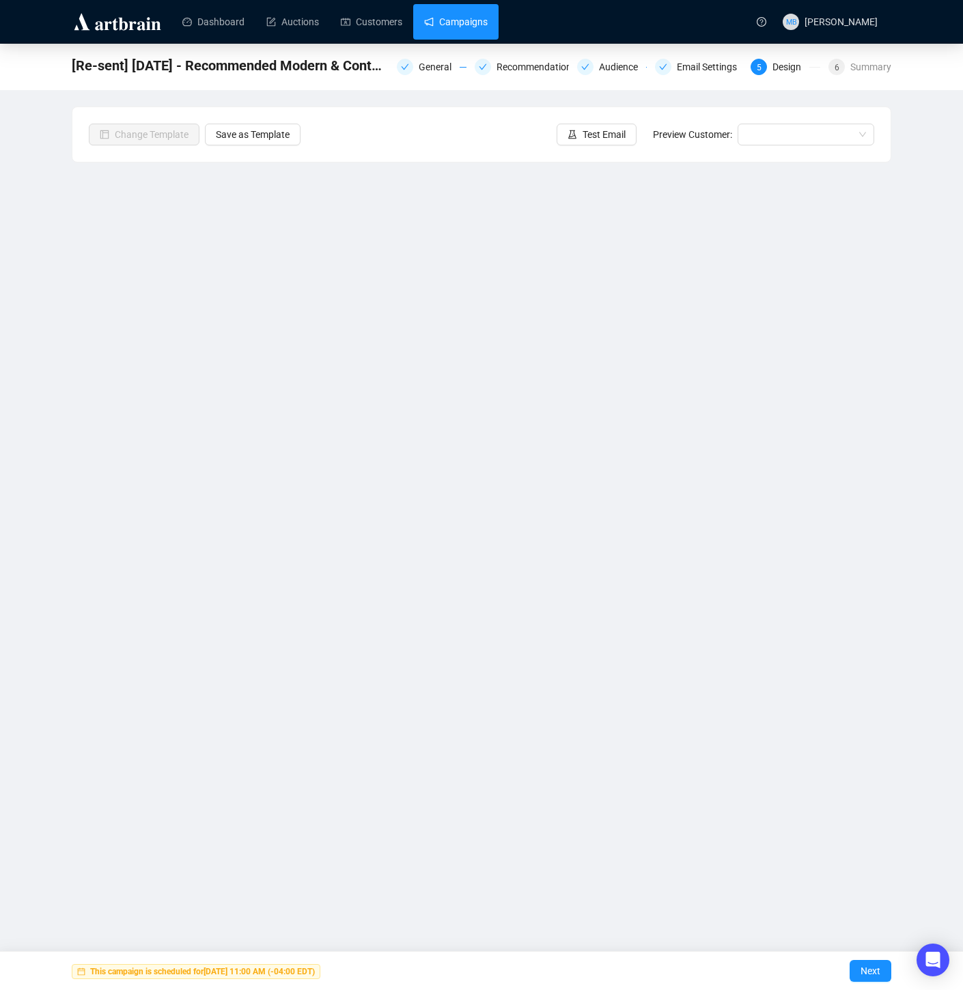
click at [483, 28] on link "Campaigns" at bounding box center [456, 22] width 64 height 36
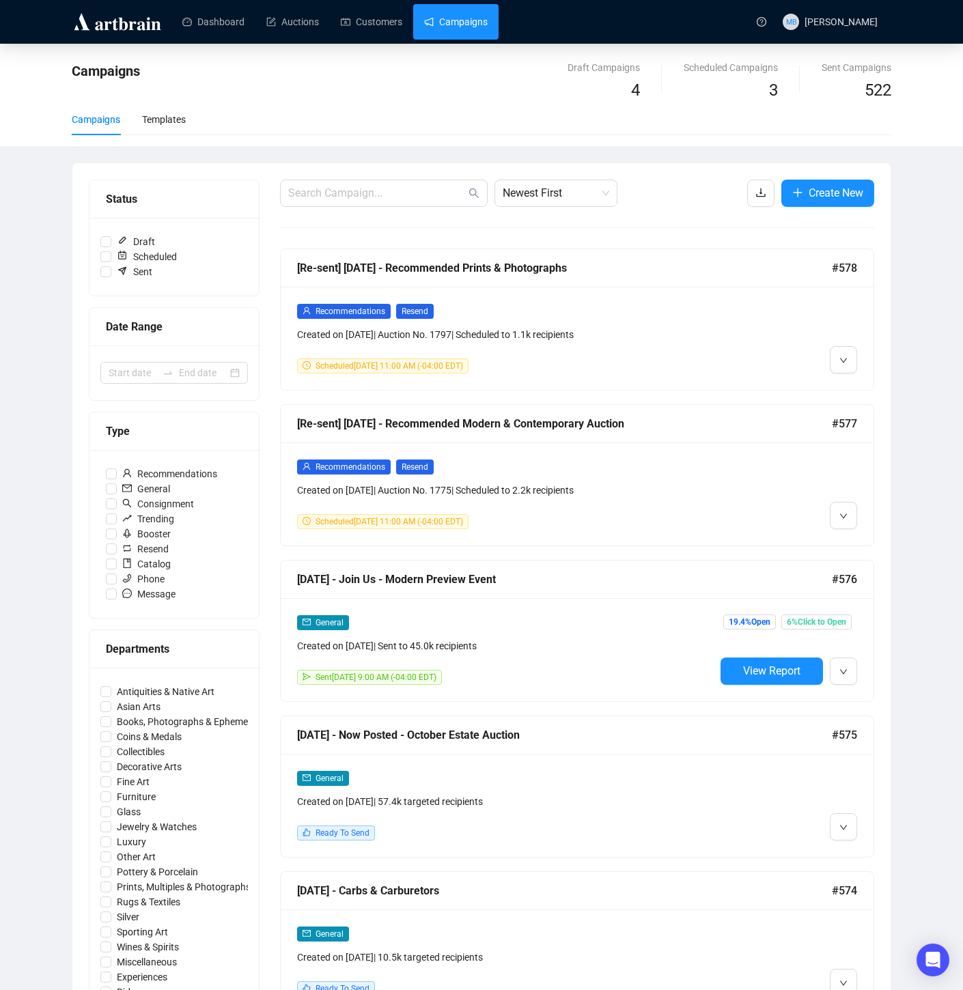
click at [710, 453] on div "Recommendations Resend Created on [DATE] | Auction No. 1775 | Scheduled to 2.2k…" at bounding box center [577, 493] width 593 height 103
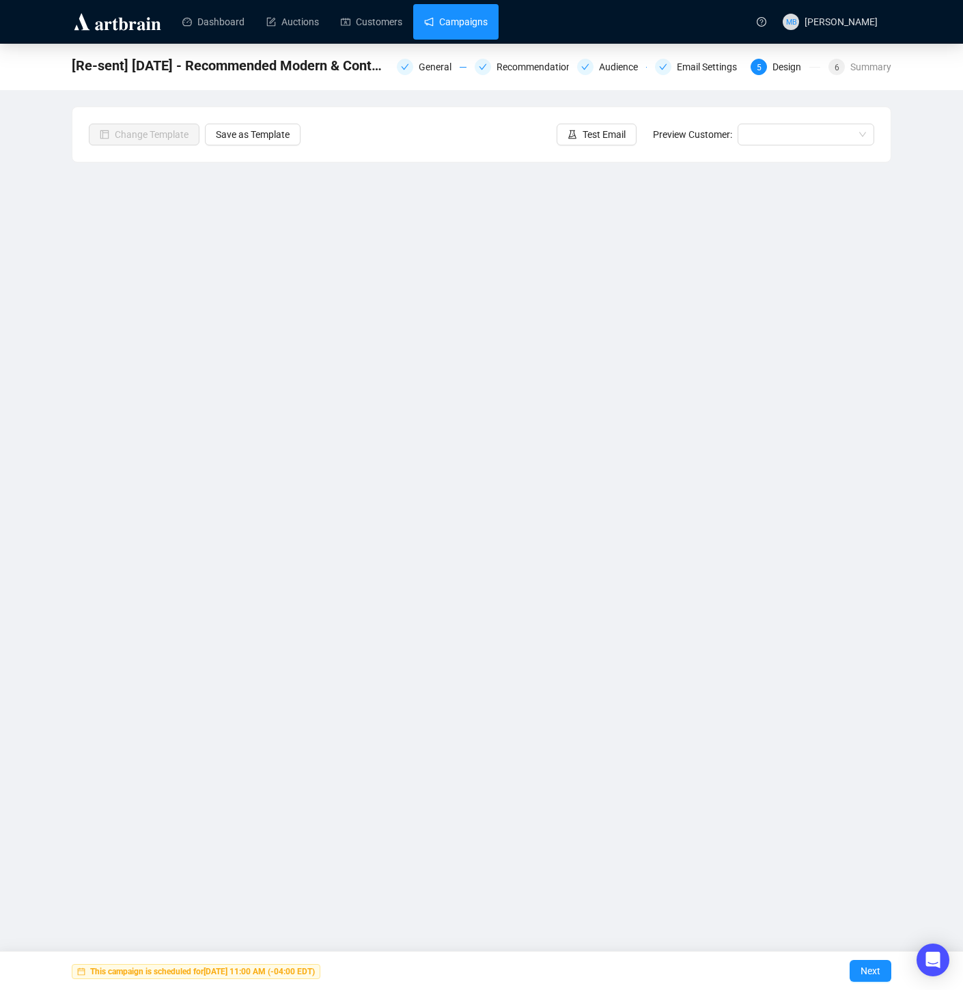
click at [457, 18] on link "Campaigns" at bounding box center [456, 22] width 64 height 36
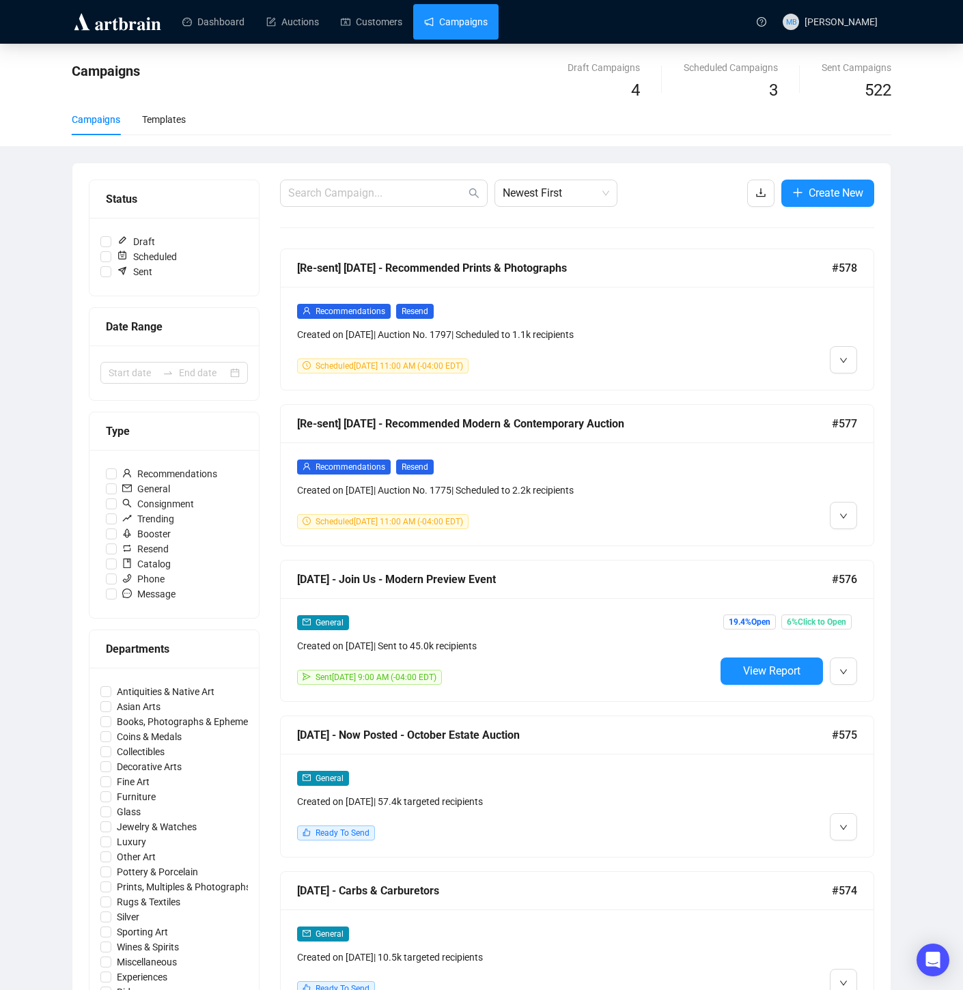
click at [714, 306] on div "Recommendations Resend" at bounding box center [506, 311] width 418 height 16
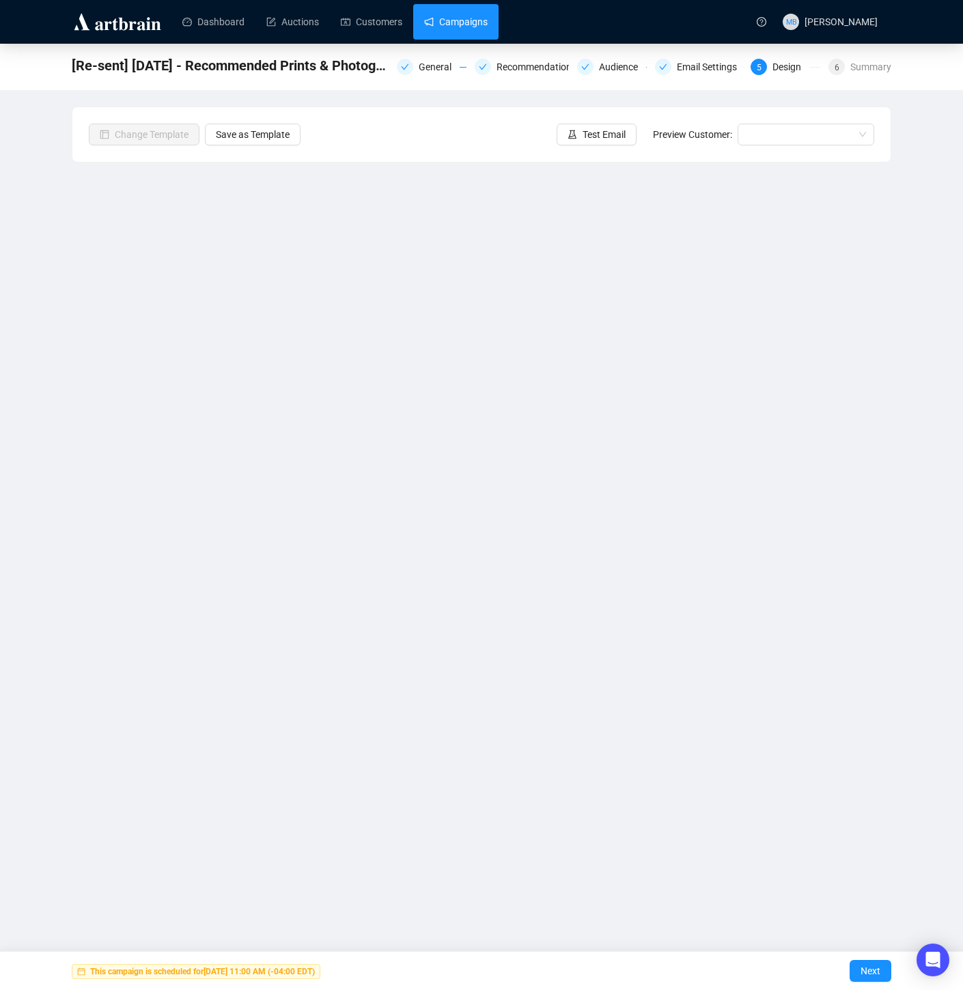
click at [476, 20] on link "Campaigns" at bounding box center [456, 22] width 64 height 36
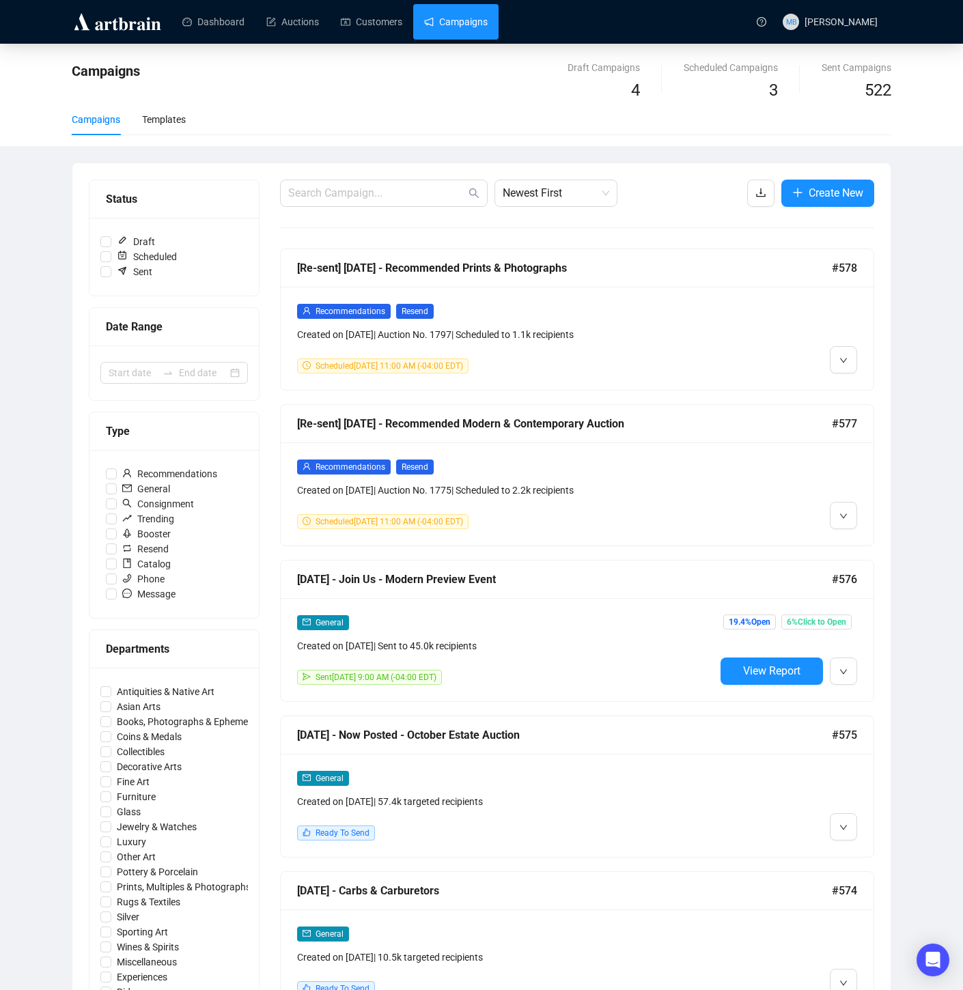
click at [640, 634] on div "General Created on [DATE] | Sent to 45.0k recipients" at bounding box center [506, 634] width 418 height 39
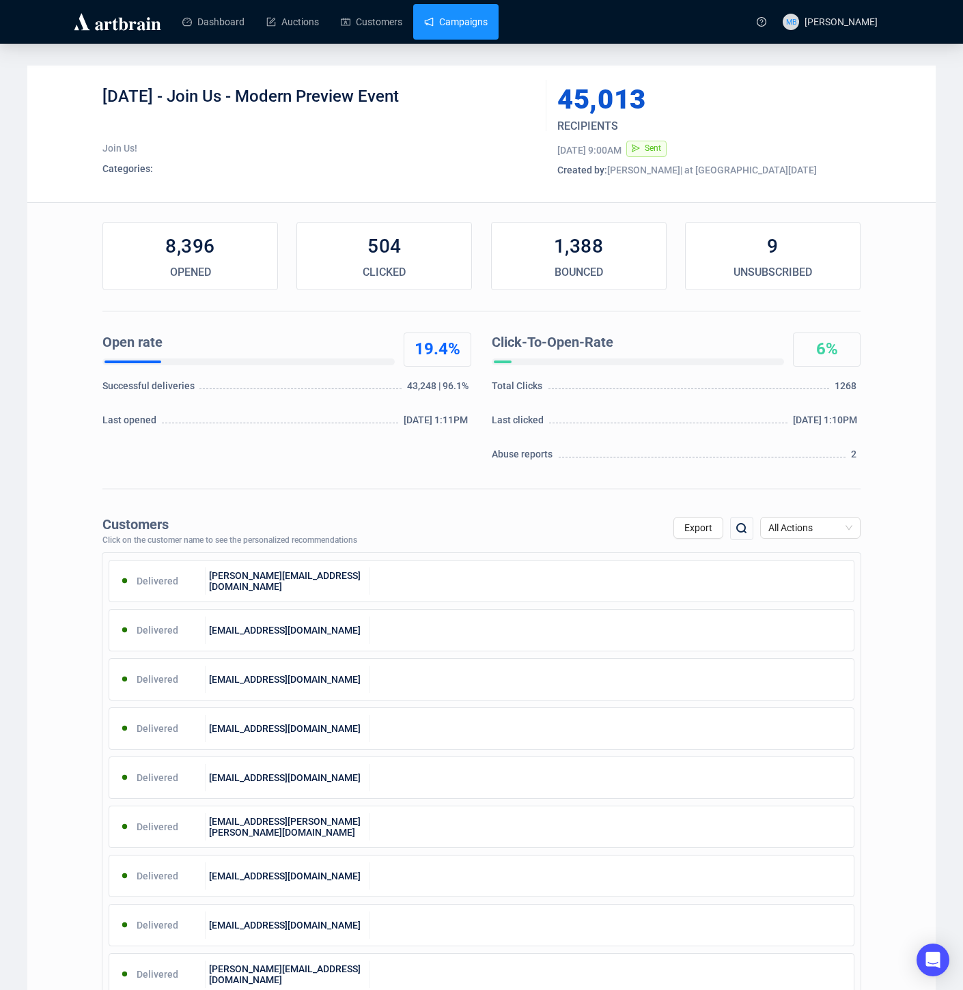
click at [475, 19] on link "Campaigns" at bounding box center [456, 22] width 64 height 36
